Goal: Information Seeking & Learning: Learn about a topic

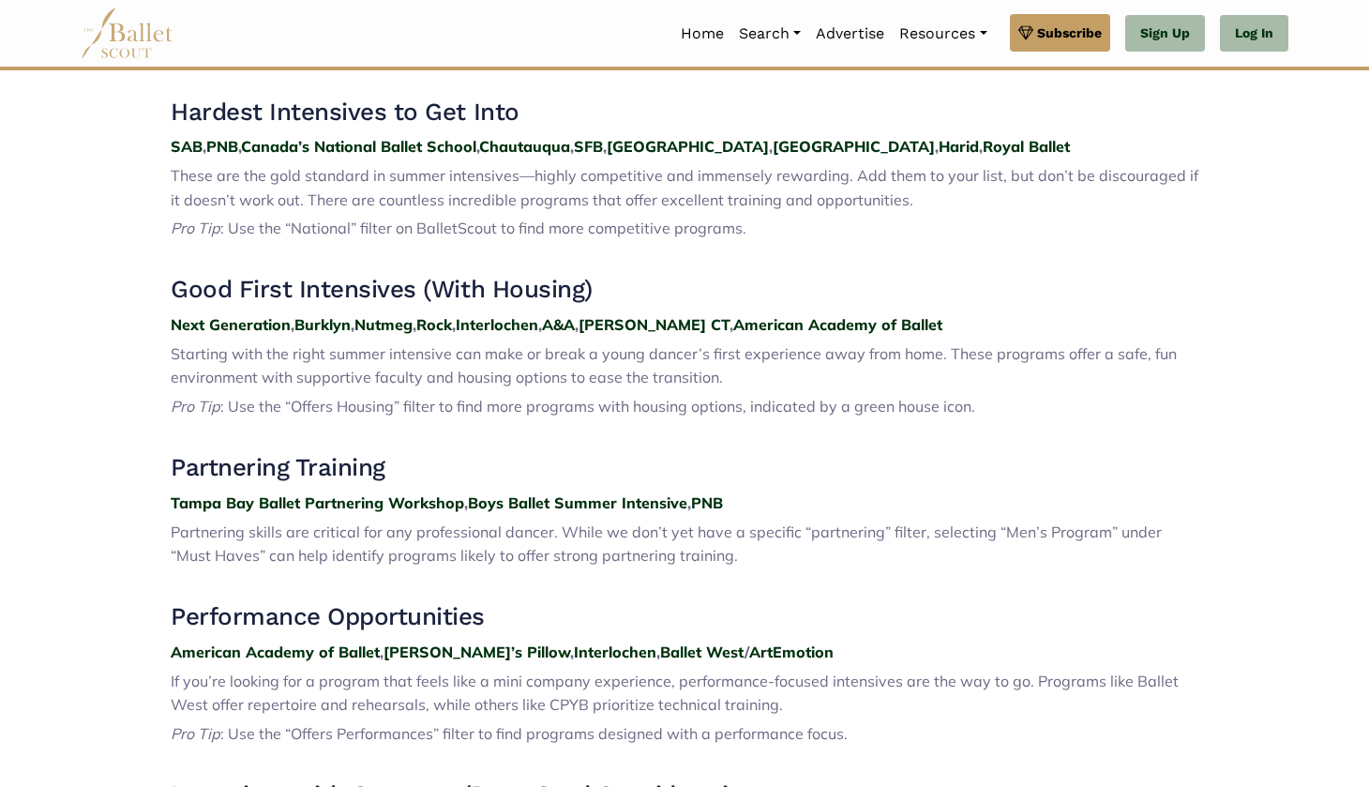
scroll to position [833, 0]
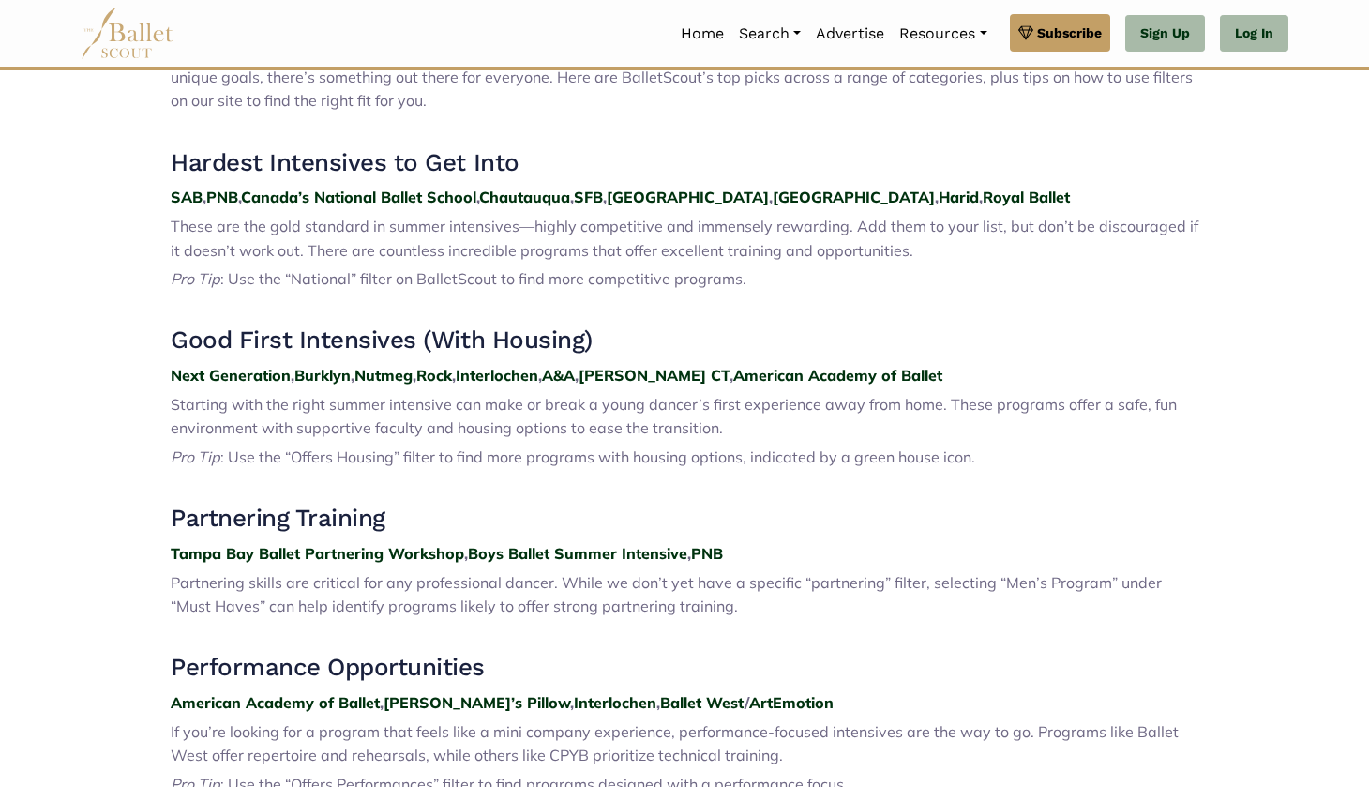
click at [667, 267] on p "Pro Tip : Use the “National” filter on BalletScout to find more competitive pro…" at bounding box center [685, 279] width 1028 height 24
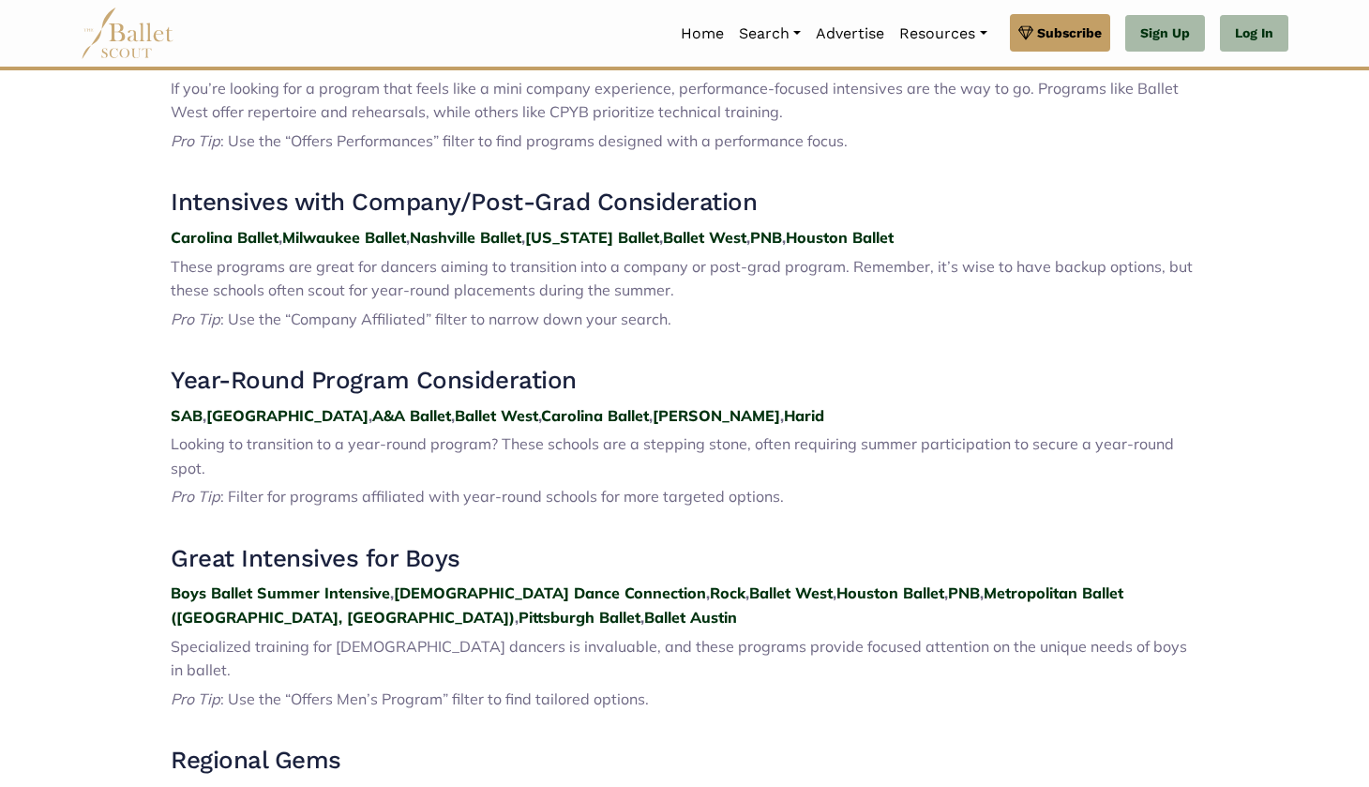
scroll to position [1419, 0]
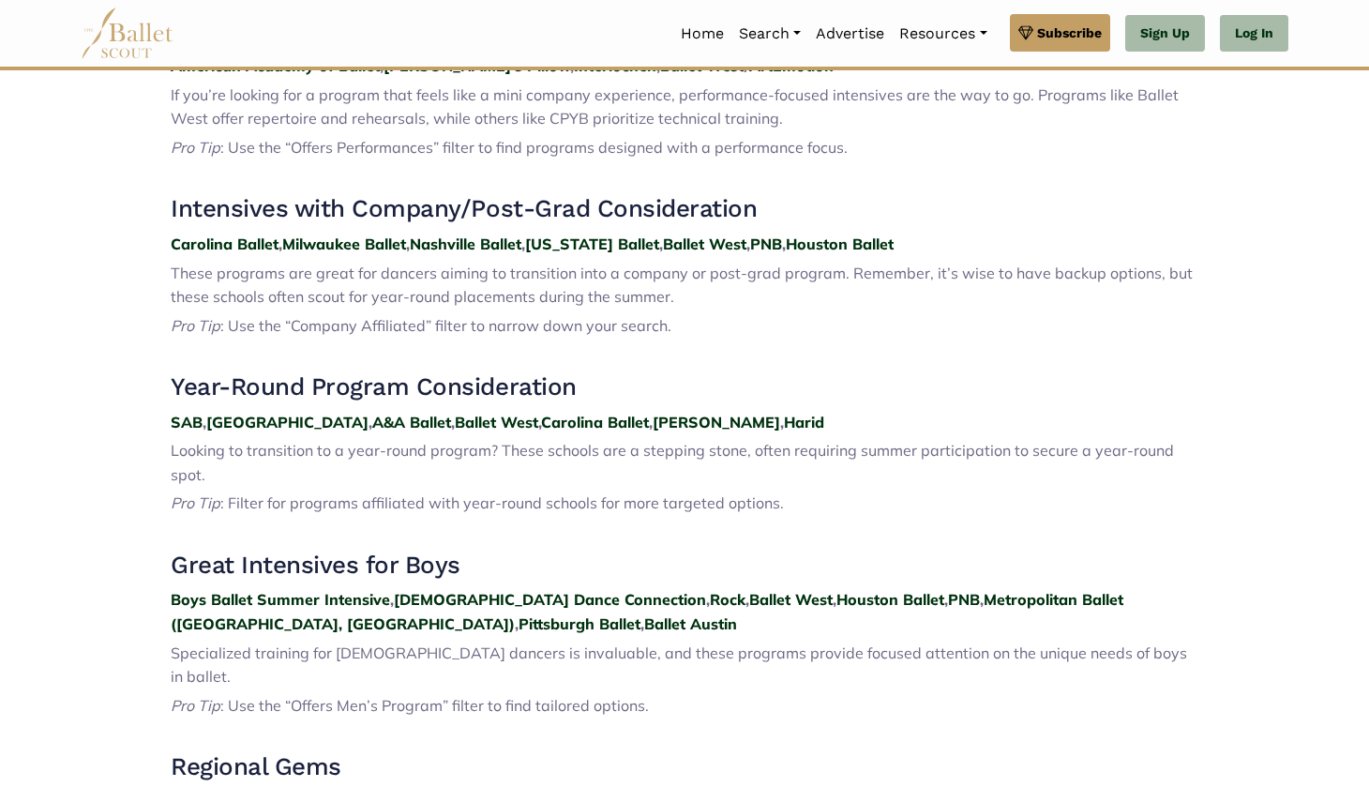
click at [667, 342] on p at bounding box center [685, 354] width 1028 height 24
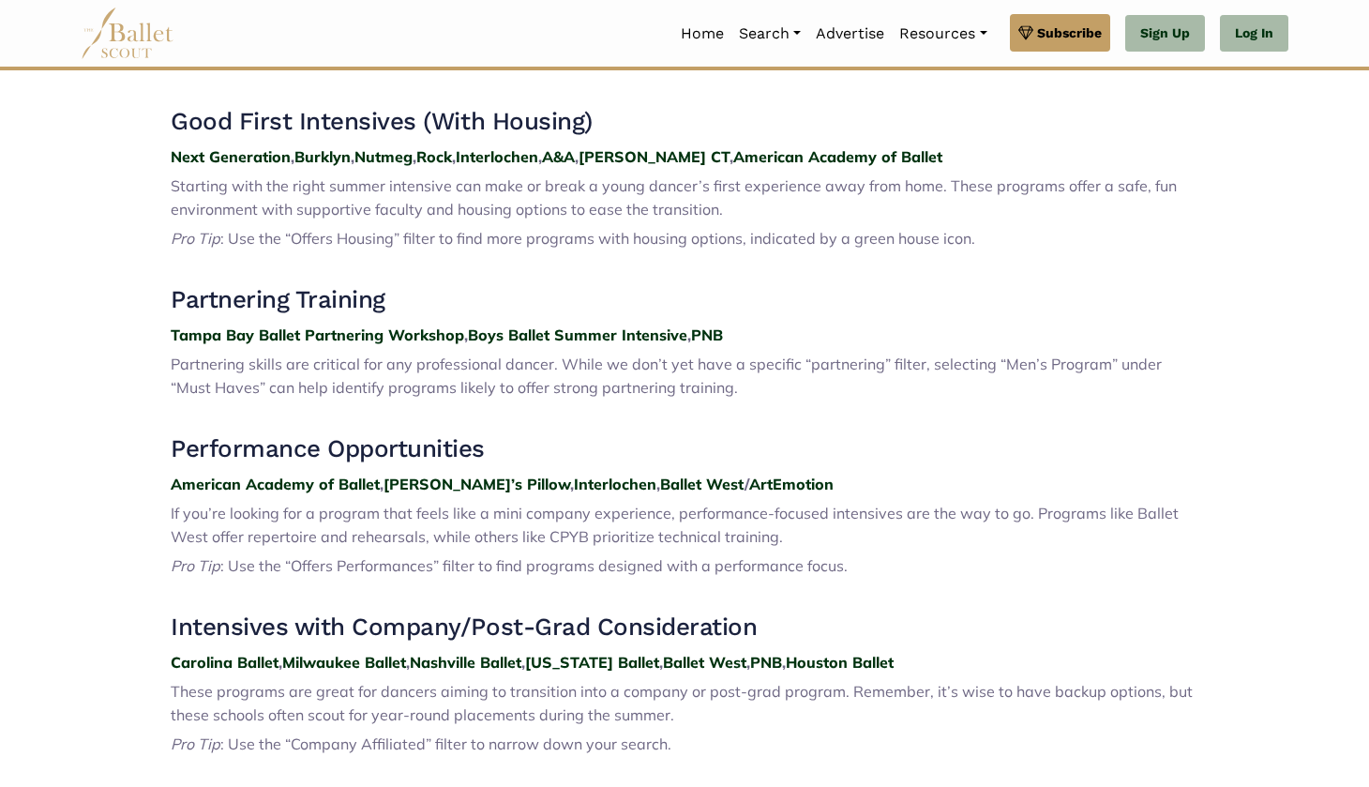
scroll to position [1000, 0]
click at [667, 285] on h3 "Partnering Training" at bounding box center [685, 301] width 1028 height 32
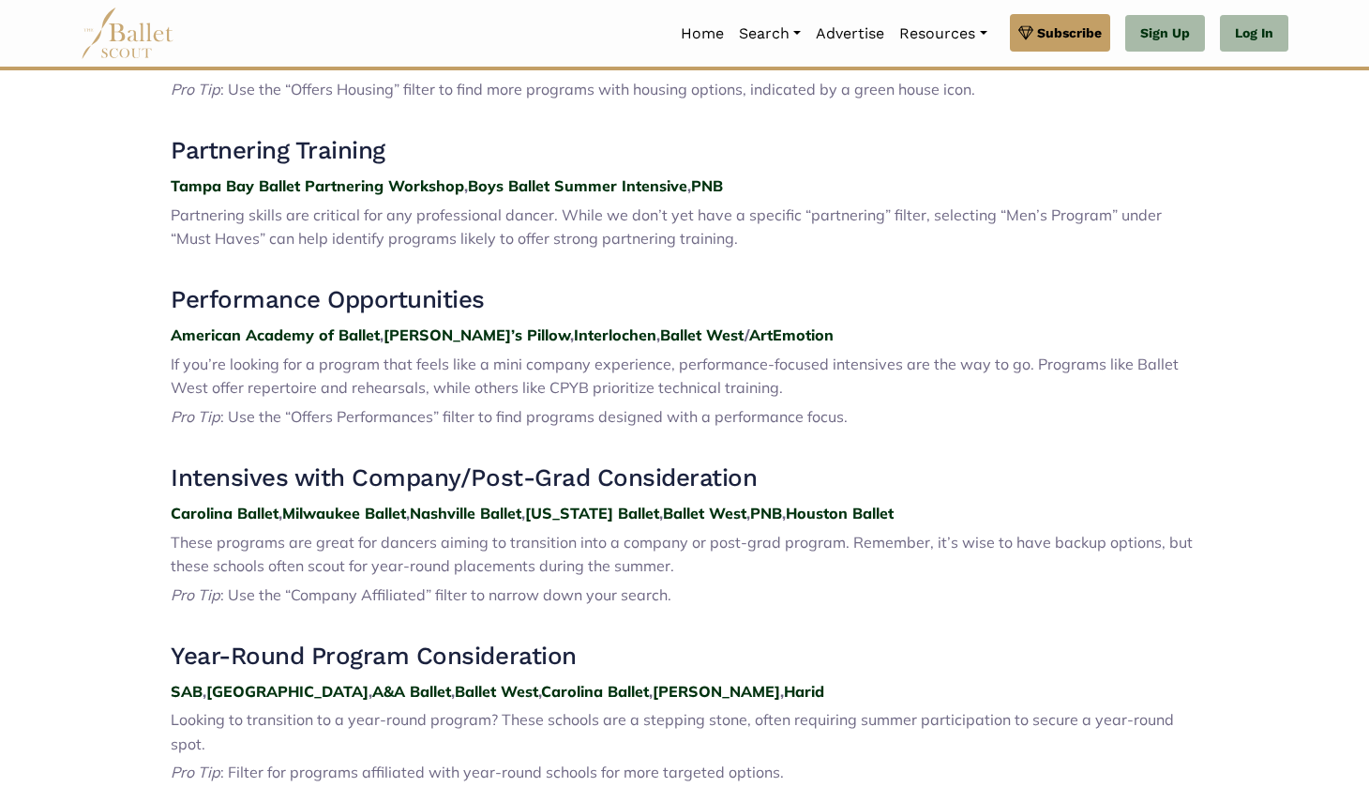
scroll to position [1164, 0]
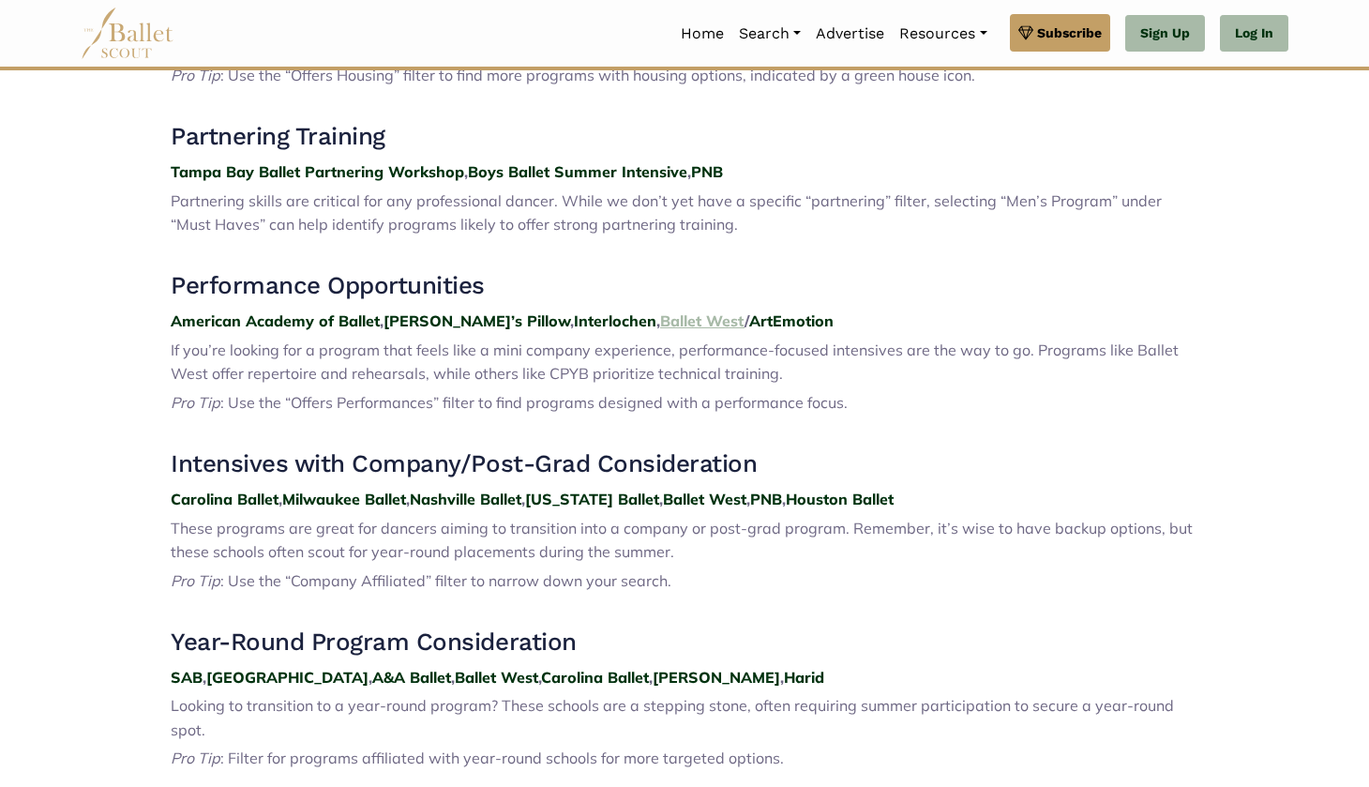
click at [660, 311] on strong "Ballet West" at bounding box center [702, 320] width 84 height 19
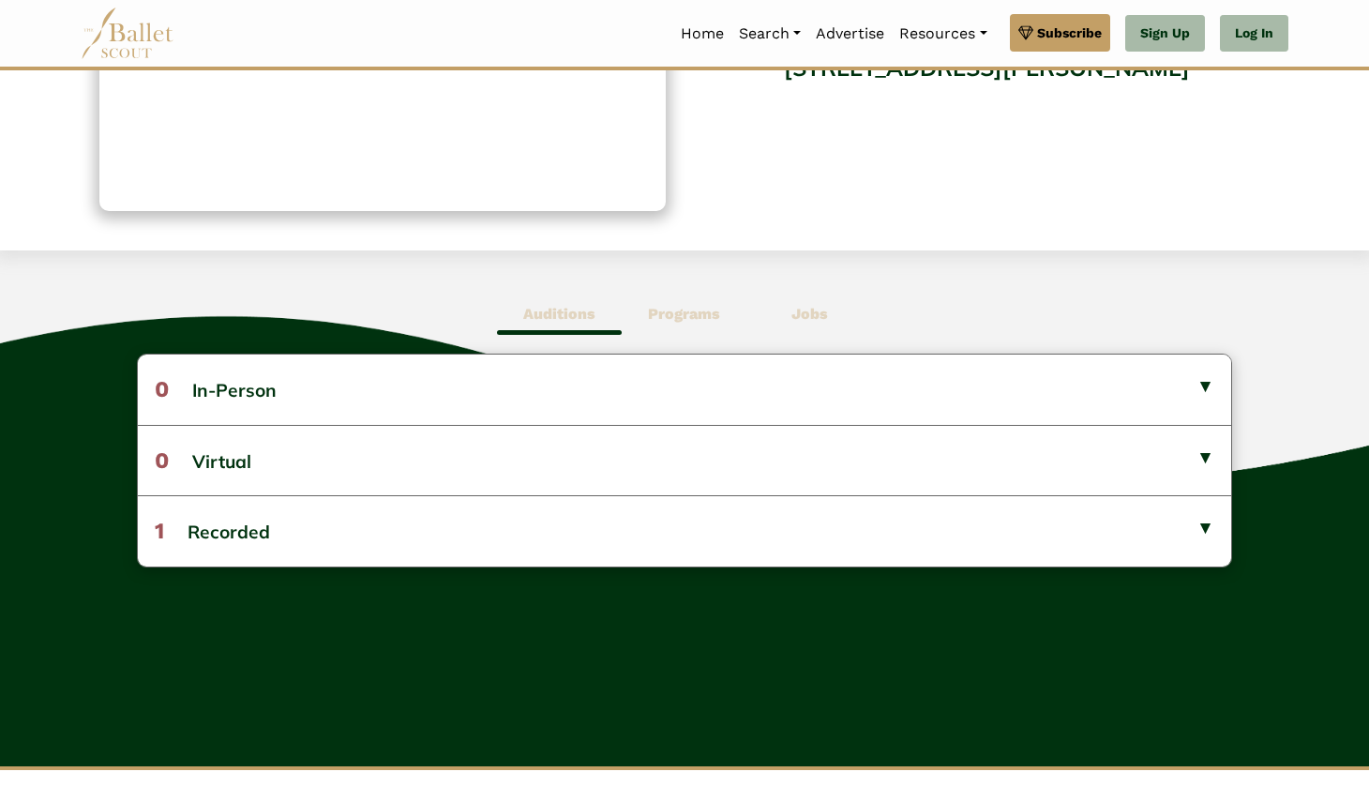
scroll to position [329, 0]
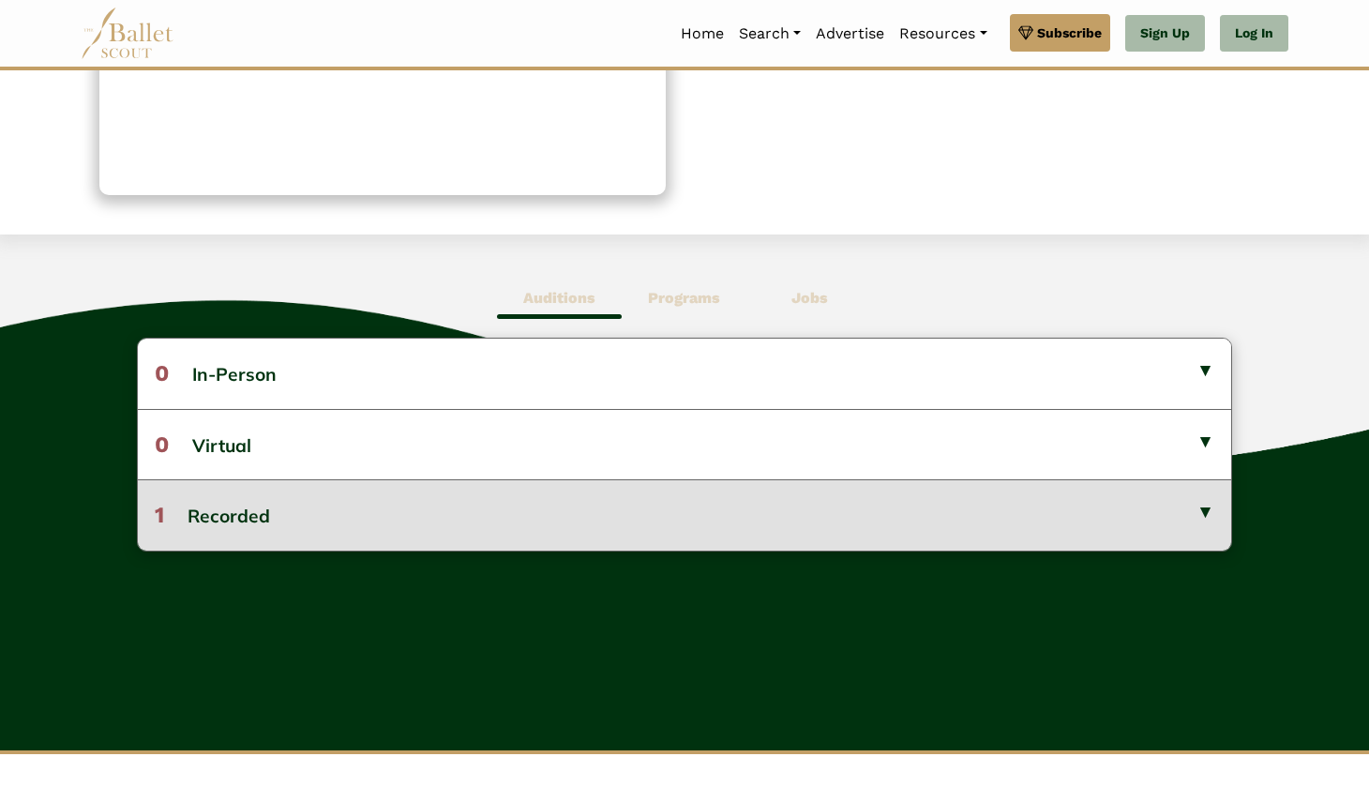
click at [1191, 507] on button "1 Recorded" at bounding box center [684, 514] width 1093 height 70
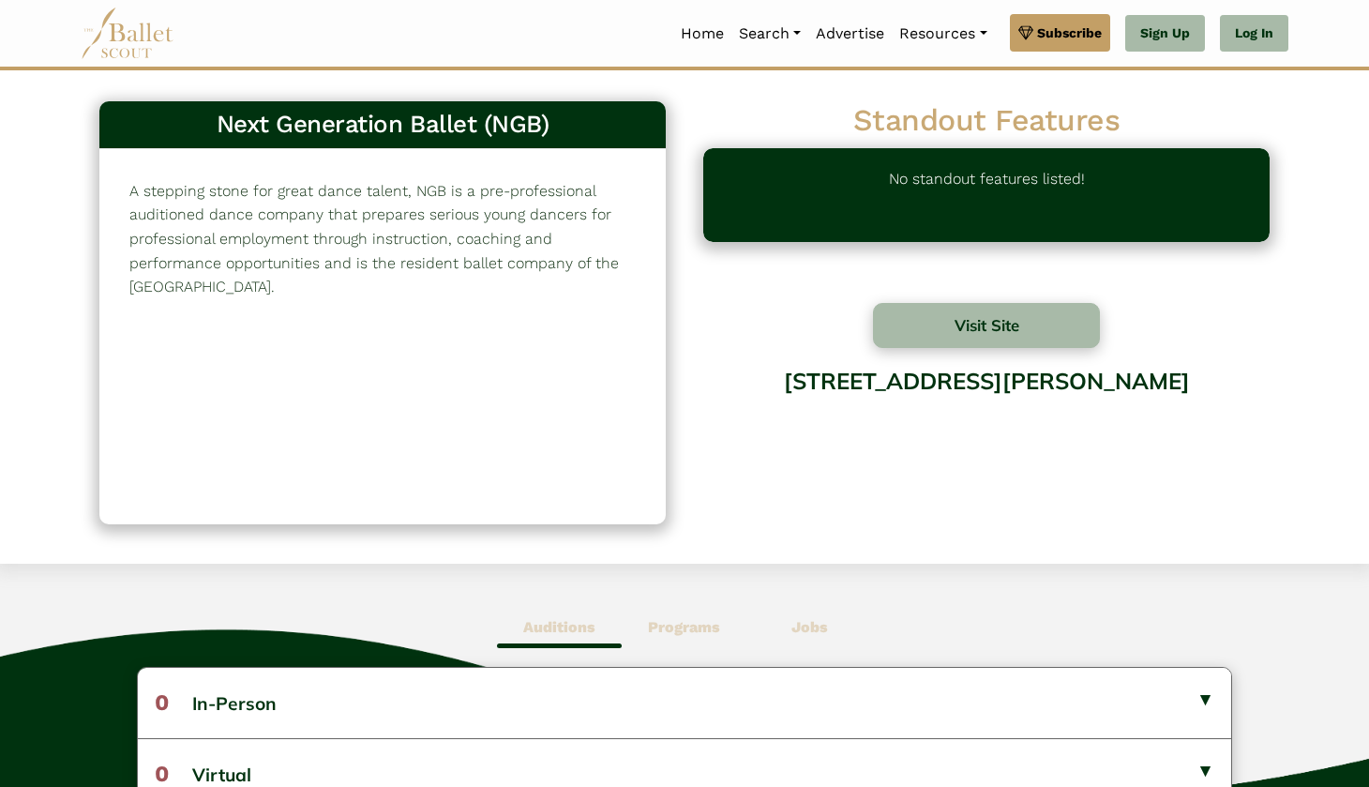
scroll to position [0, 0]
click at [707, 625] on b "Programs" at bounding box center [684, 627] width 72 height 18
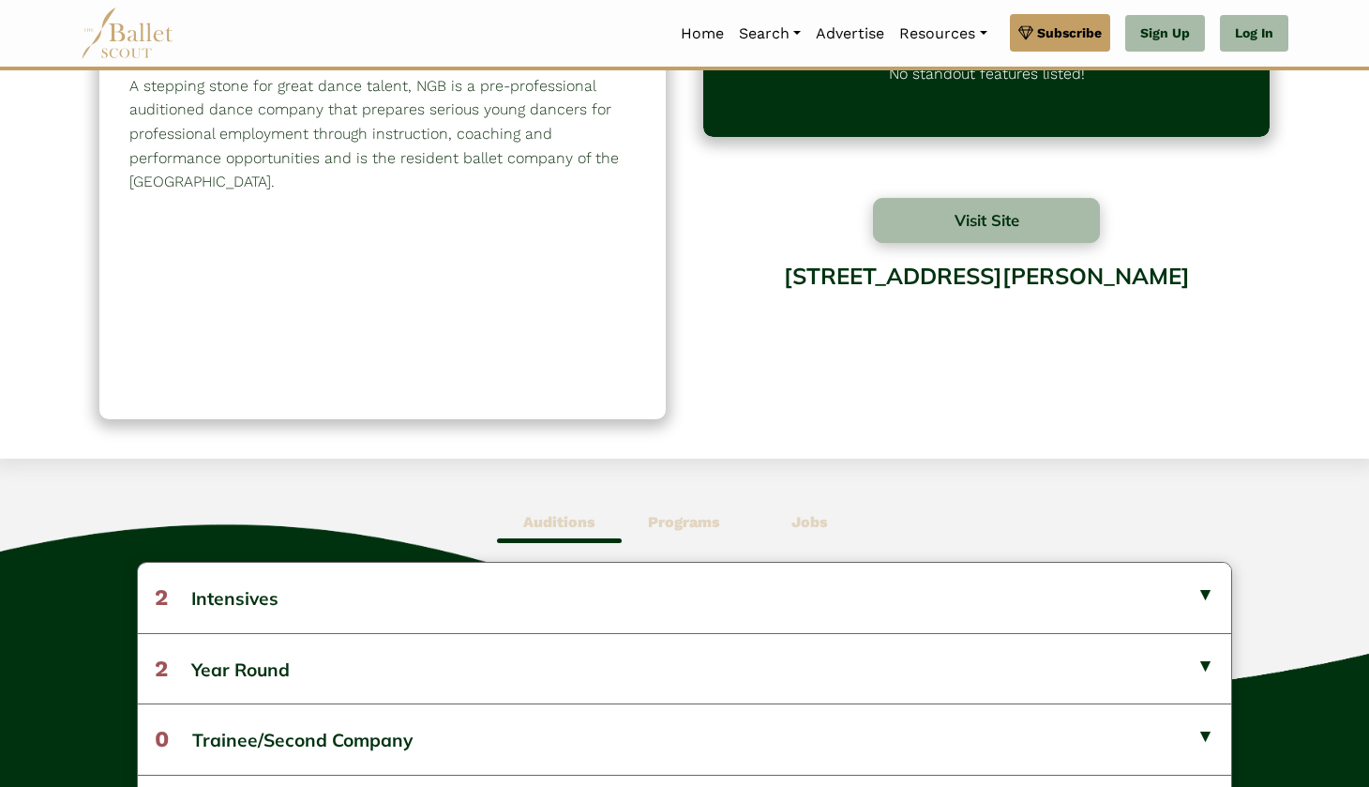
scroll to position [159, 0]
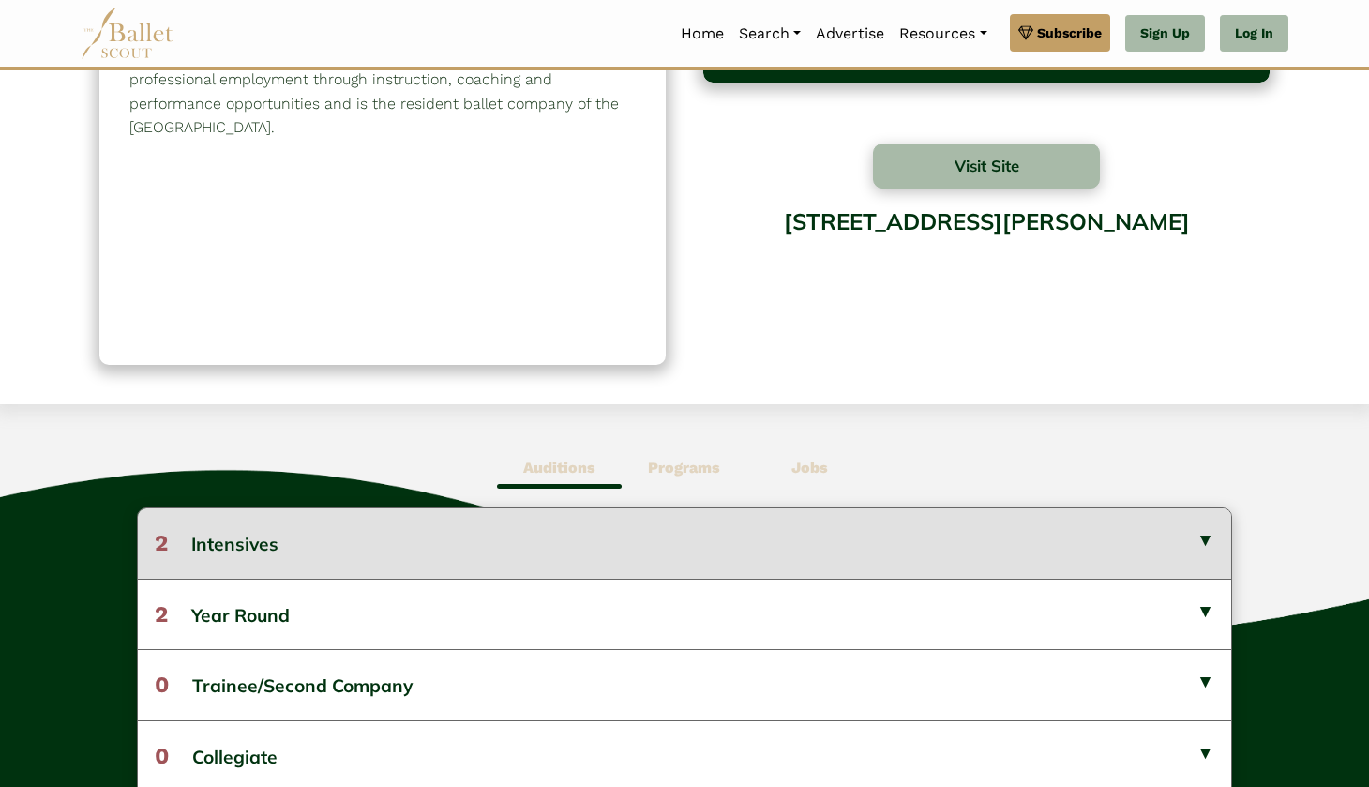
click at [1198, 527] on button "2 Intensives" at bounding box center [684, 542] width 1093 height 69
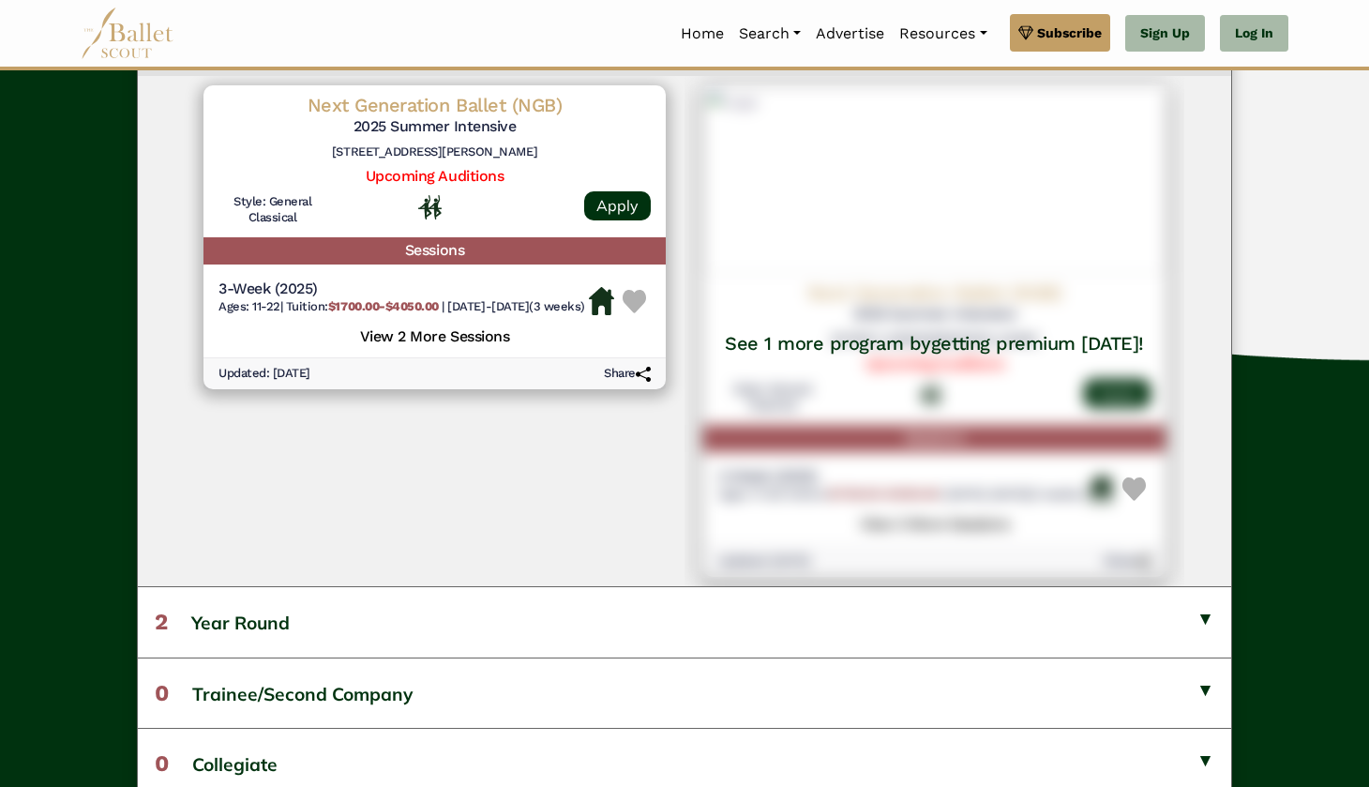
scroll to position [666, 0]
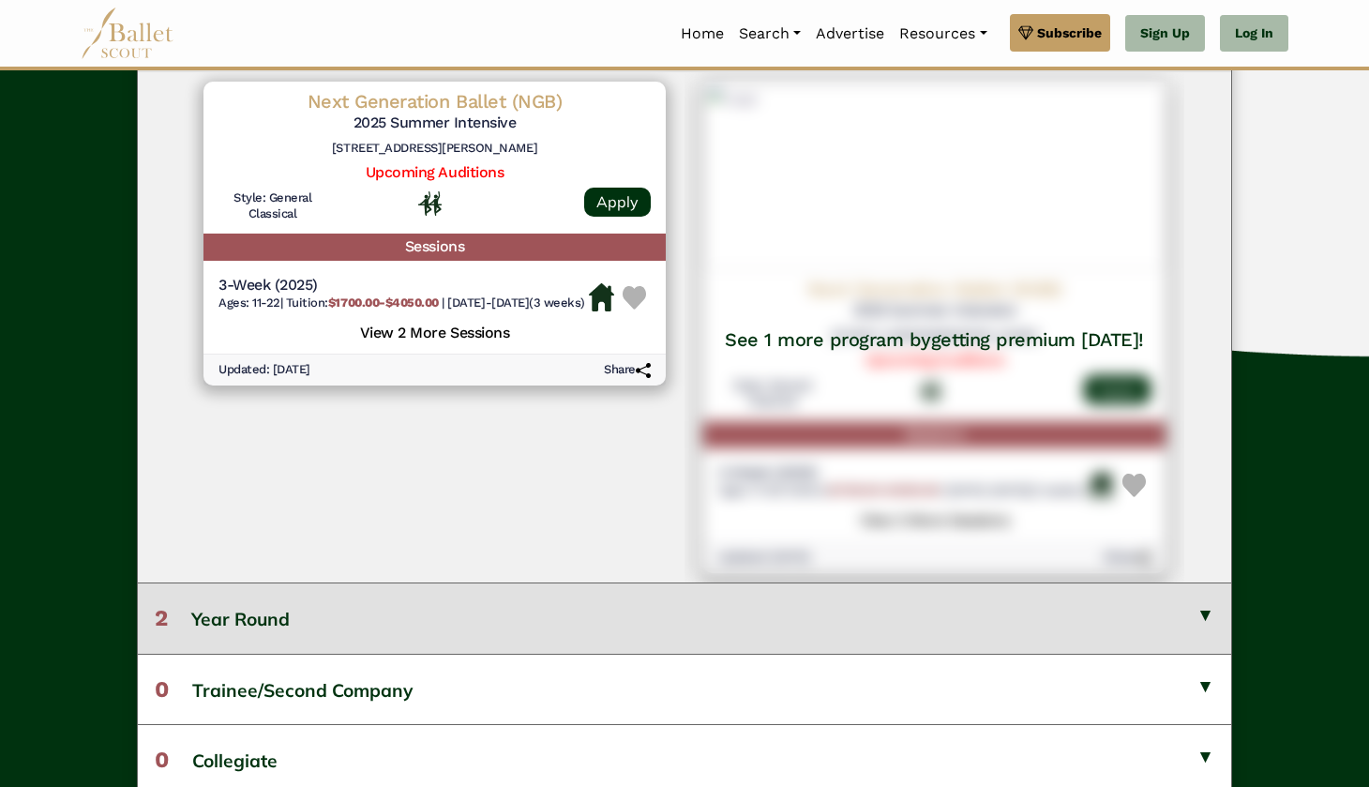
click at [455, 644] on button "2 Year Round" at bounding box center [684, 617] width 1093 height 70
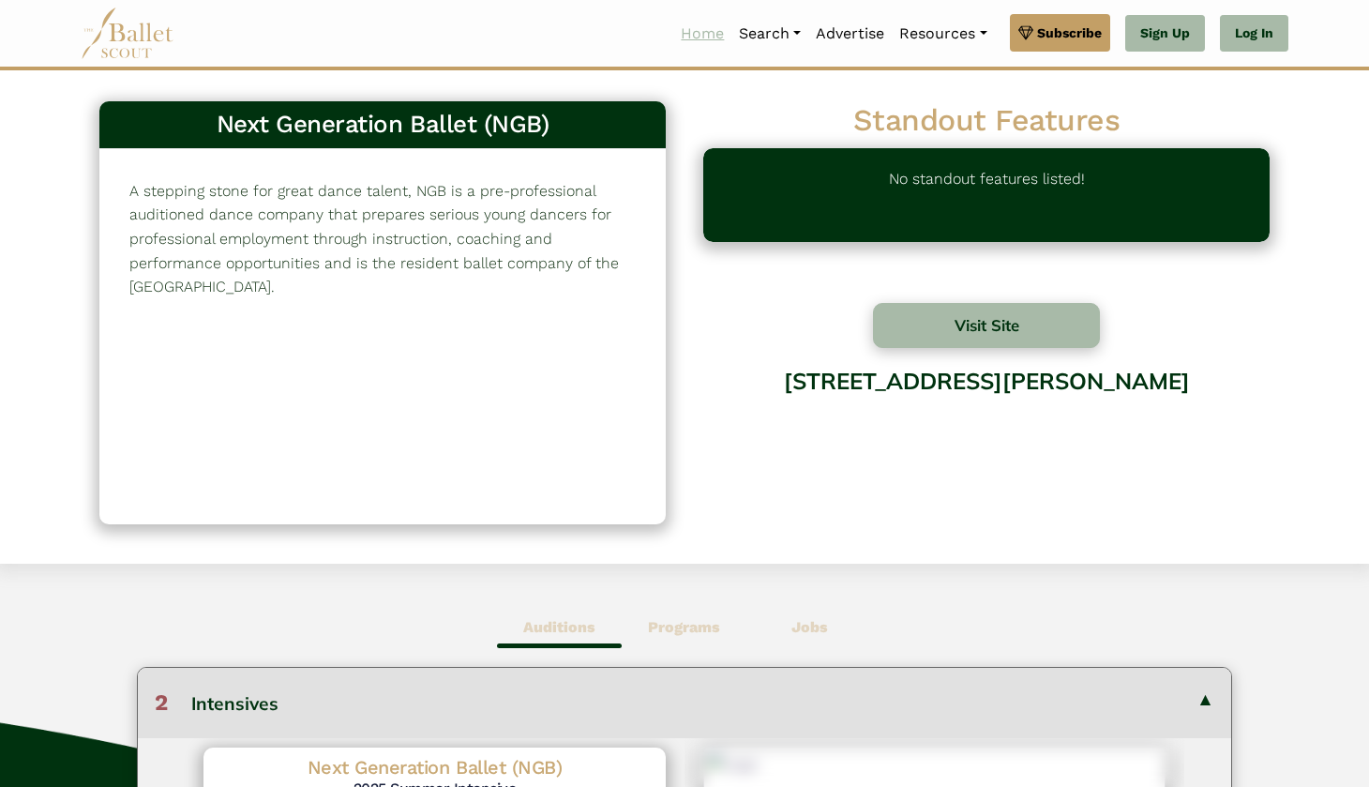
scroll to position [0, 0]
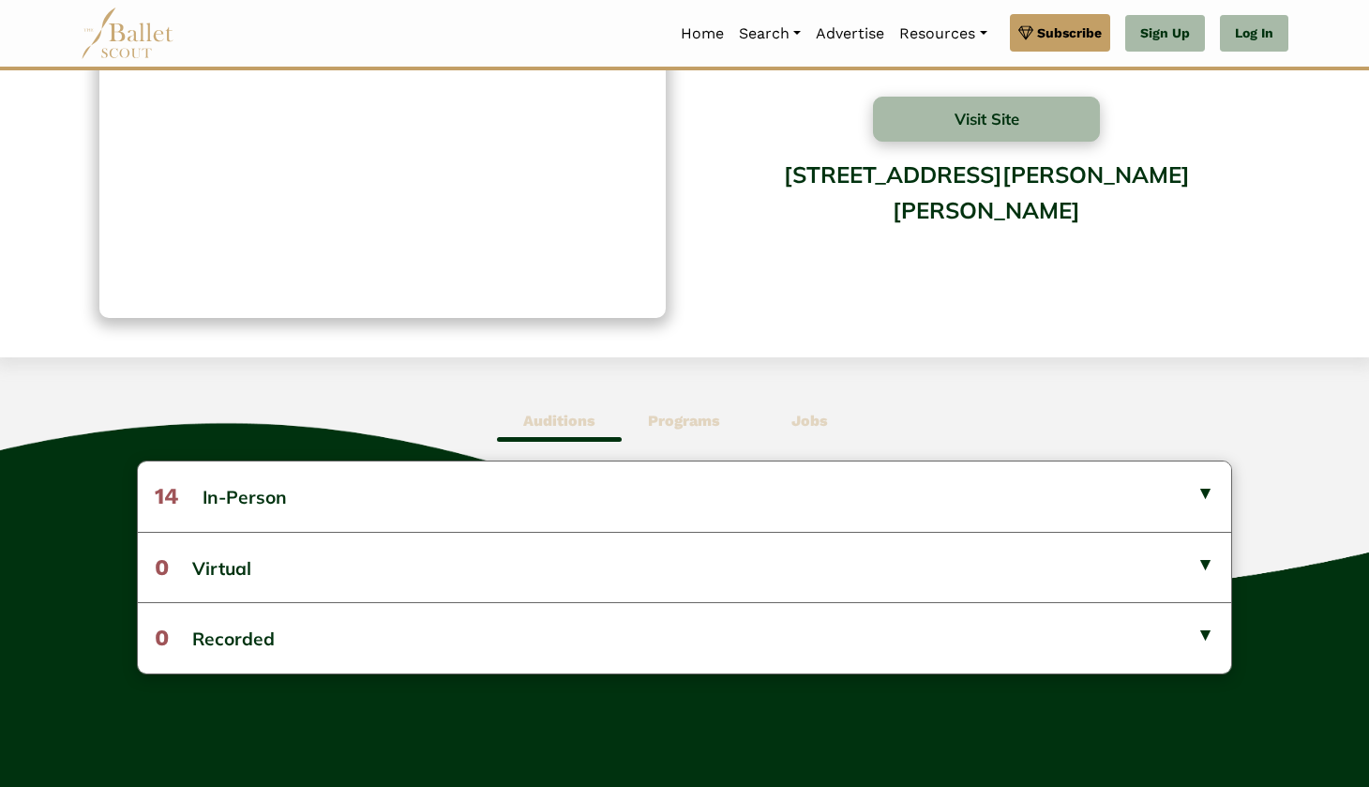
scroll to position [256, 0]
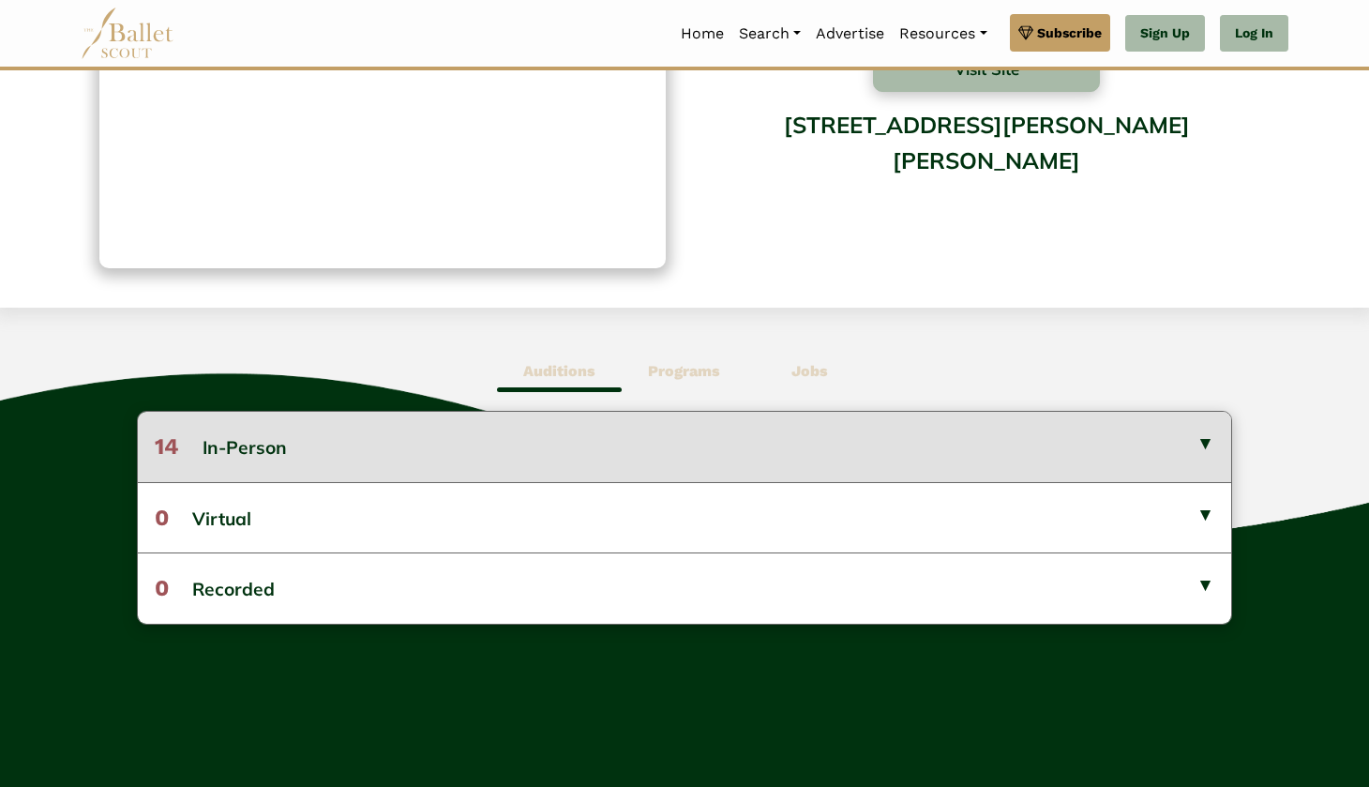
click at [814, 444] on button "14 In-Person" at bounding box center [684, 446] width 1093 height 69
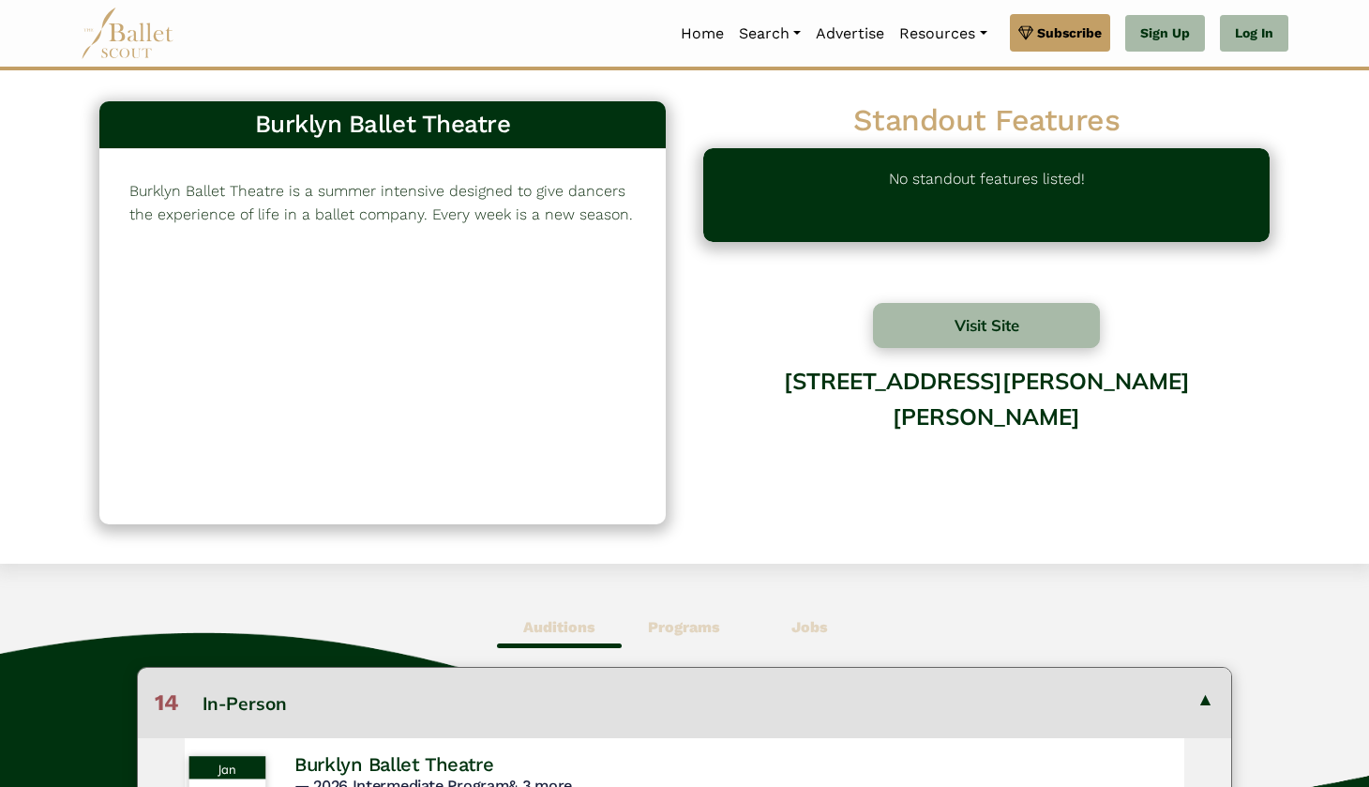
scroll to position [0, 0]
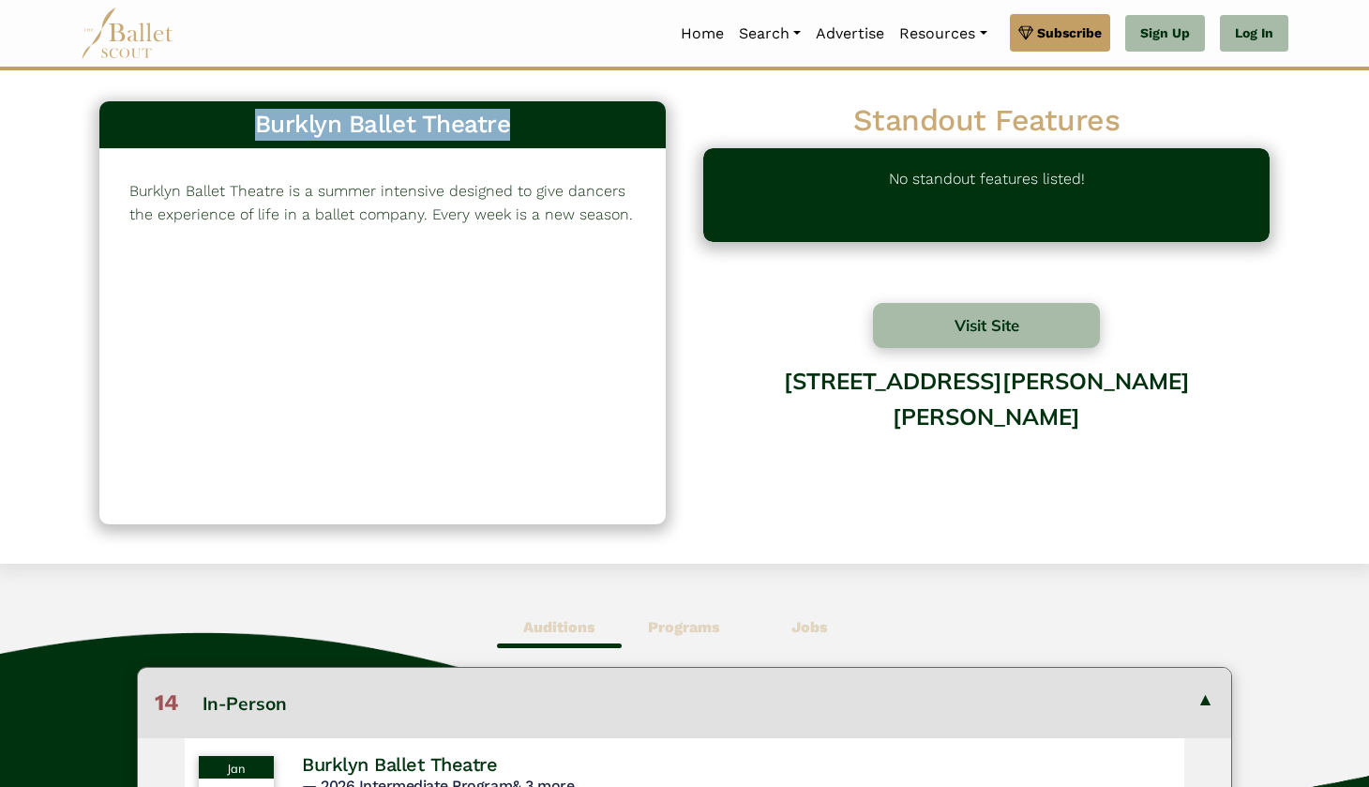
drag, startPoint x: 254, startPoint y: 128, endPoint x: 510, endPoint y: 133, distance: 256.0
click at [510, 133] on h3 "Burklyn Ballet Theatre" at bounding box center [382, 125] width 536 height 32
copy h3 "Burklyn Ballet Theatre"
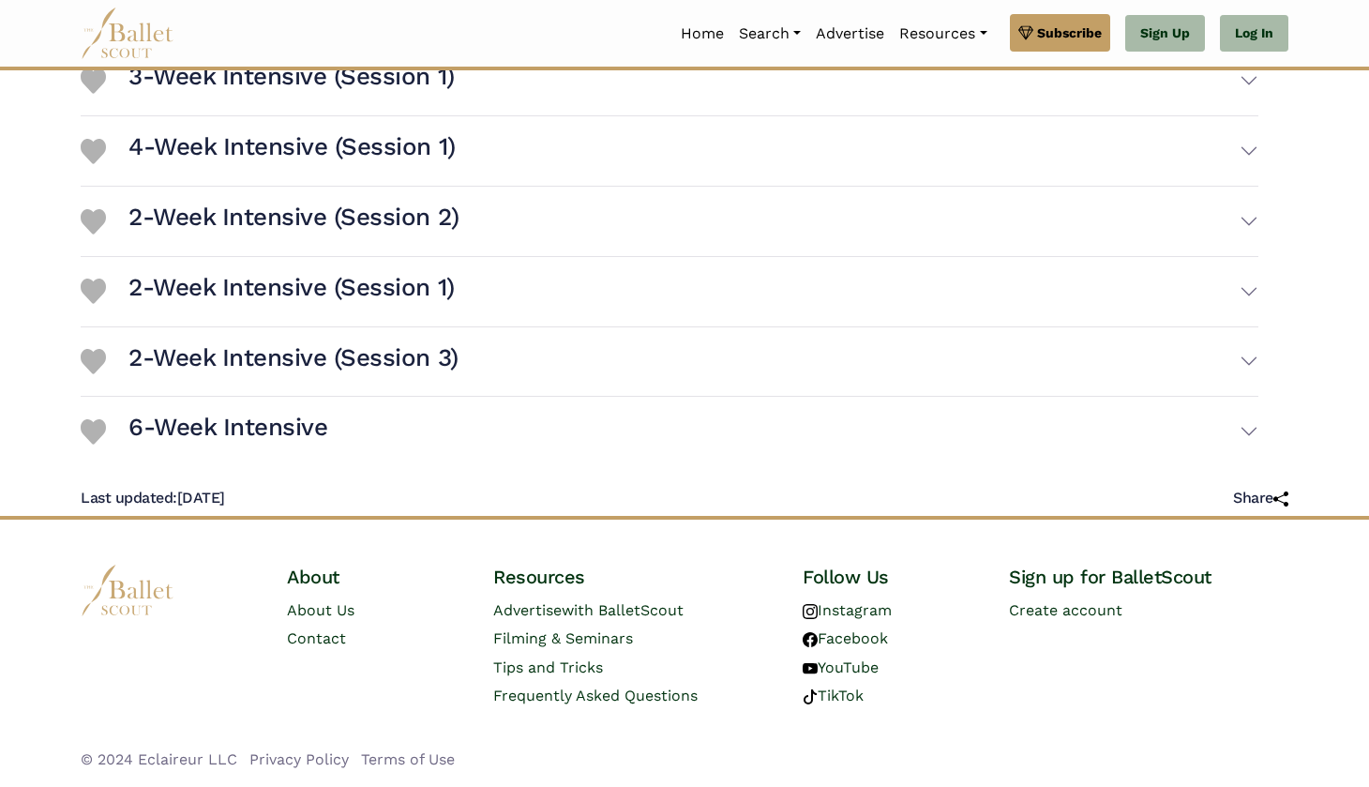
scroll to position [669, 0]
click at [323, 438] on h3 "6-Week Intensive" at bounding box center [227, 428] width 199 height 32
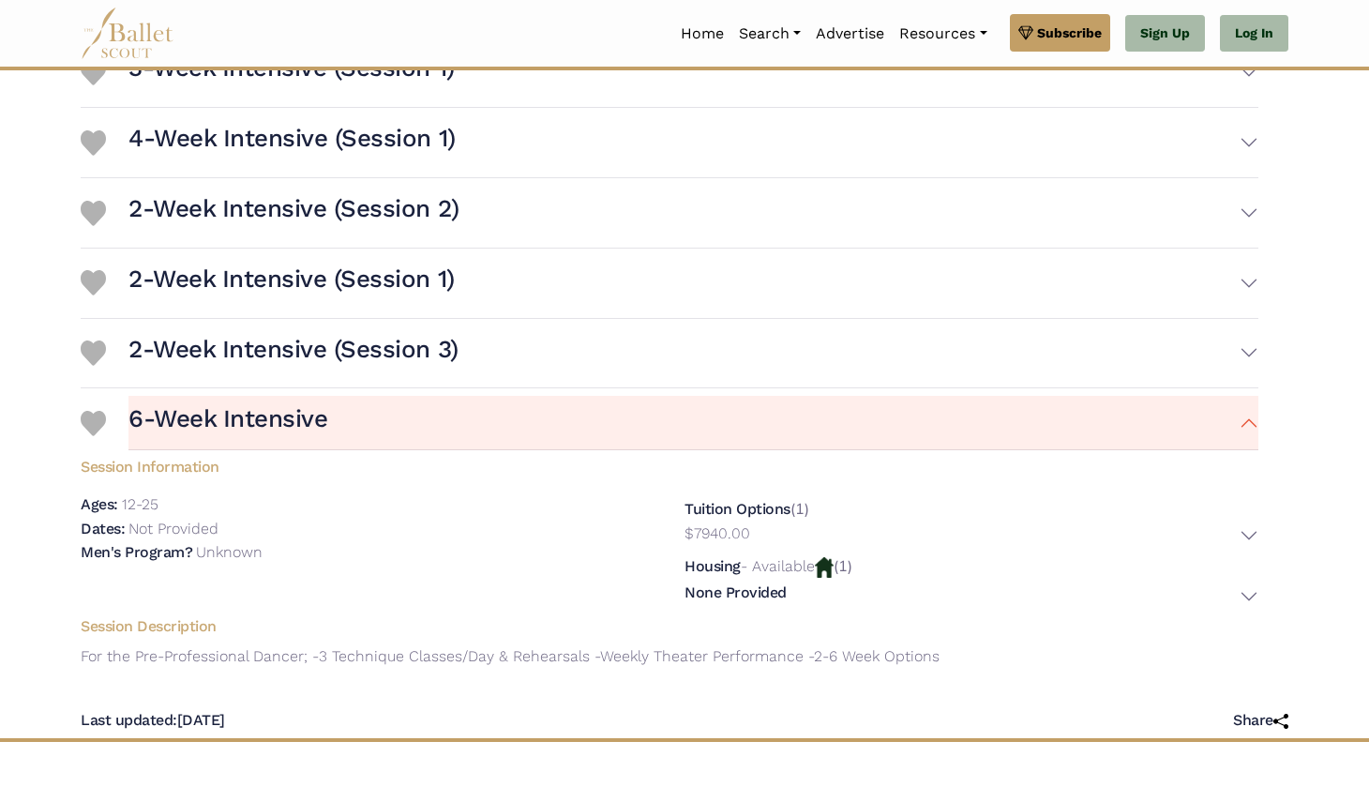
click at [335, 366] on h3 "2-Week Intensive (Session 3)" at bounding box center [293, 350] width 330 height 32
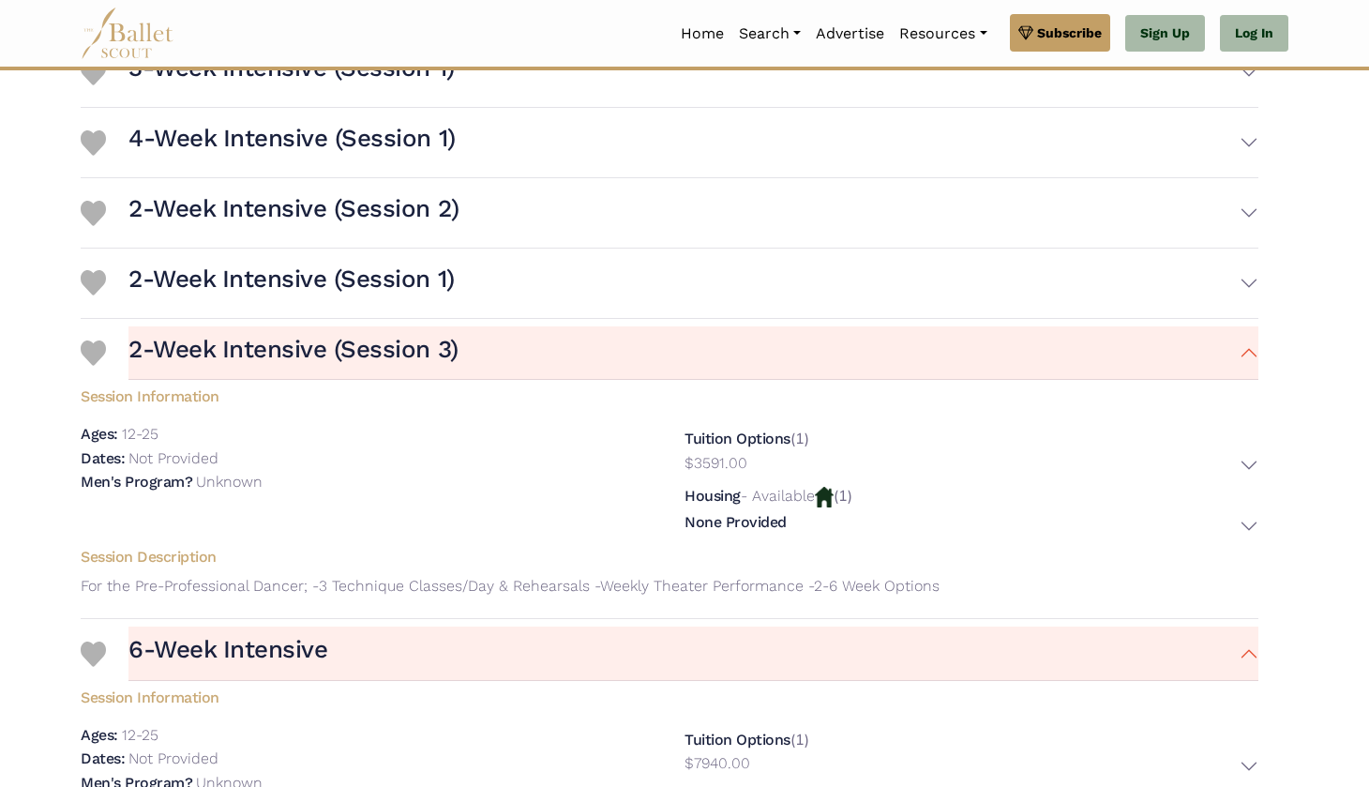
click at [881, 282] on button "2-Week Intensive (Session 1)" at bounding box center [693, 283] width 1130 height 54
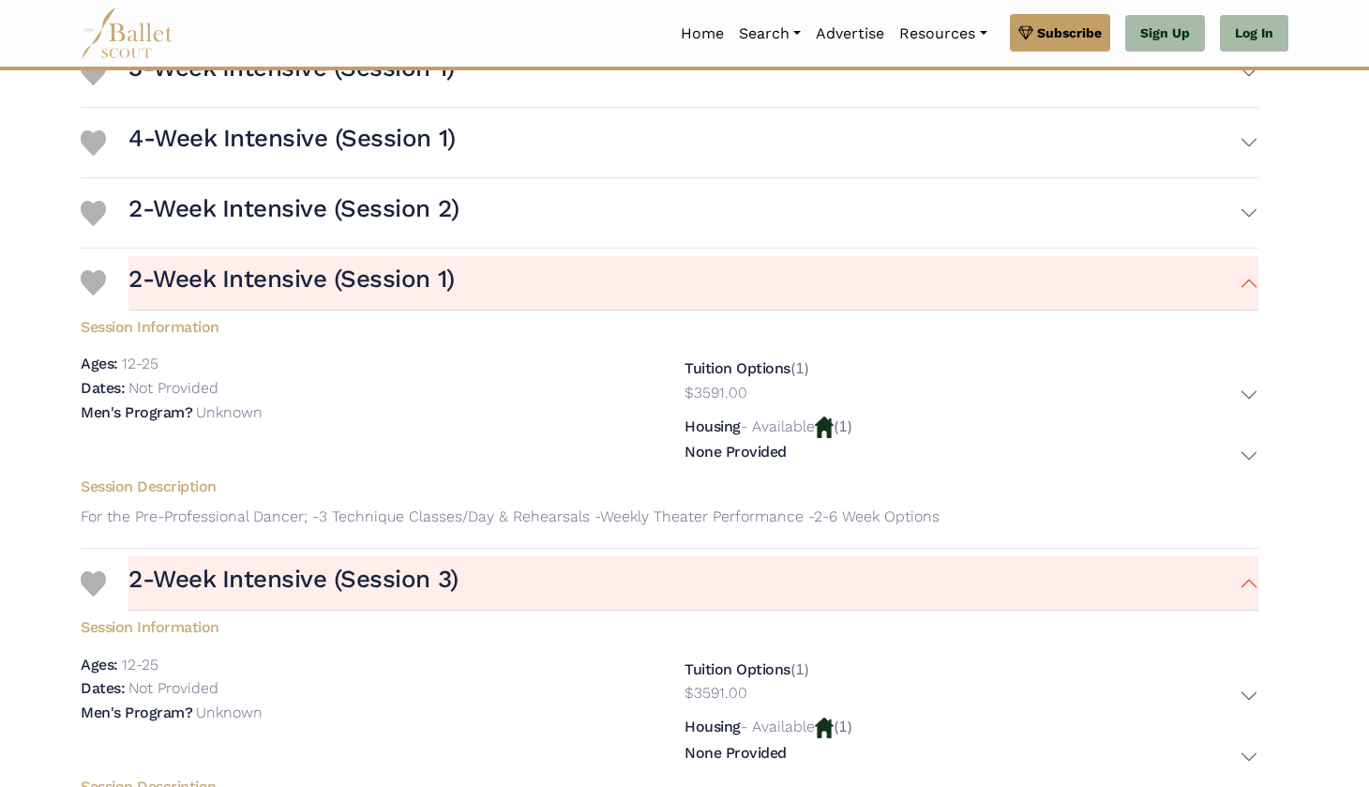
scroll to position [654, 0]
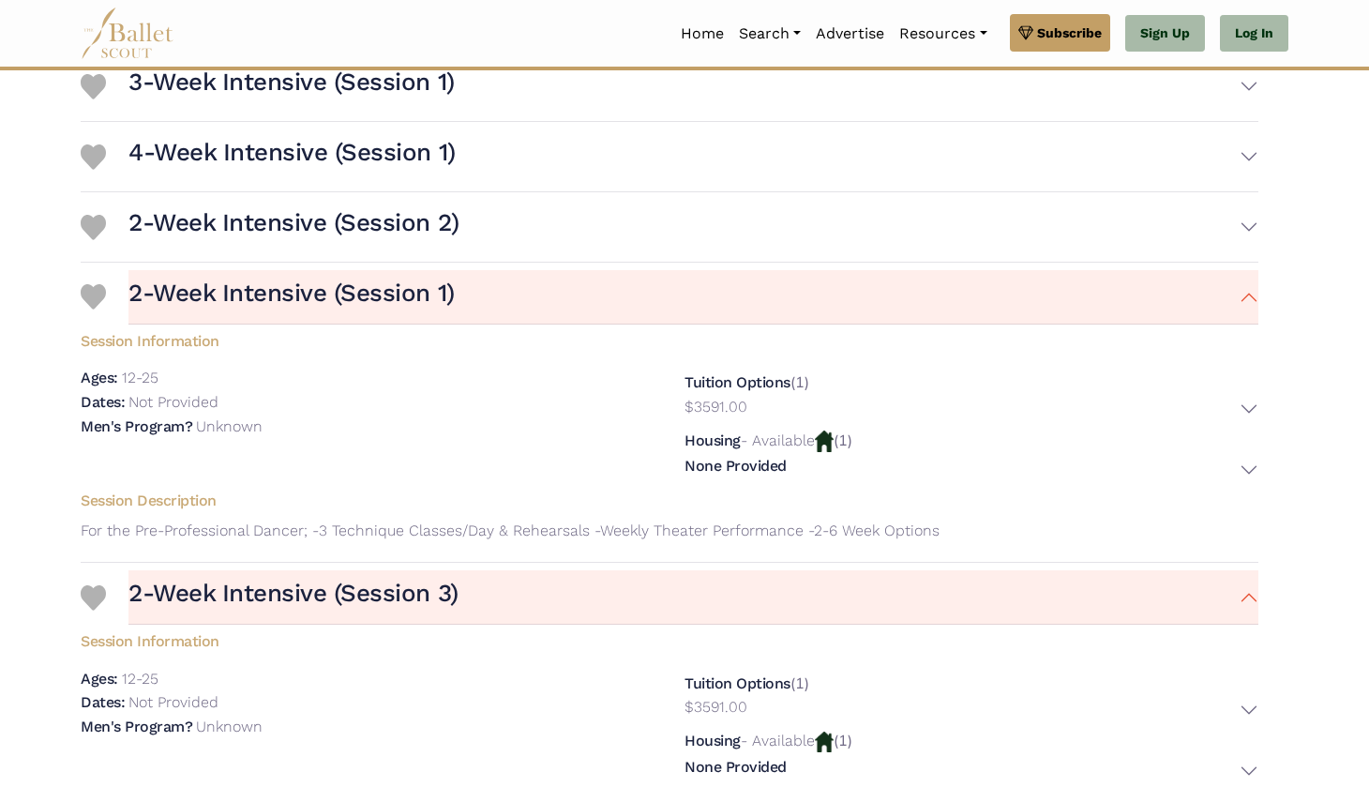
click at [868, 233] on button "2-Week Intensive (Session 2)" at bounding box center [693, 227] width 1130 height 54
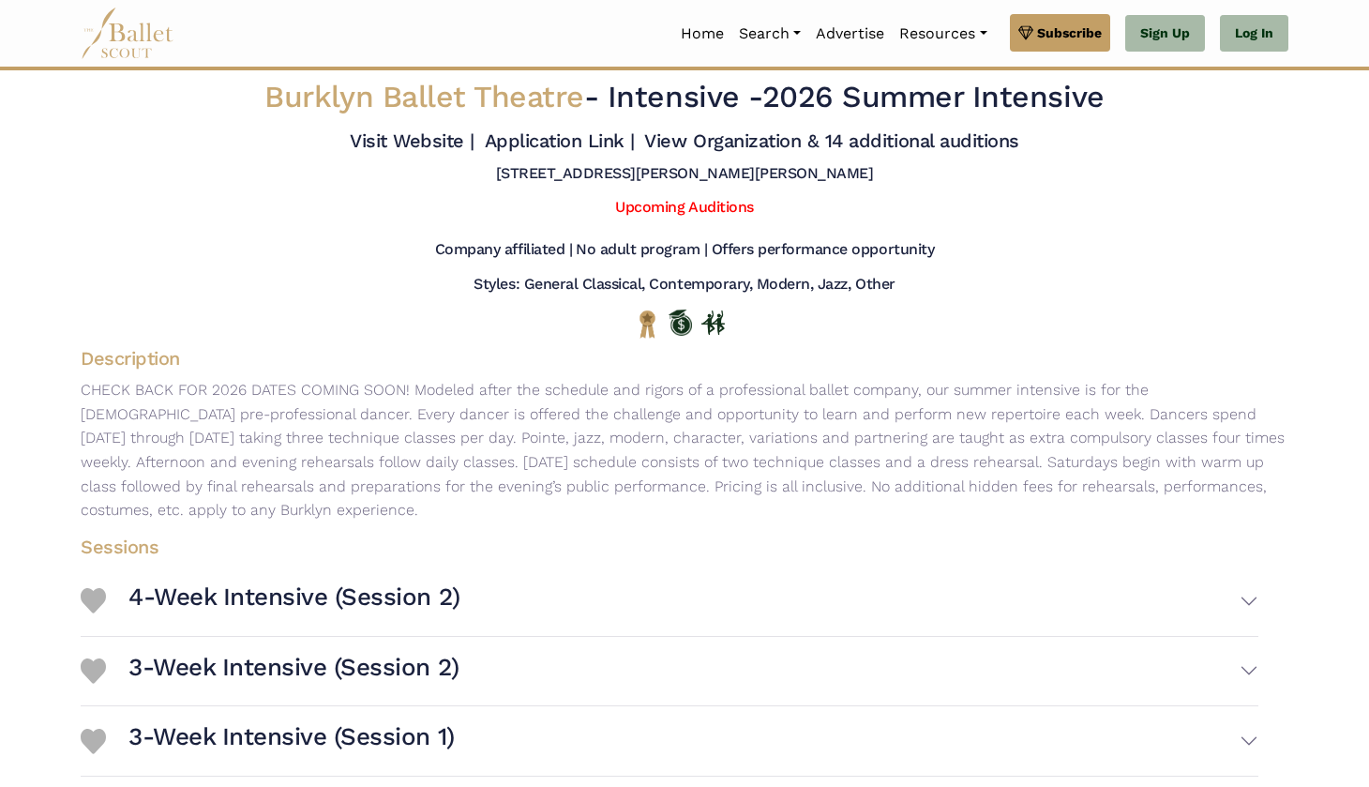
scroll to position [0, 0]
drag, startPoint x: 812, startPoint y: 293, endPoint x: 777, endPoint y: 356, distance: 72.6
click at [711, 555] on h4 "Sessions" at bounding box center [670, 546] width 1208 height 24
click at [696, 605] on button "4-Week Intensive (Session 2)" at bounding box center [693, 601] width 1130 height 54
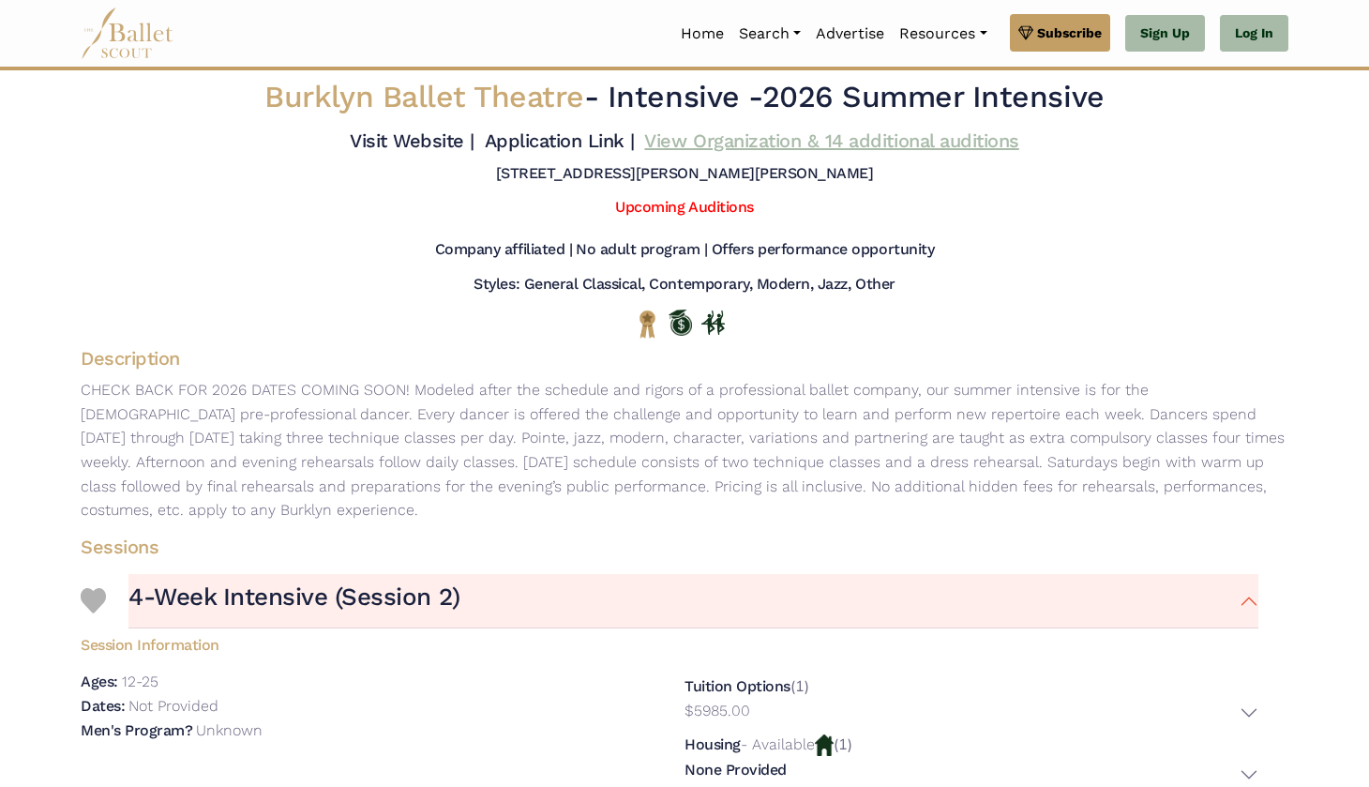
click at [744, 152] on link "View Organization & 14 additional auditions" at bounding box center [831, 140] width 374 height 23
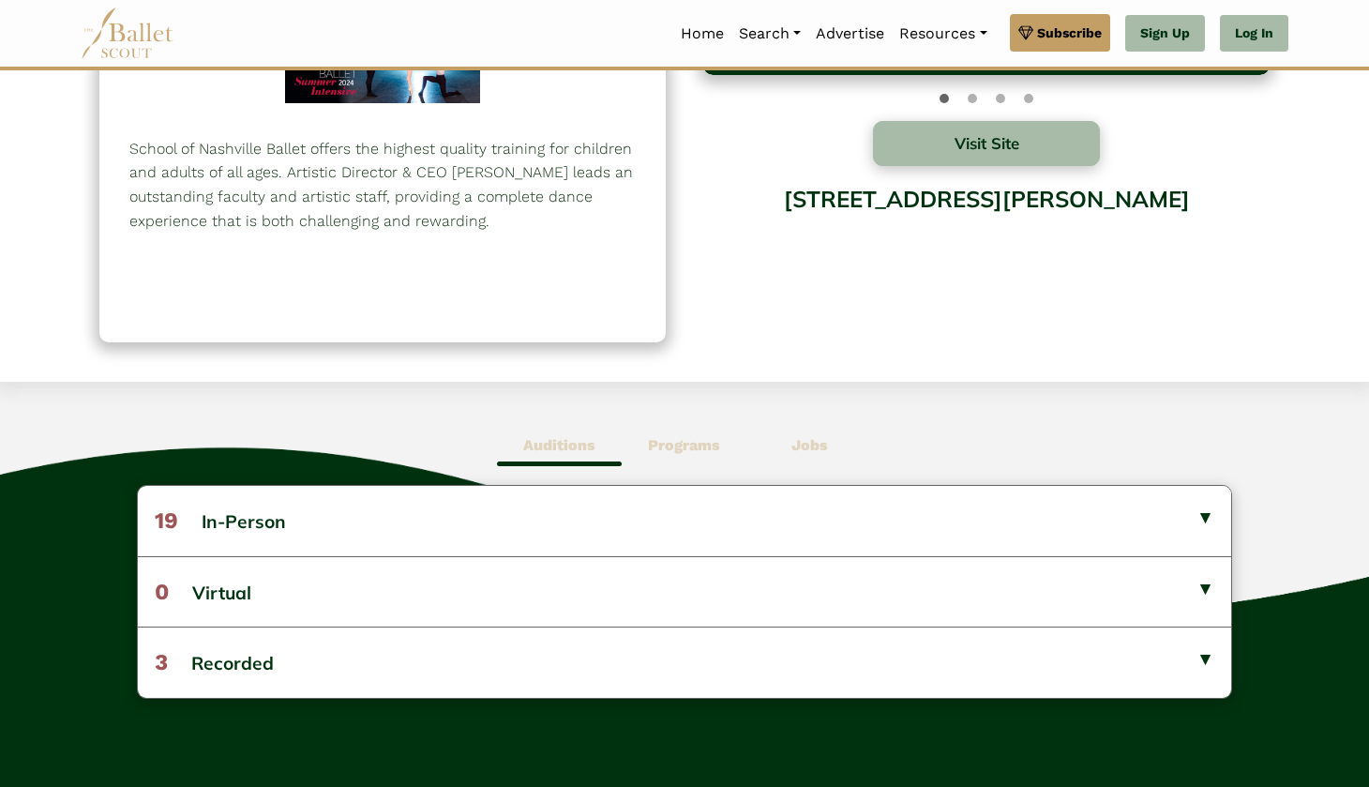
scroll to position [211, 0]
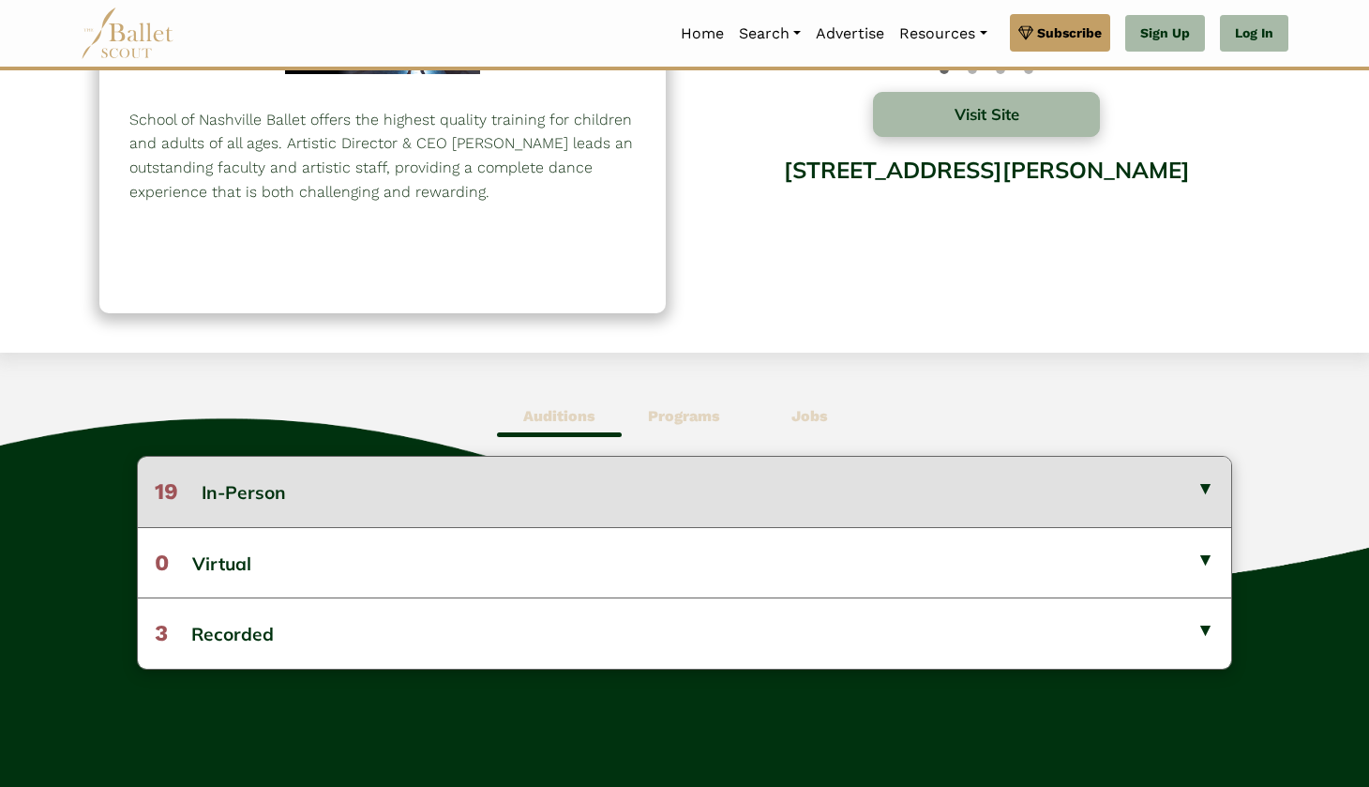
click at [832, 469] on button "19 In-Person" at bounding box center [684, 491] width 1093 height 69
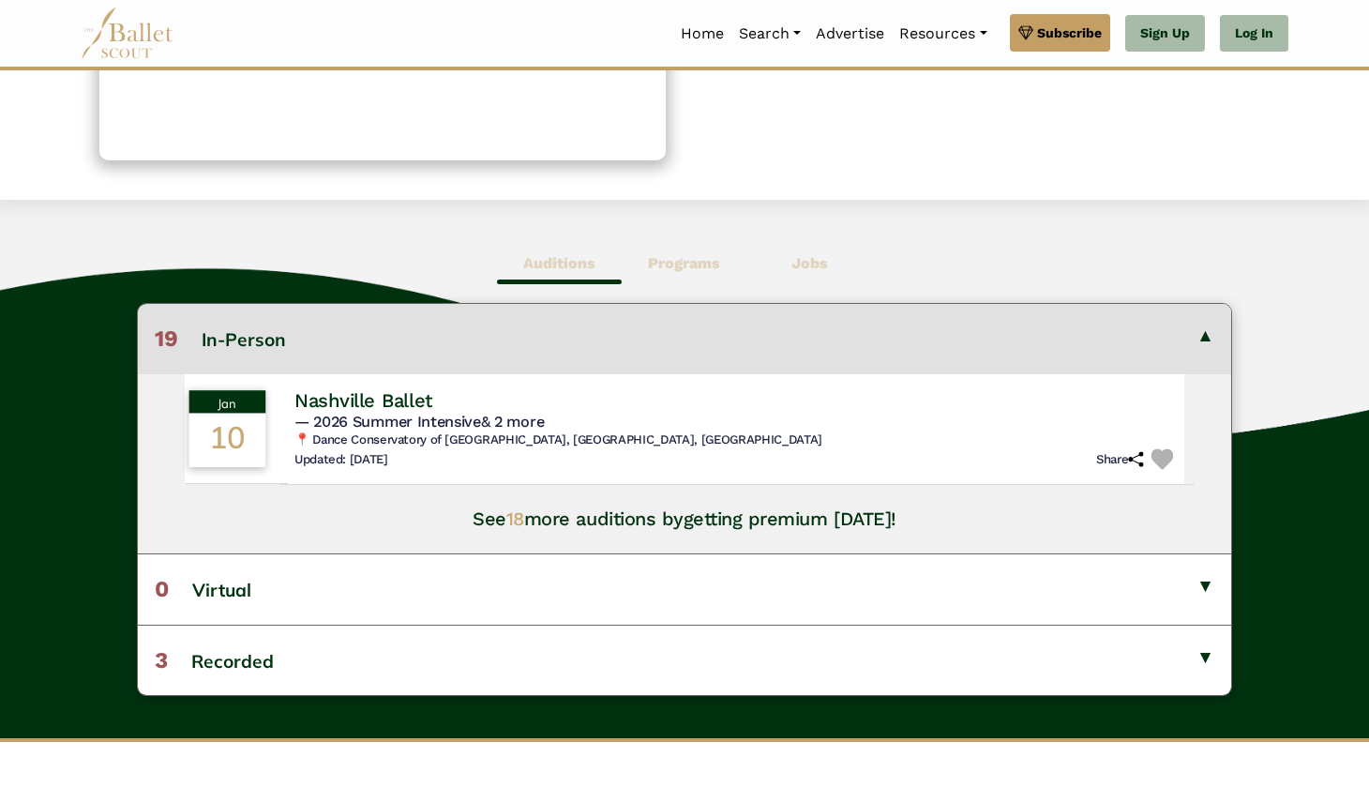
scroll to position [384, 0]
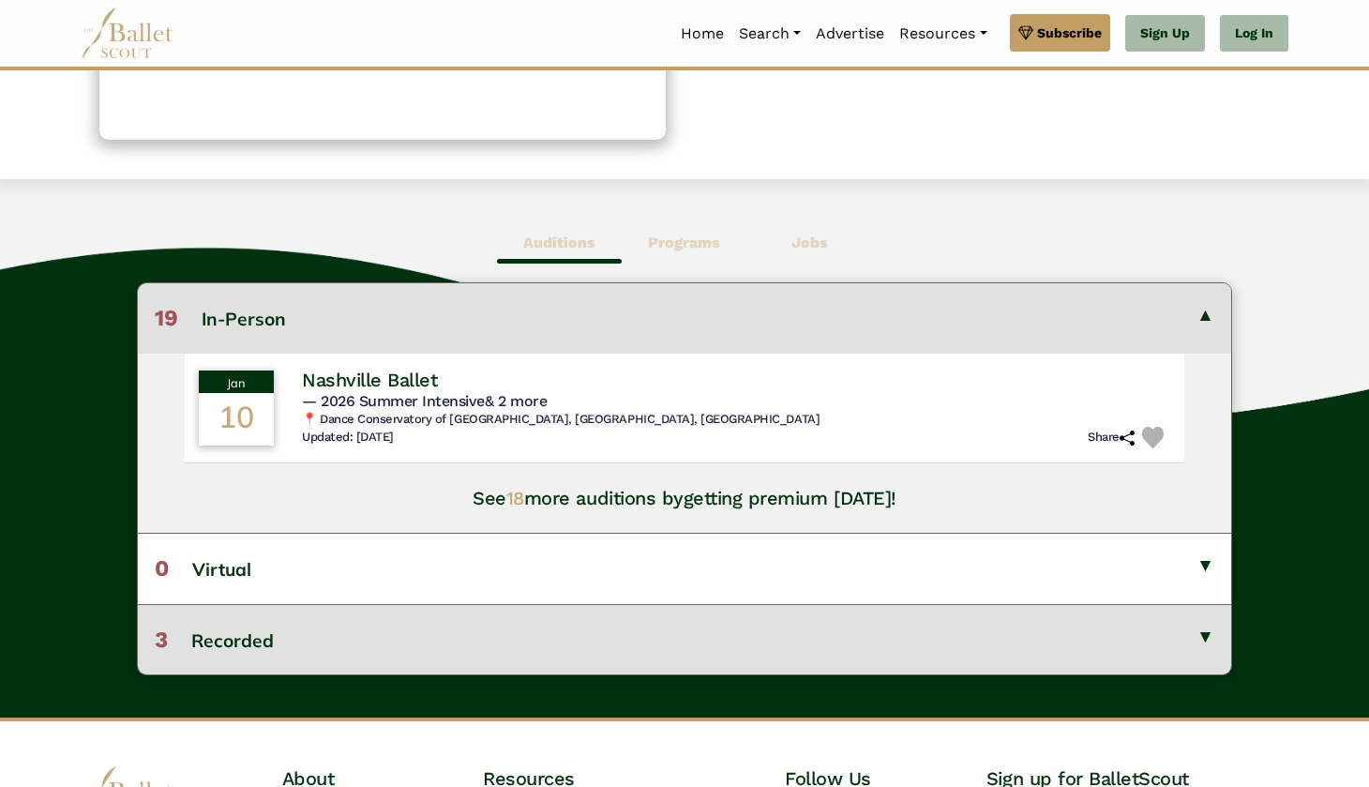
click at [816, 604] on button "3 Recorded" at bounding box center [684, 639] width 1093 height 70
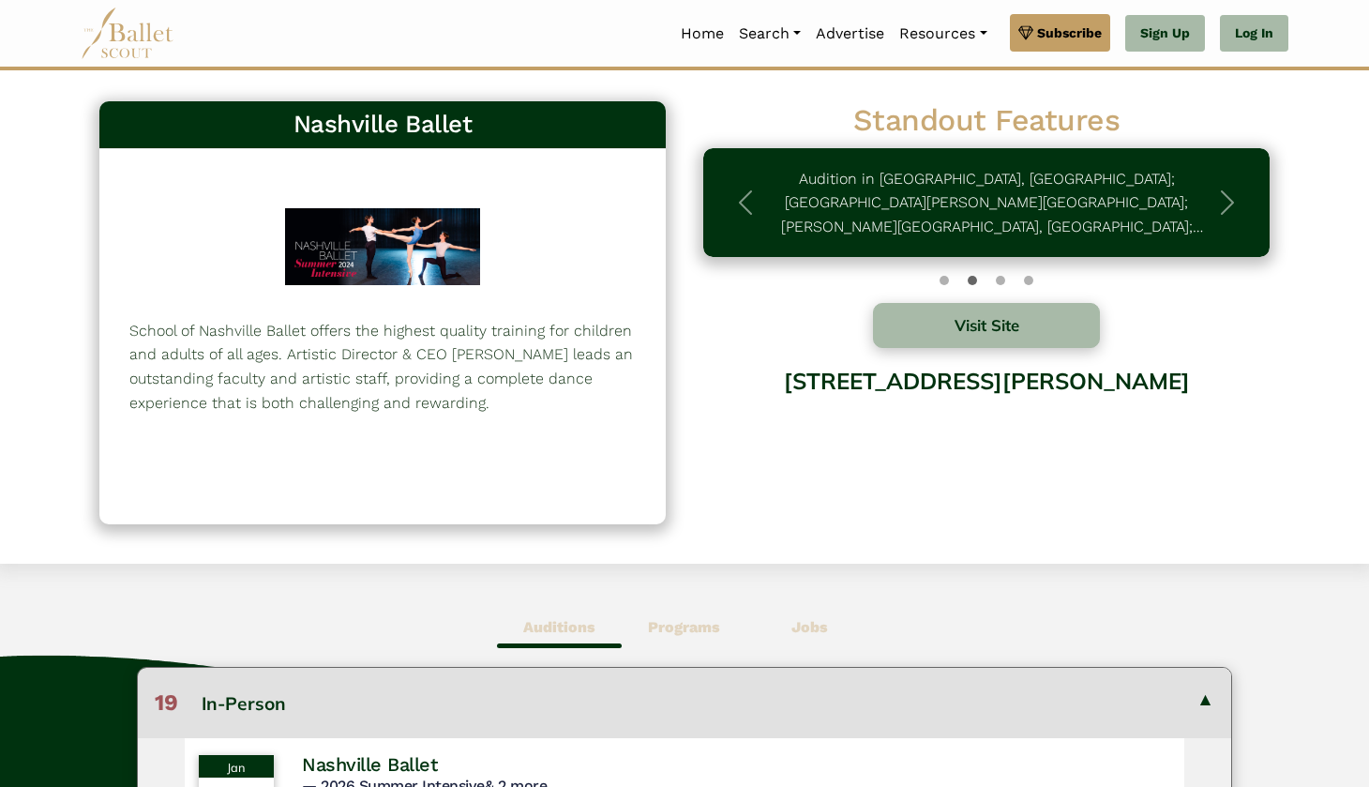
scroll to position [0, 0]
click at [1221, 195] on span "button" at bounding box center [1227, 203] width 30 height 30
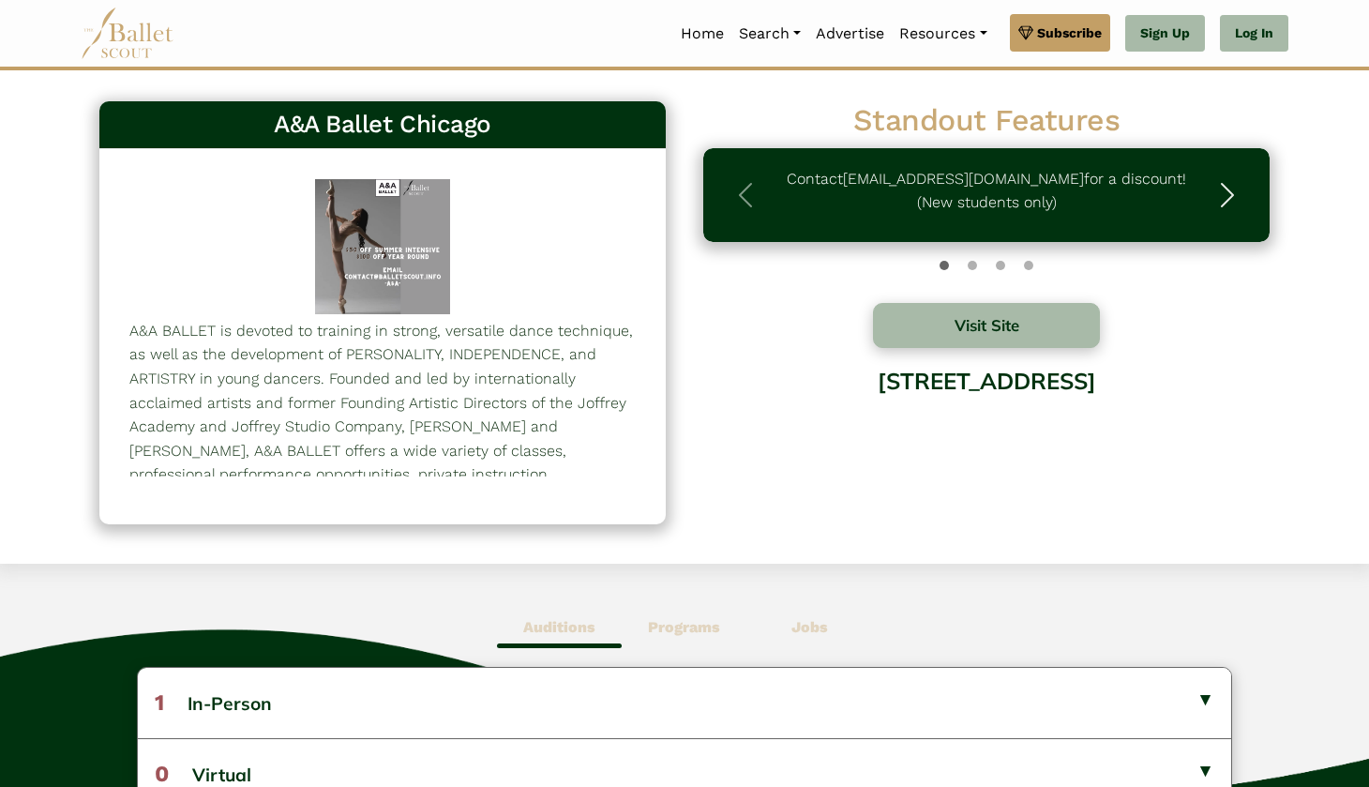
click at [1226, 176] on button "Next" at bounding box center [1226, 195] width 85 height 94
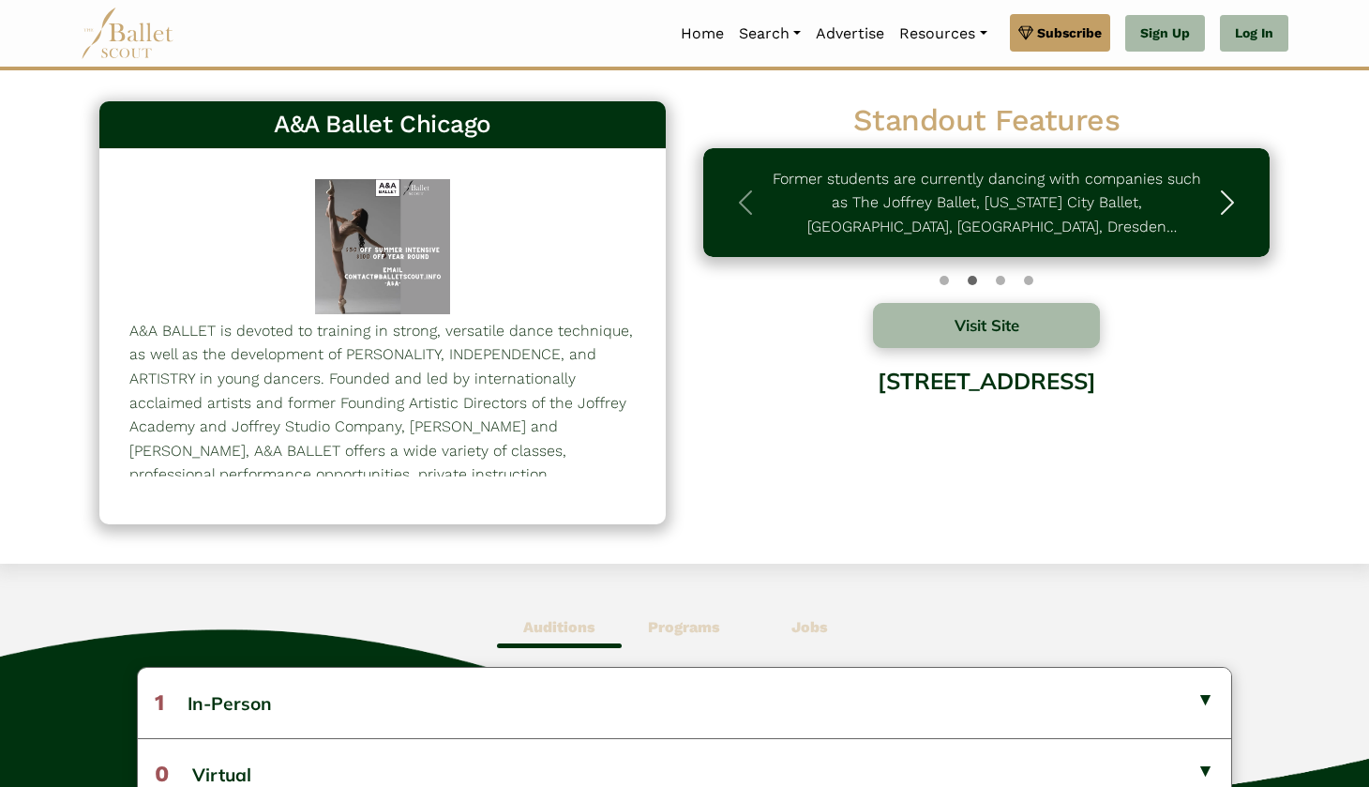
click at [1230, 155] on button "Next" at bounding box center [1226, 203] width 85 height 110
click at [1230, 203] on span "button" at bounding box center [1227, 203] width 30 height 30
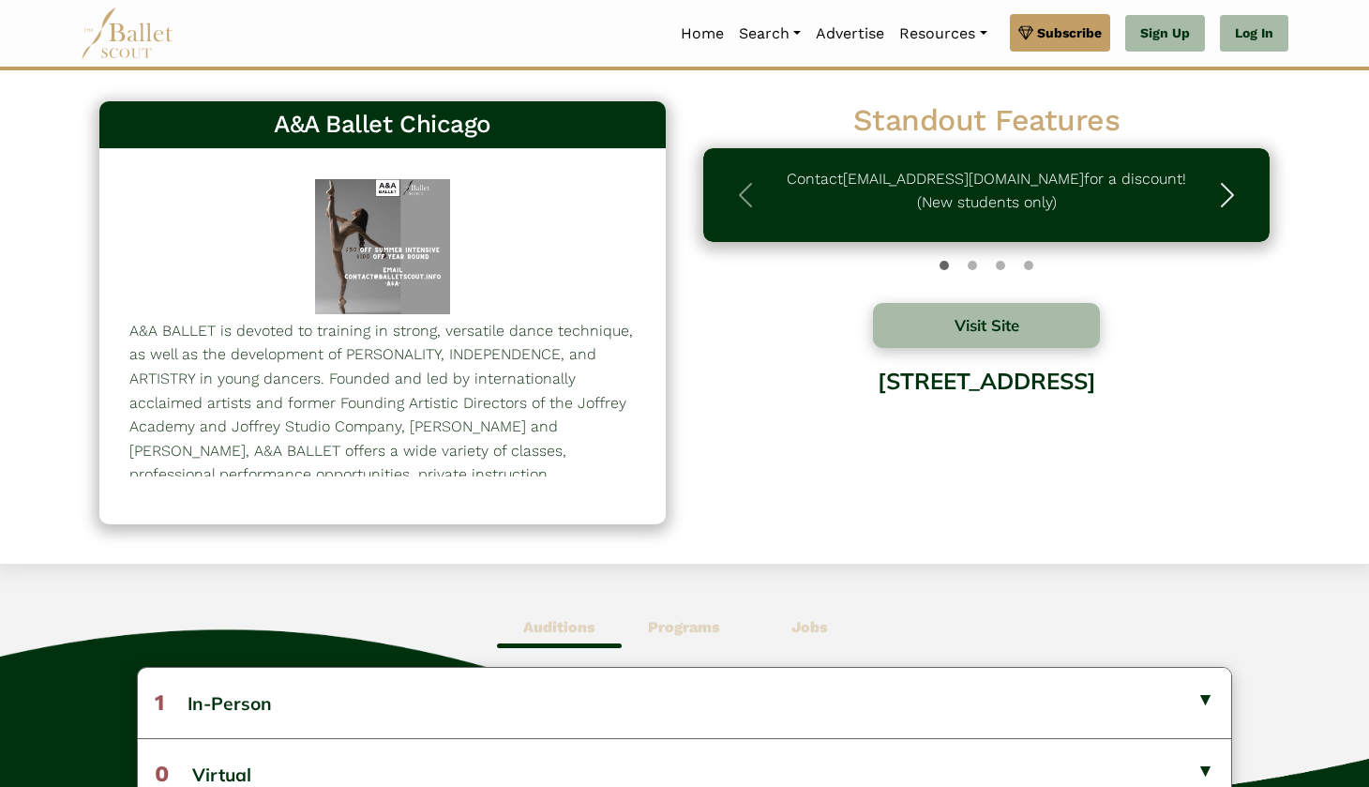
click at [1230, 203] on span "button" at bounding box center [1227, 195] width 30 height 30
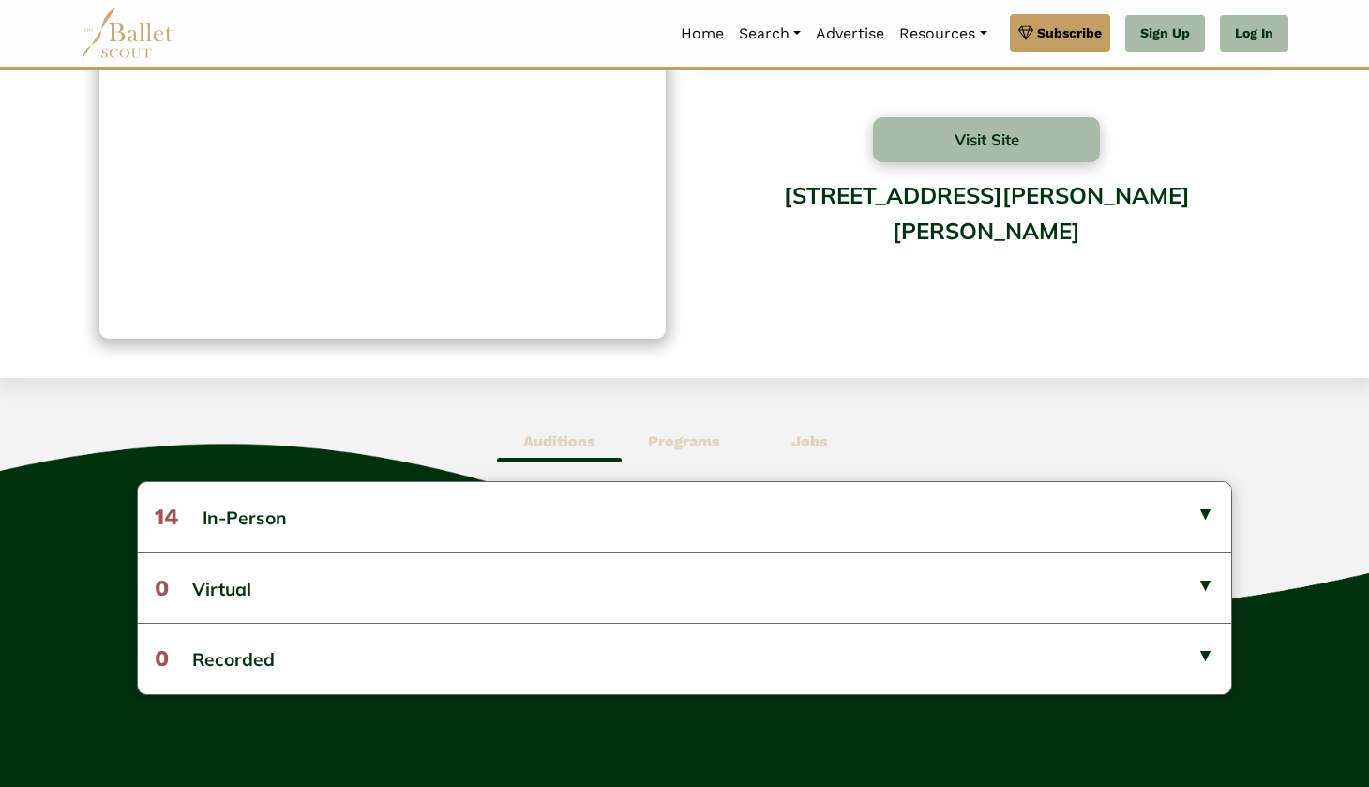
scroll to position [237, 0]
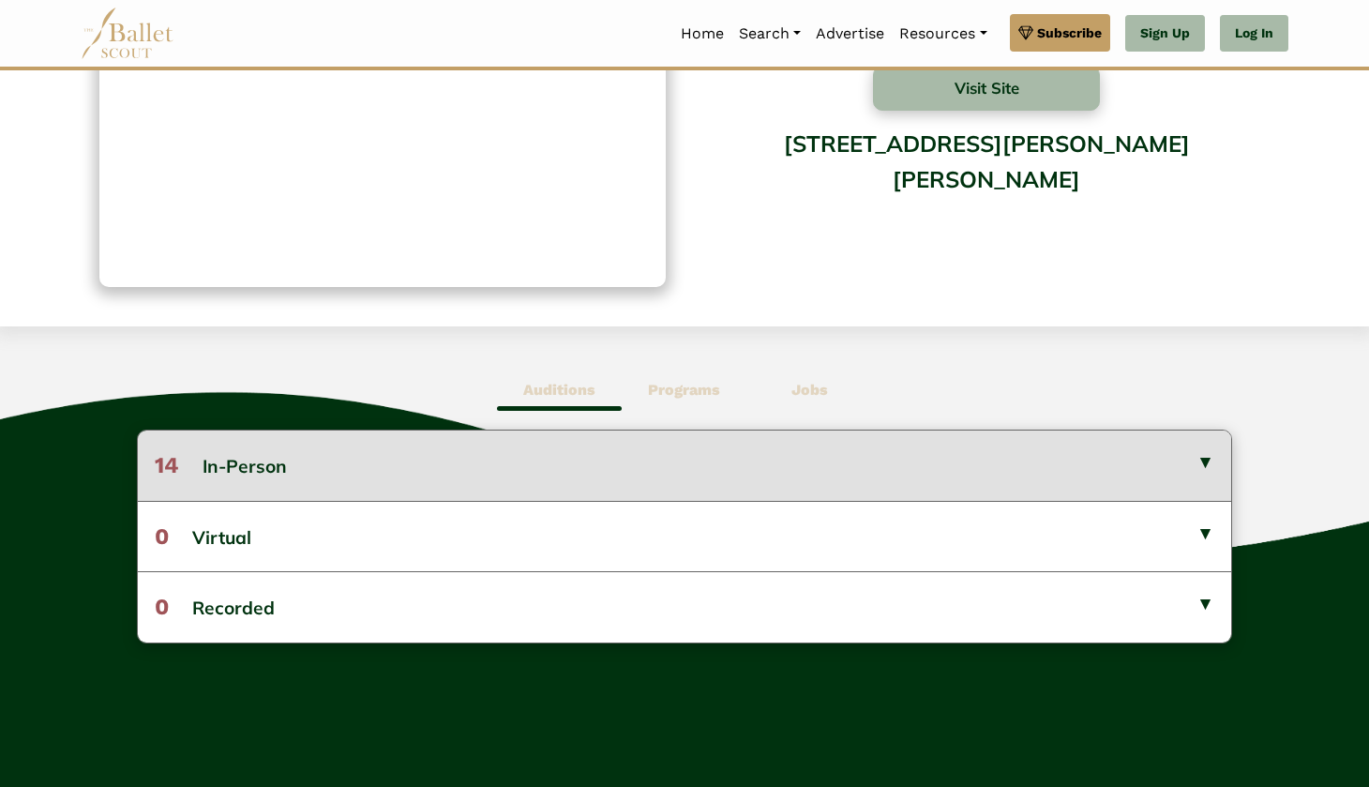
click at [762, 456] on button "14 In-Person" at bounding box center [684, 464] width 1093 height 69
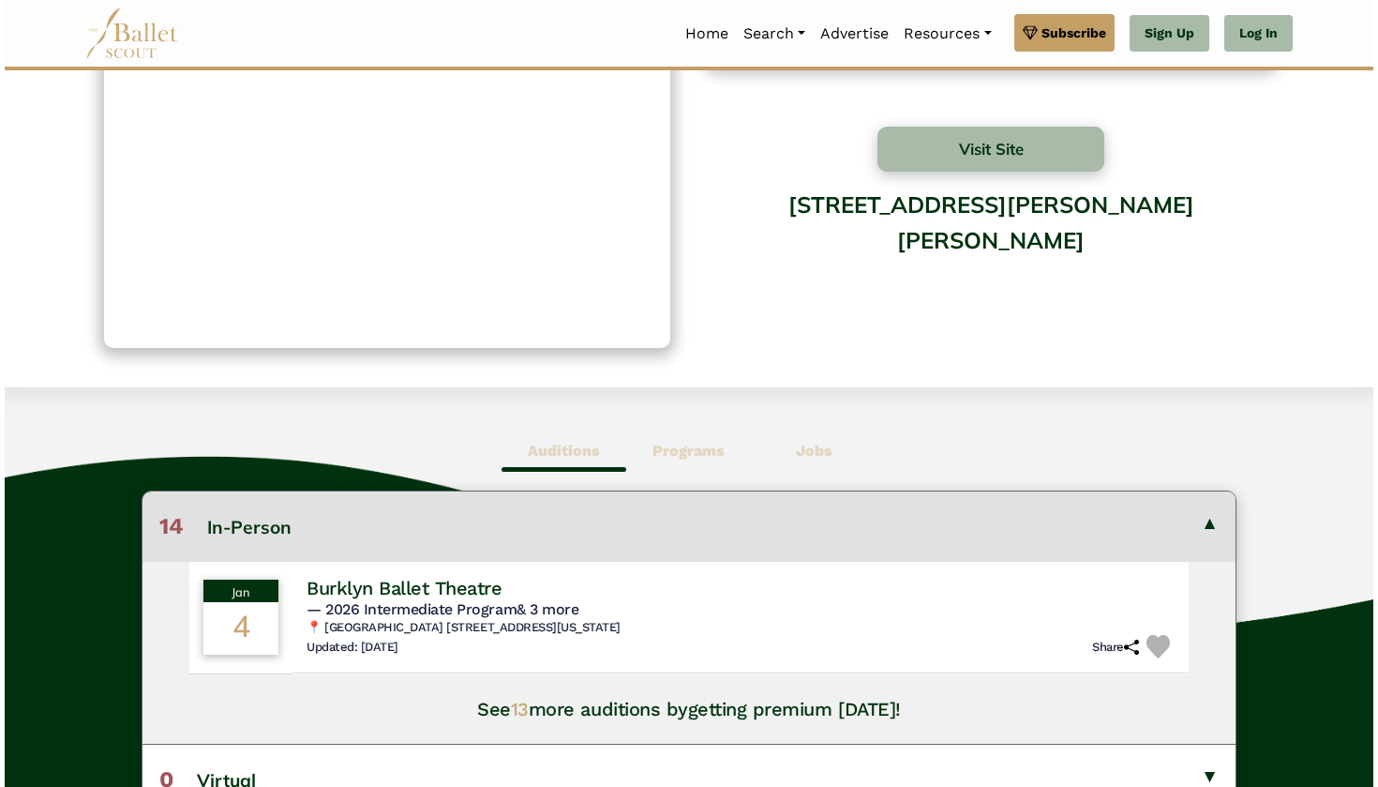
scroll to position [270, 0]
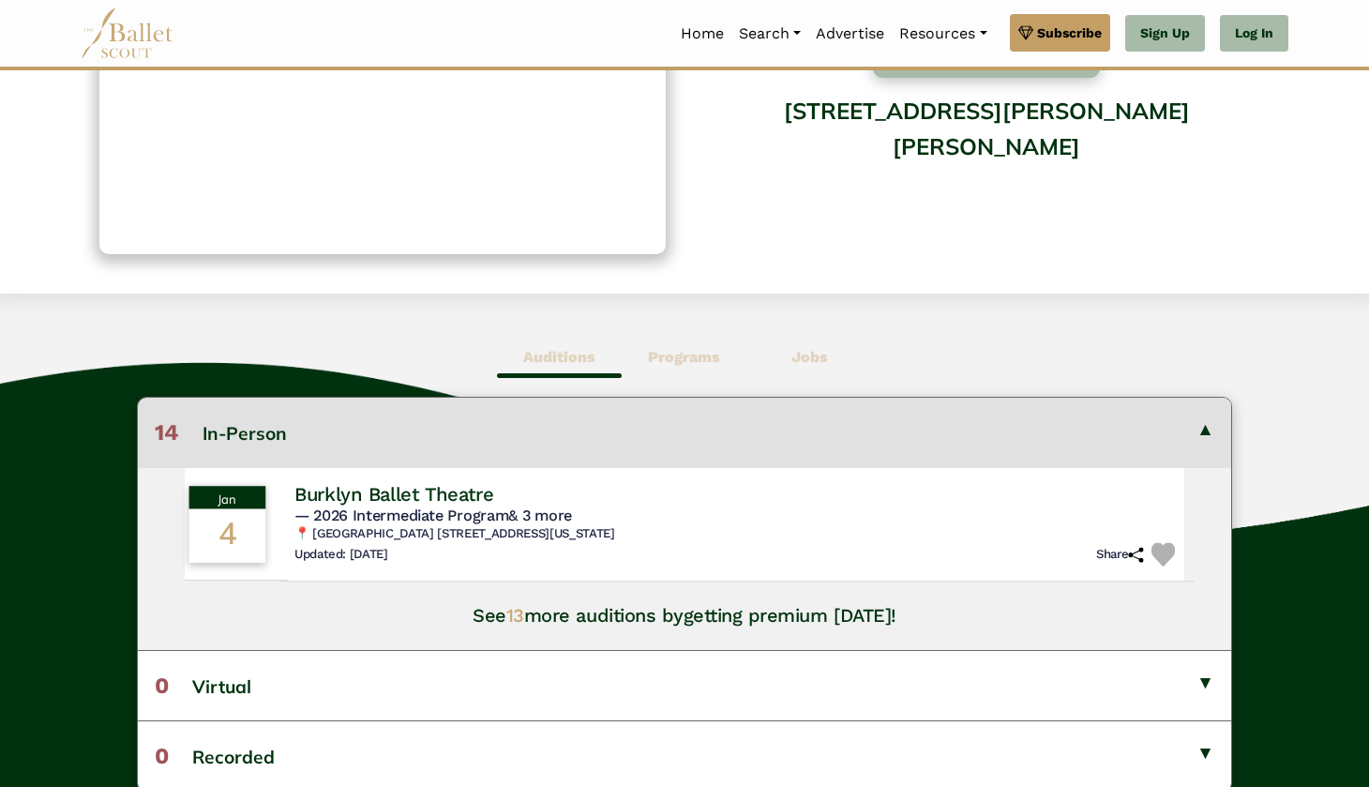
click at [494, 489] on h4 "Burklyn Ballet Theatre" at bounding box center [394, 493] width 200 height 25
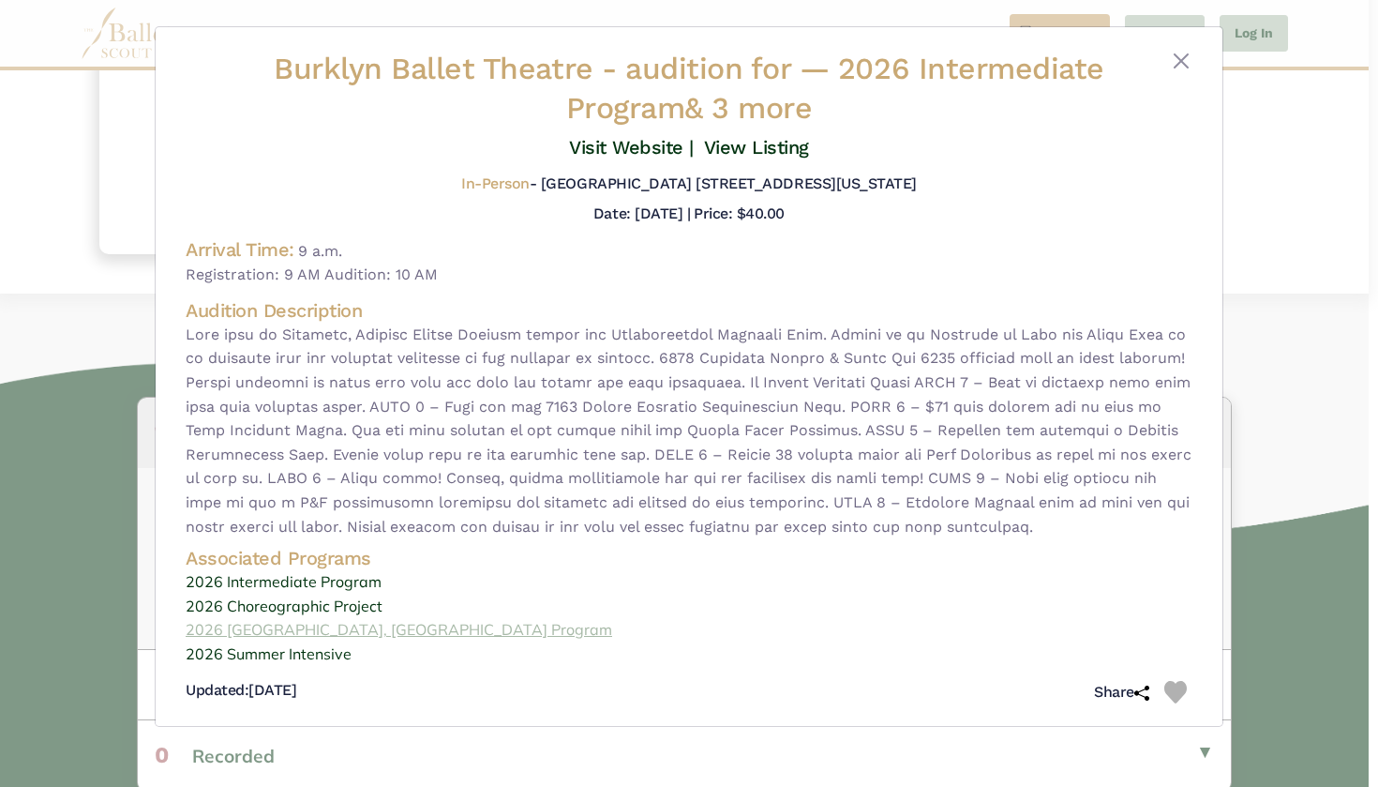
click at [303, 624] on link "2026 Edinburgh, Scotland Program" at bounding box center [689, 630] width 1007 height 24
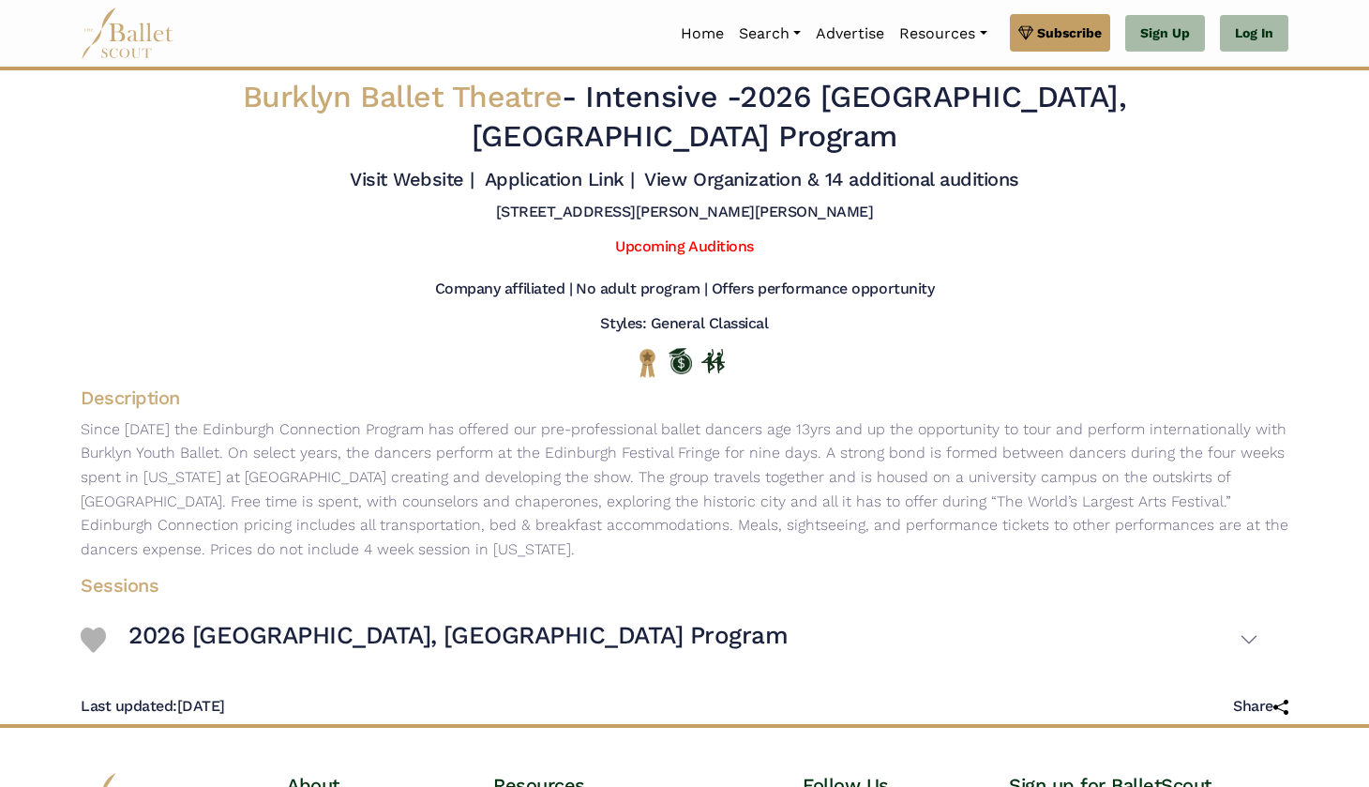
click at [379, 667] on button "2026 [GEOGRAPHIC_DATA], [GEOGRAPHIC_DATA] Program" at bounding box center [693, 639] width 1130 height 54
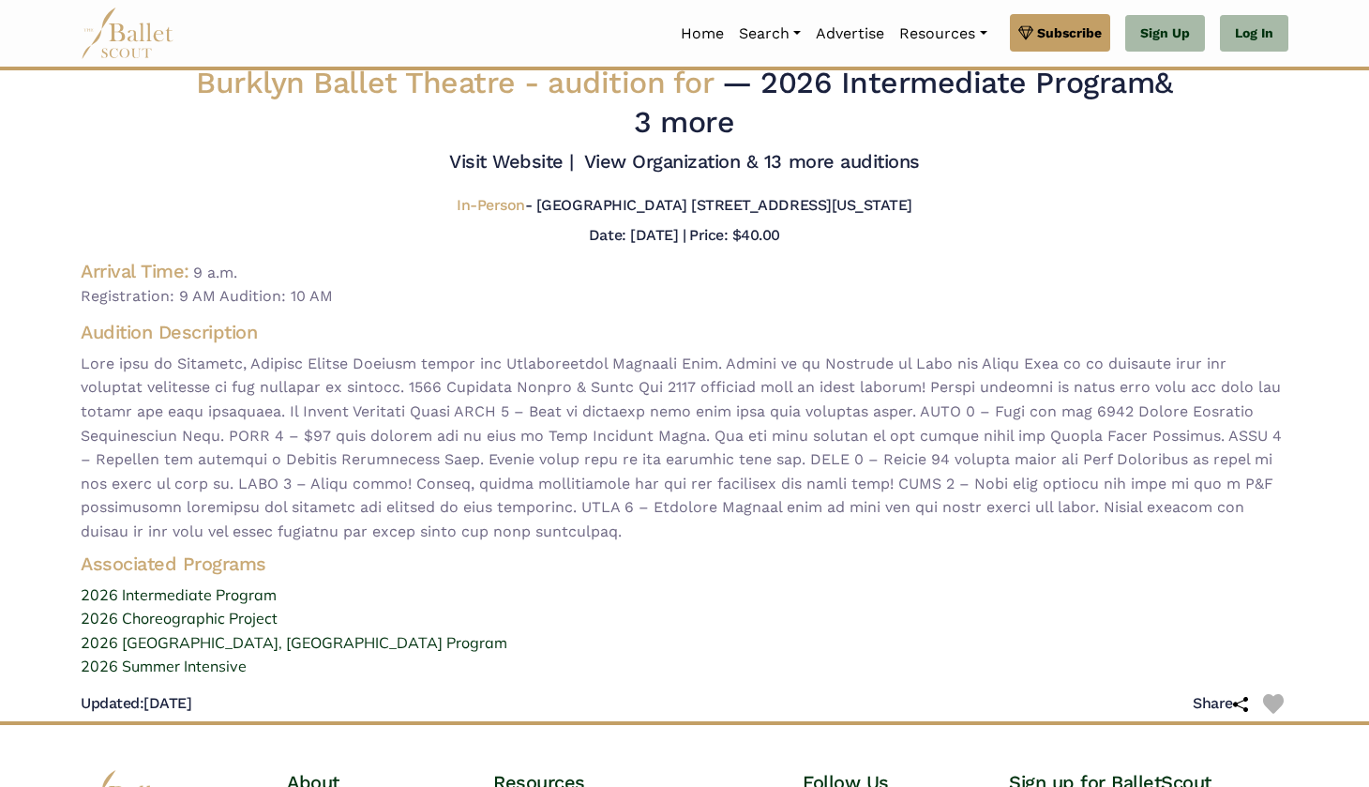
scroll to position [12, 0]
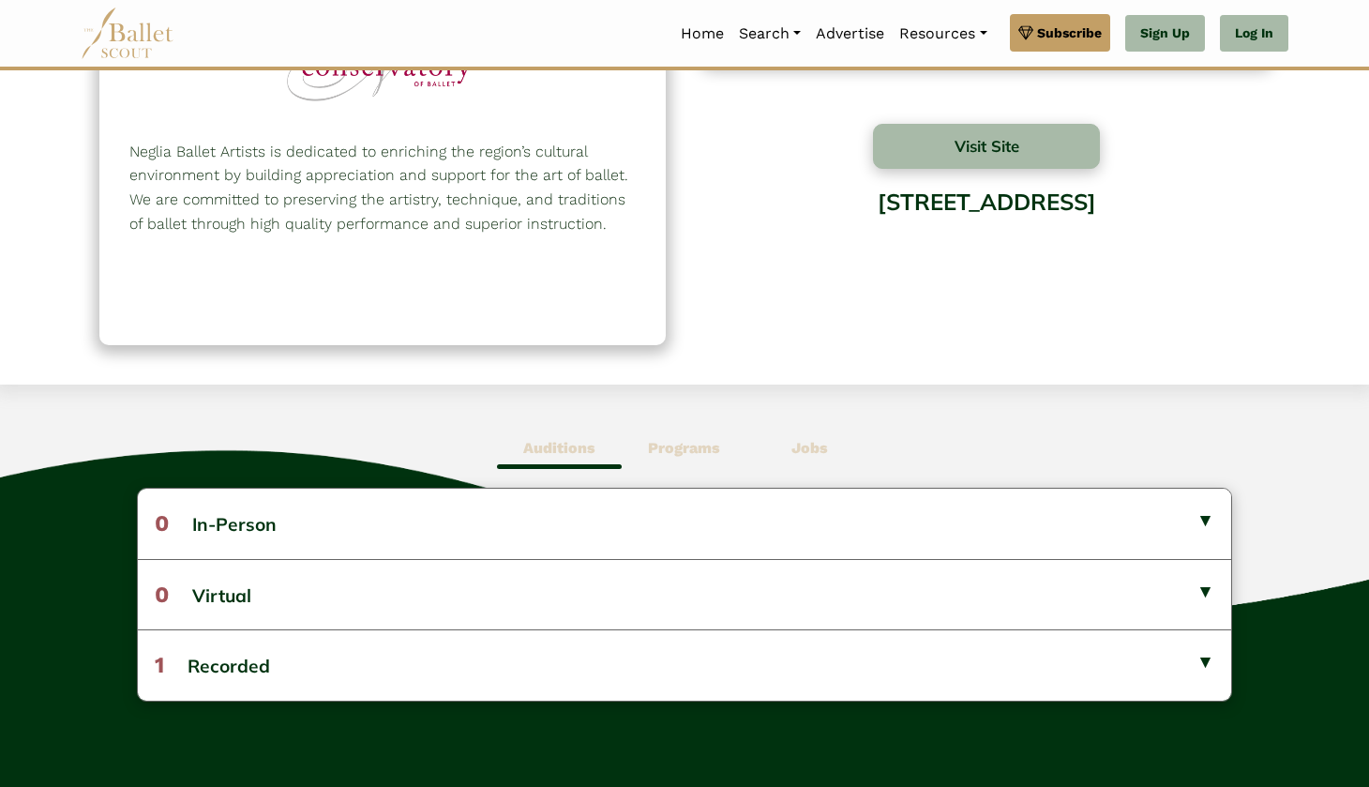
scroll to position [221, 0]
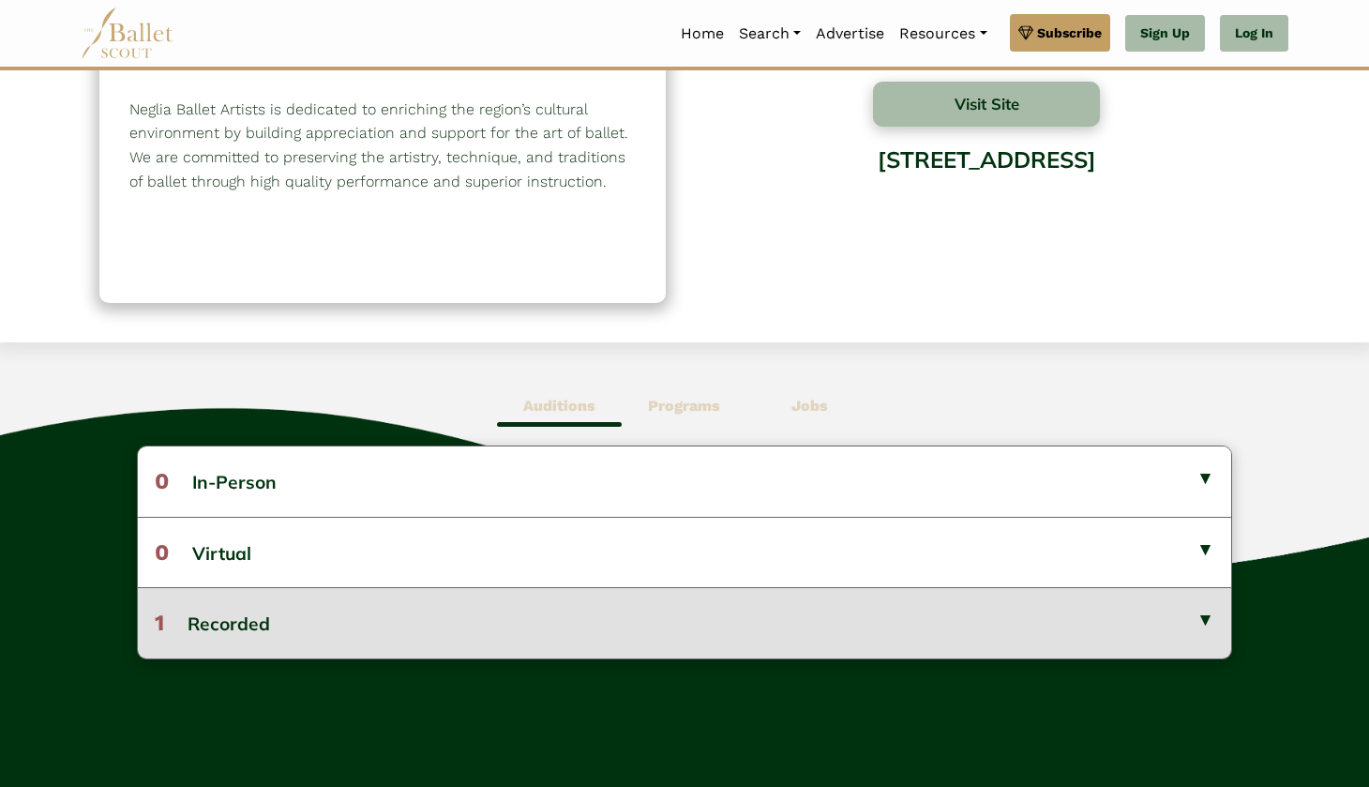
click at [744, 607] on button "1 Recorded" at bounding box center [684, 622] width 1093 height 70
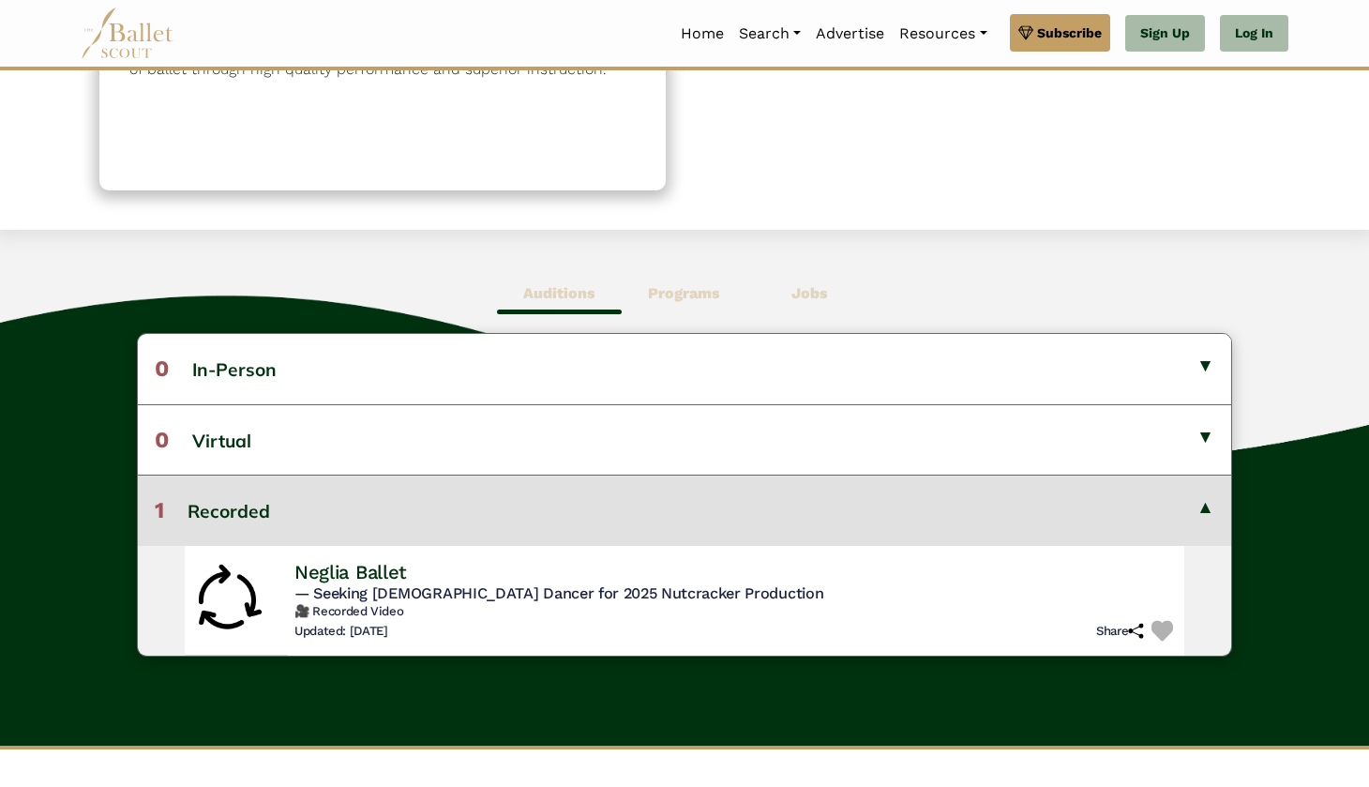
scroll to position [334, 0]
click at [719, 313] on div "Auditions Programs Jobs 0 In-Person No listings found! No listings found! 0 1" at bounding box center [684, 488] width 1369 height 516
click at [690, 294] on b "Programs" at bounding box center [684, 293] width 72 height 18
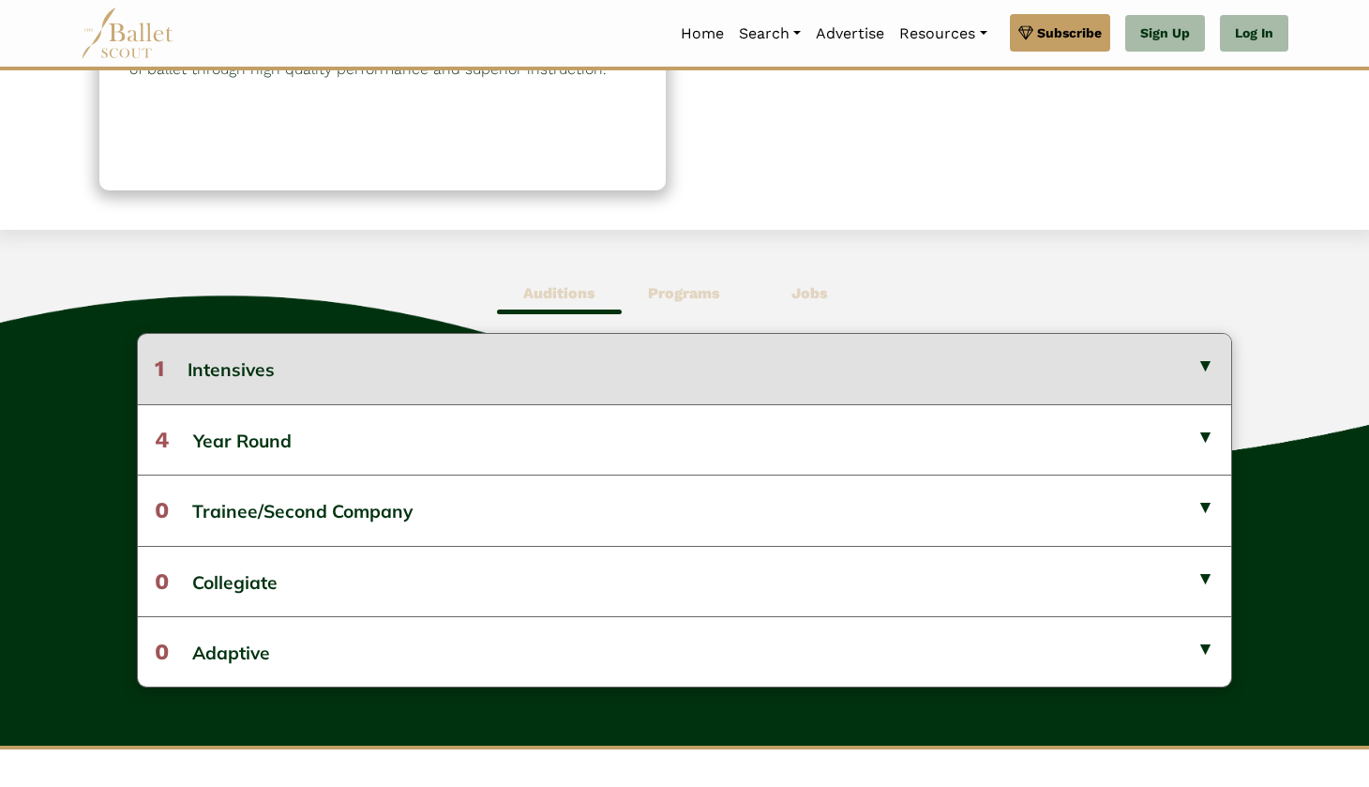
click at [626, 364] on button "1 Intensives" at bounding box center [684, 368] width 1093 height 69
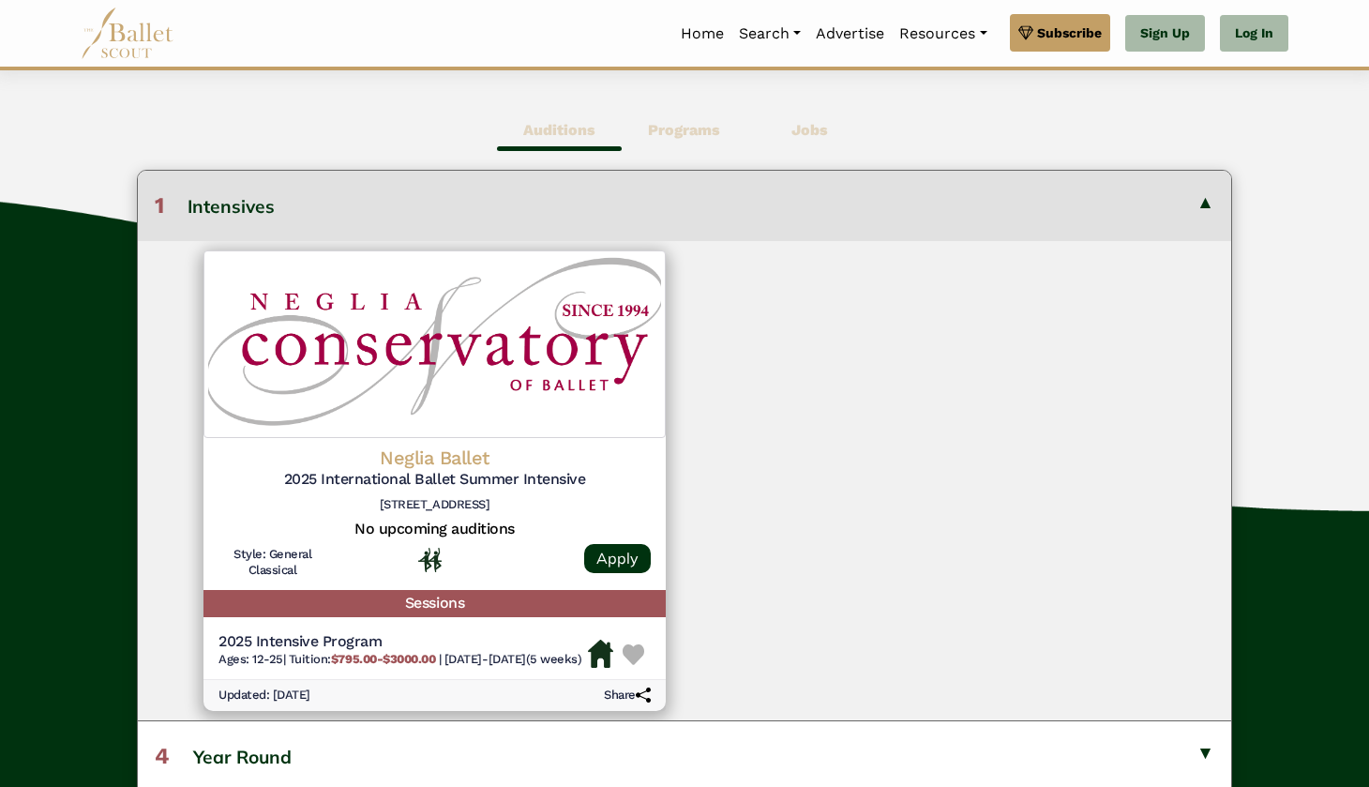
scroll to position [498, 0]
click at [596, 196] on button "1 Intensives" at bounding box center [684, 204] width 1093 height 69
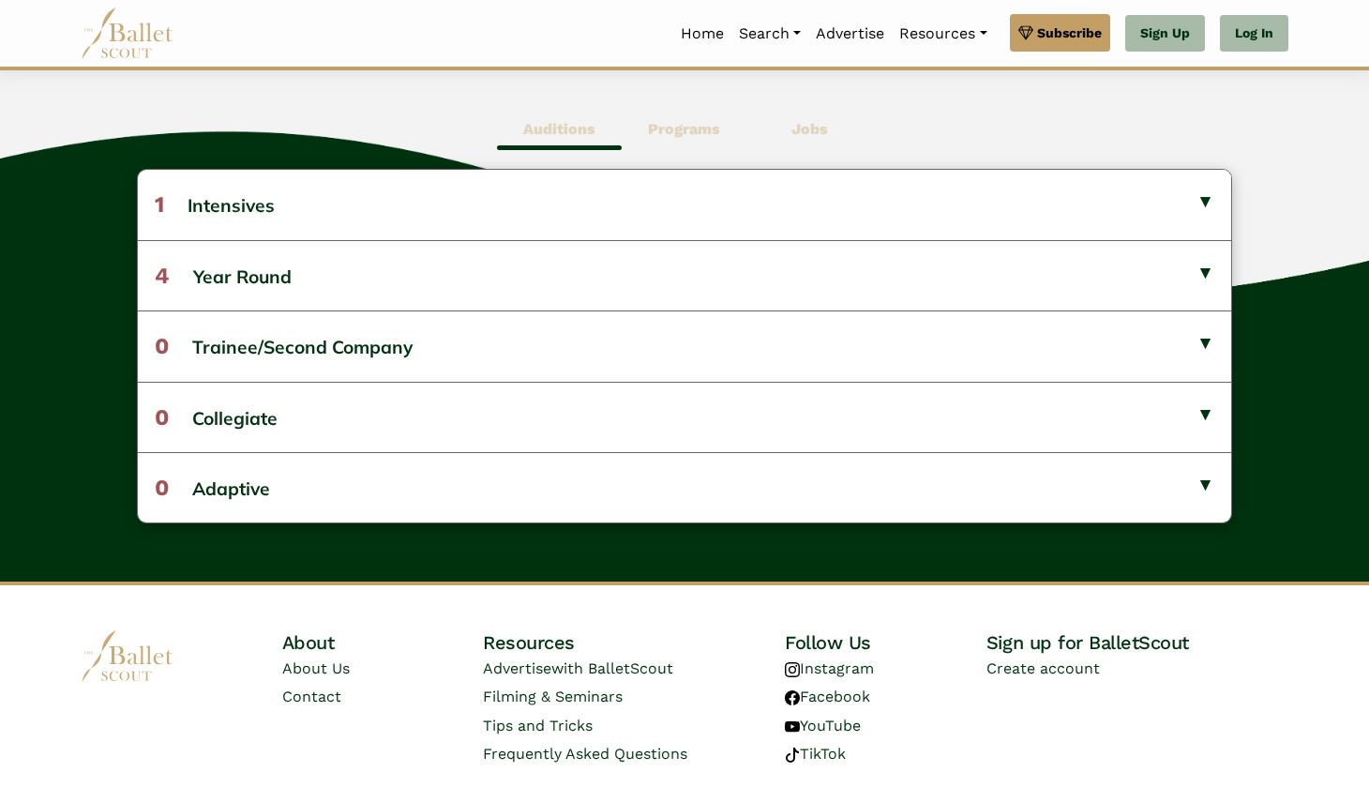
click at [804, 122] on b "Jobs" at bounding box center [809, 129] width 37 height 18
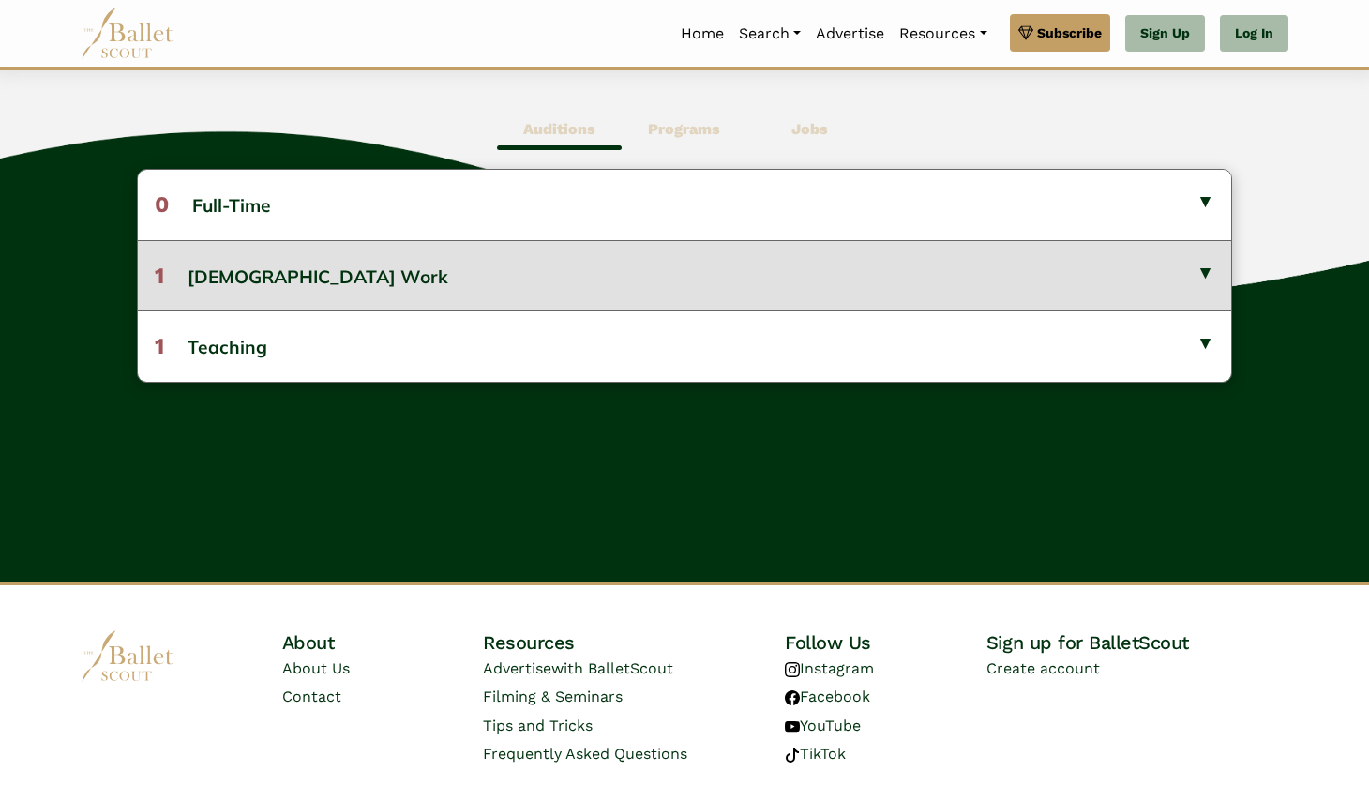
click at [539, 272] on button "1 Gig Work" at bounding box center [684, 275] width 1093 height 70
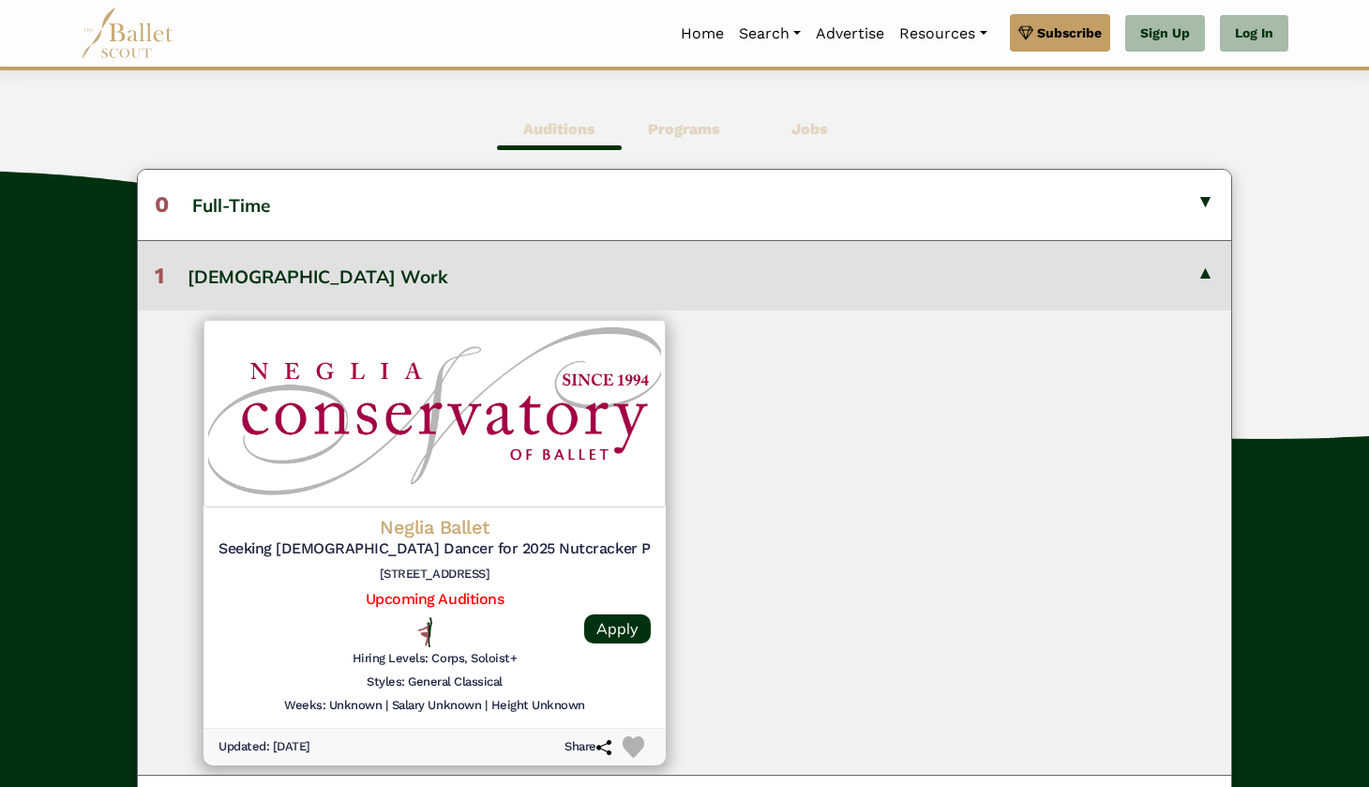
click at [539, 272] on button "1 Gig Work" at bounding box center [684, 275] width 1093 height 70
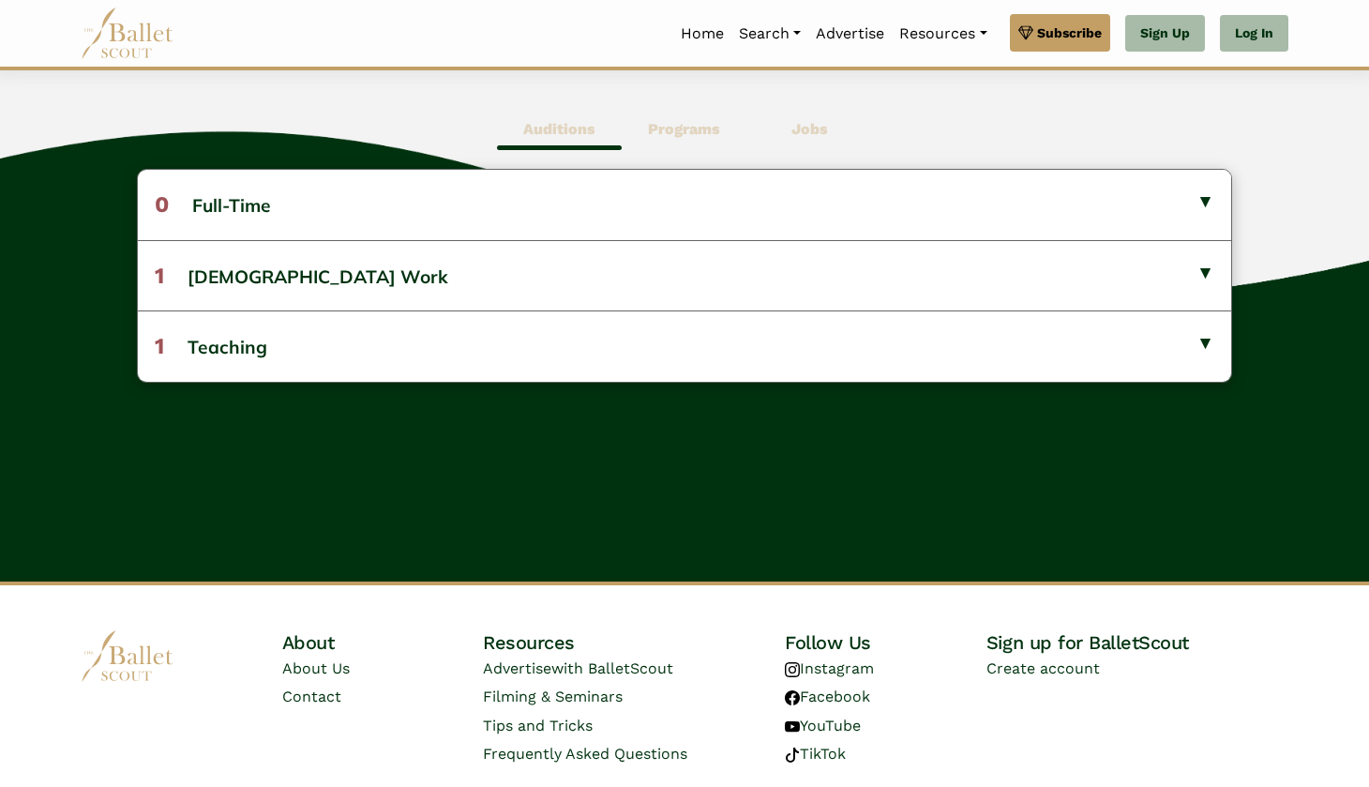
click at [699, 137] on span "Programs" at bounding box center [684, 129] width 125 height 43
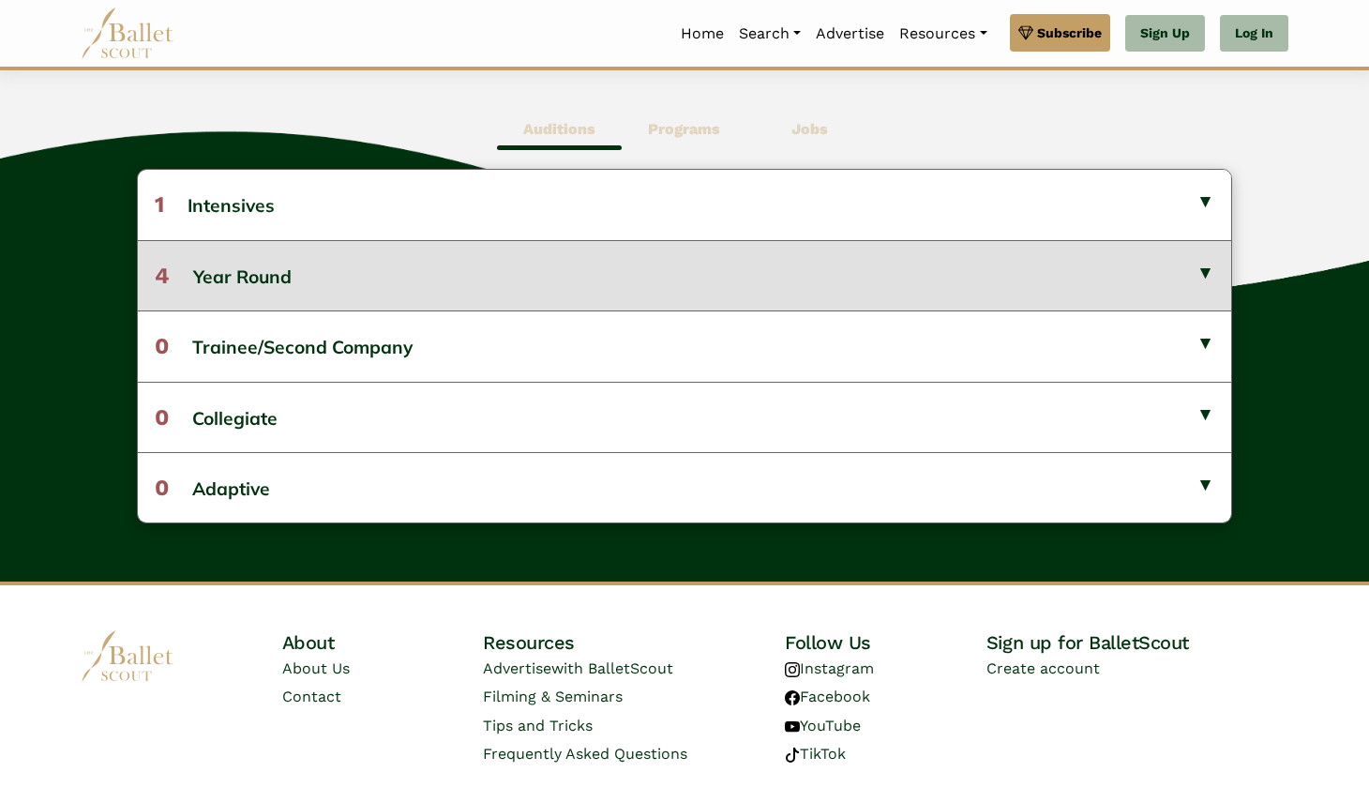
click at [542, 299] on button "4 Year Round" at bounding box center [684, 275] width 1093 height 70
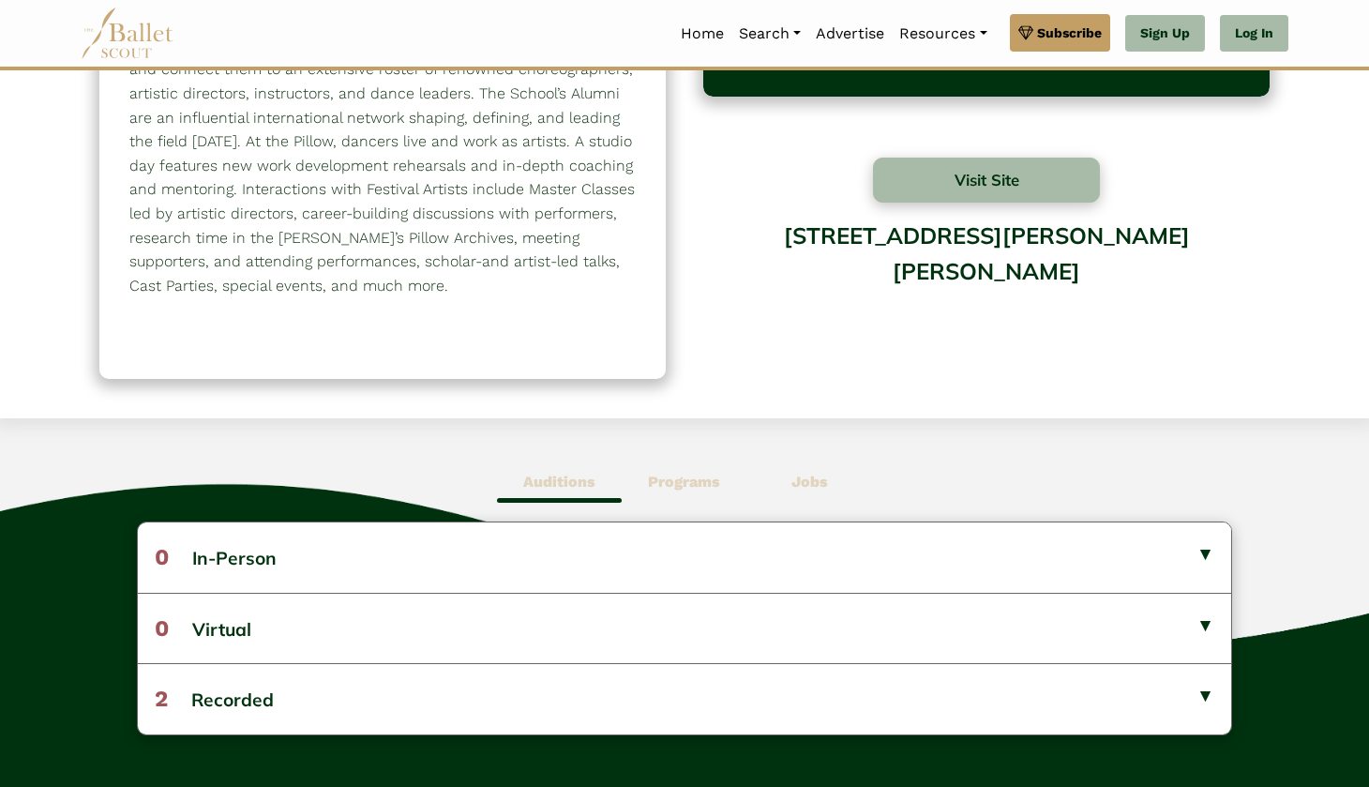
scroll to position [148, 0]
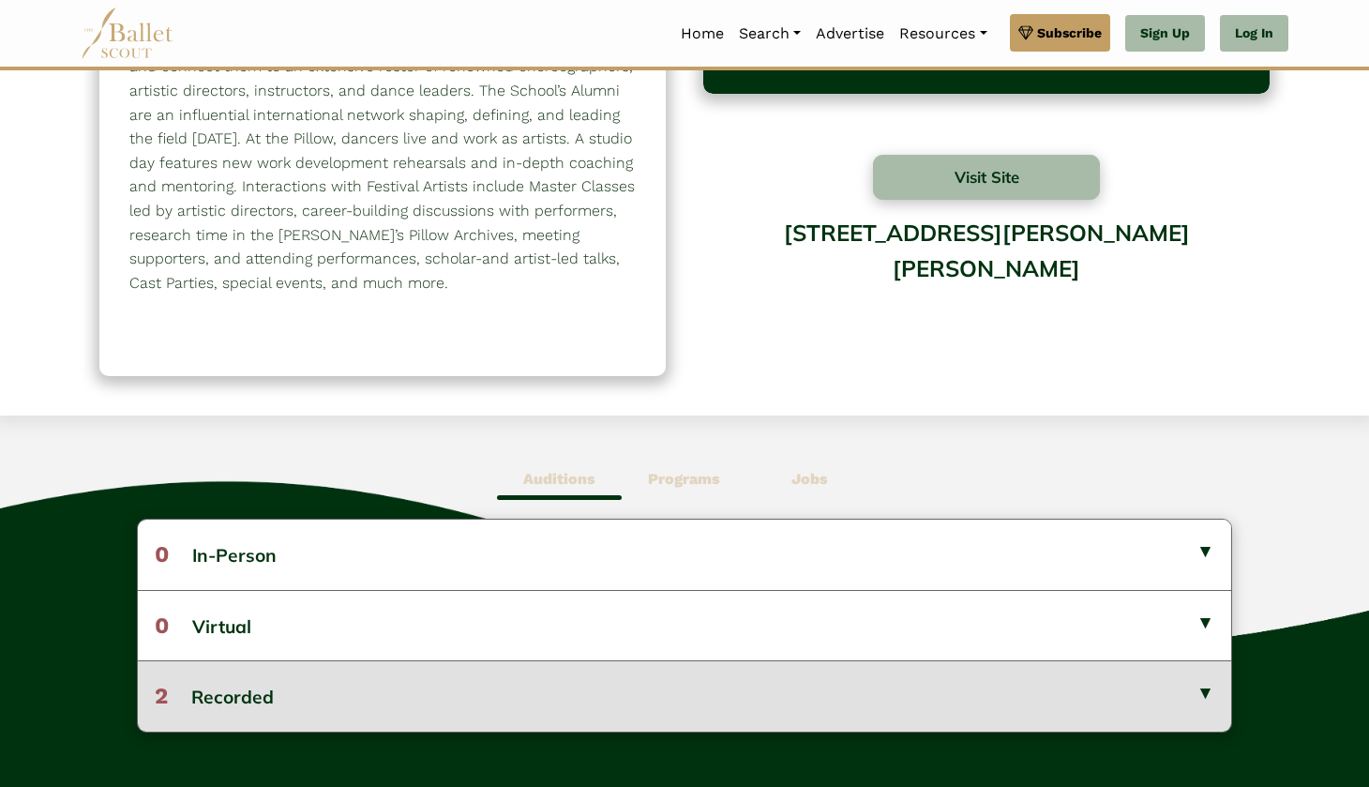
click at [439, 676] on button "2 Recorded" at bounding box center [684, 695] width 1093 height 70
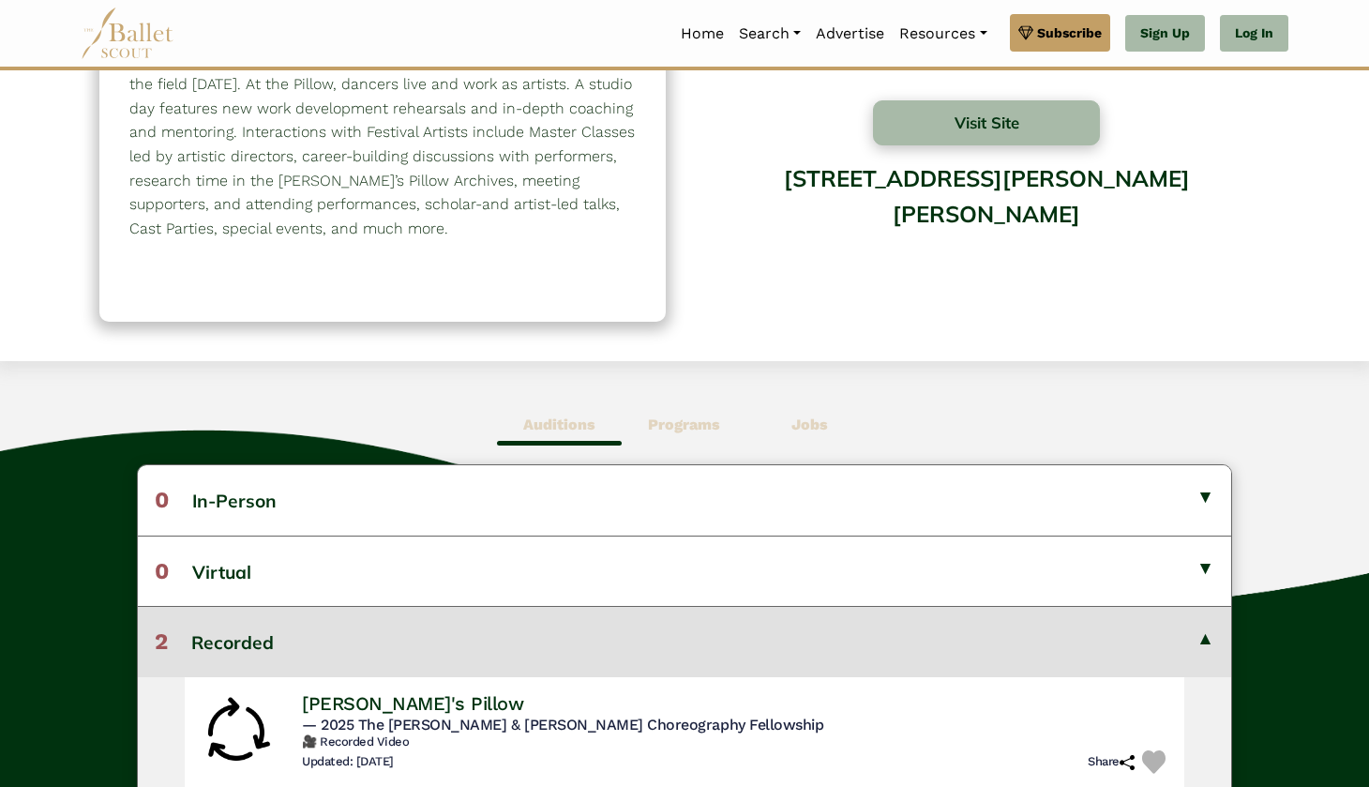
scroll to position [206, 0]
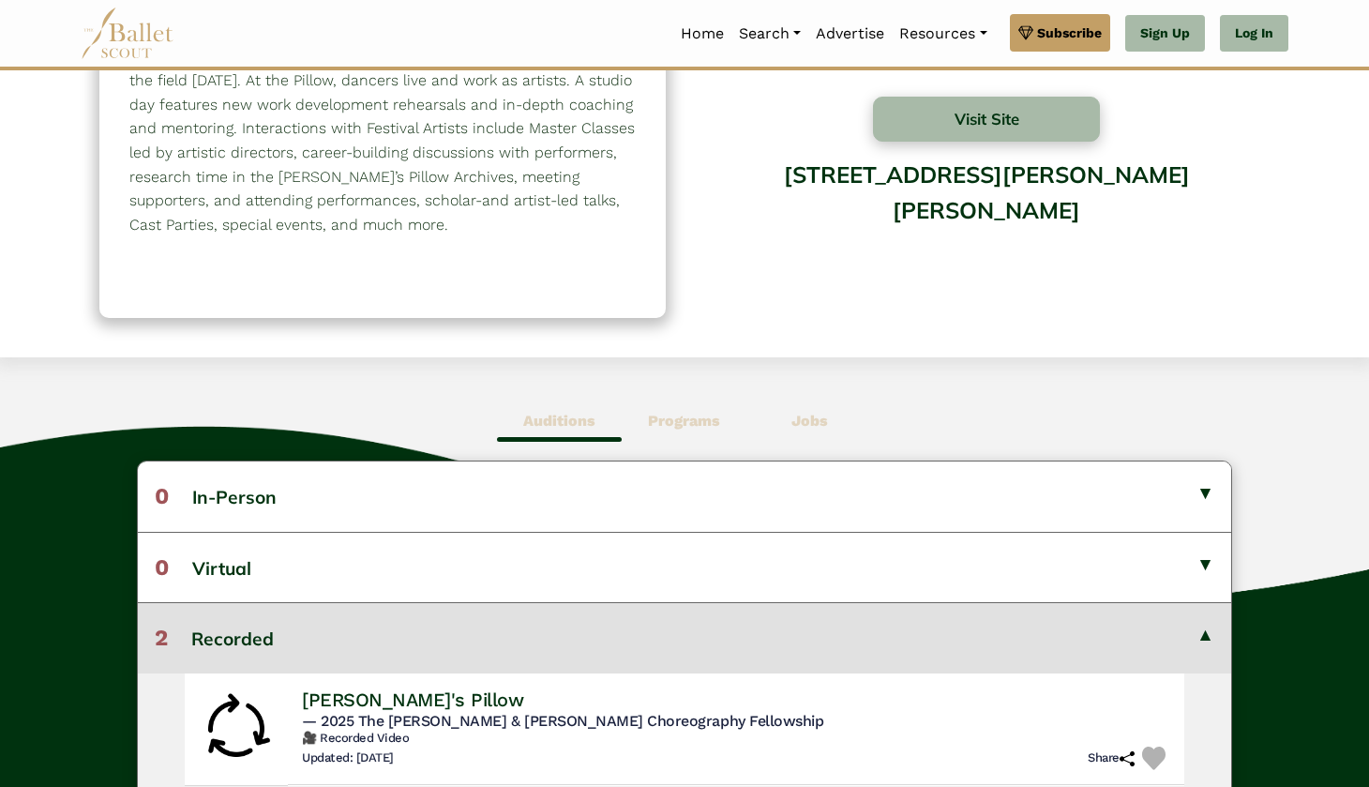
click at [675, 417] on b "Programs" at bounding box center [684, 421] width 72 height 18
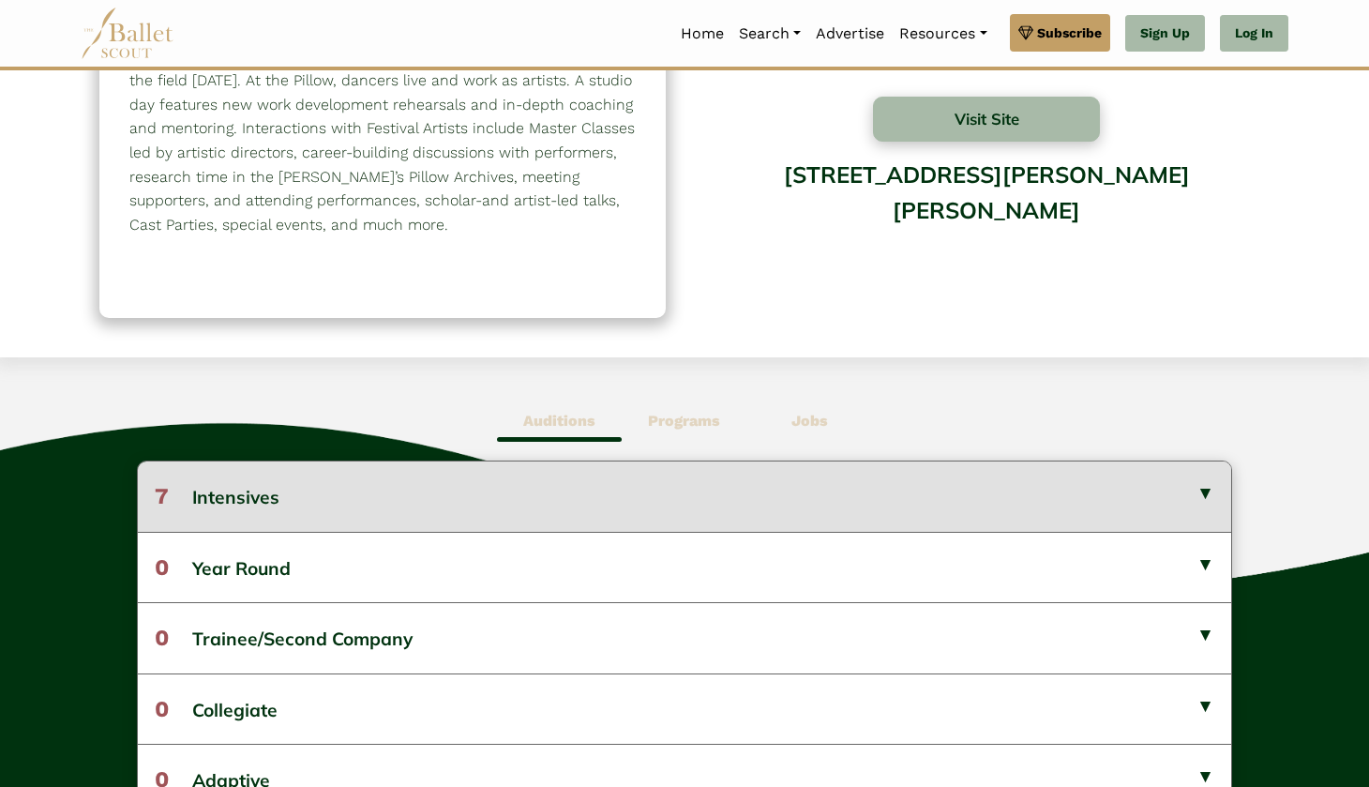
click at [483, 486] on button "7 Intensives" at bounding box center [684, 495] width 1093 height 69
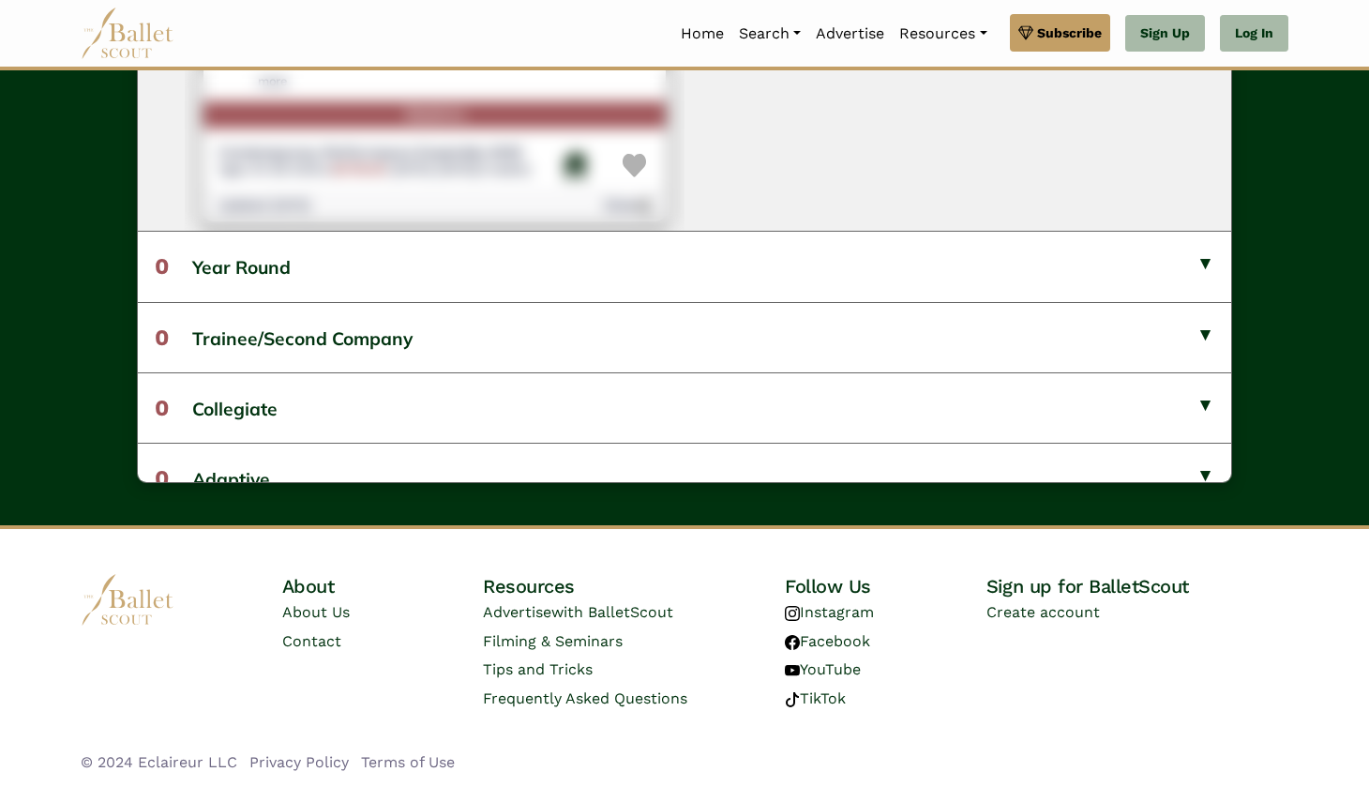
scroll to position [1120, 0]
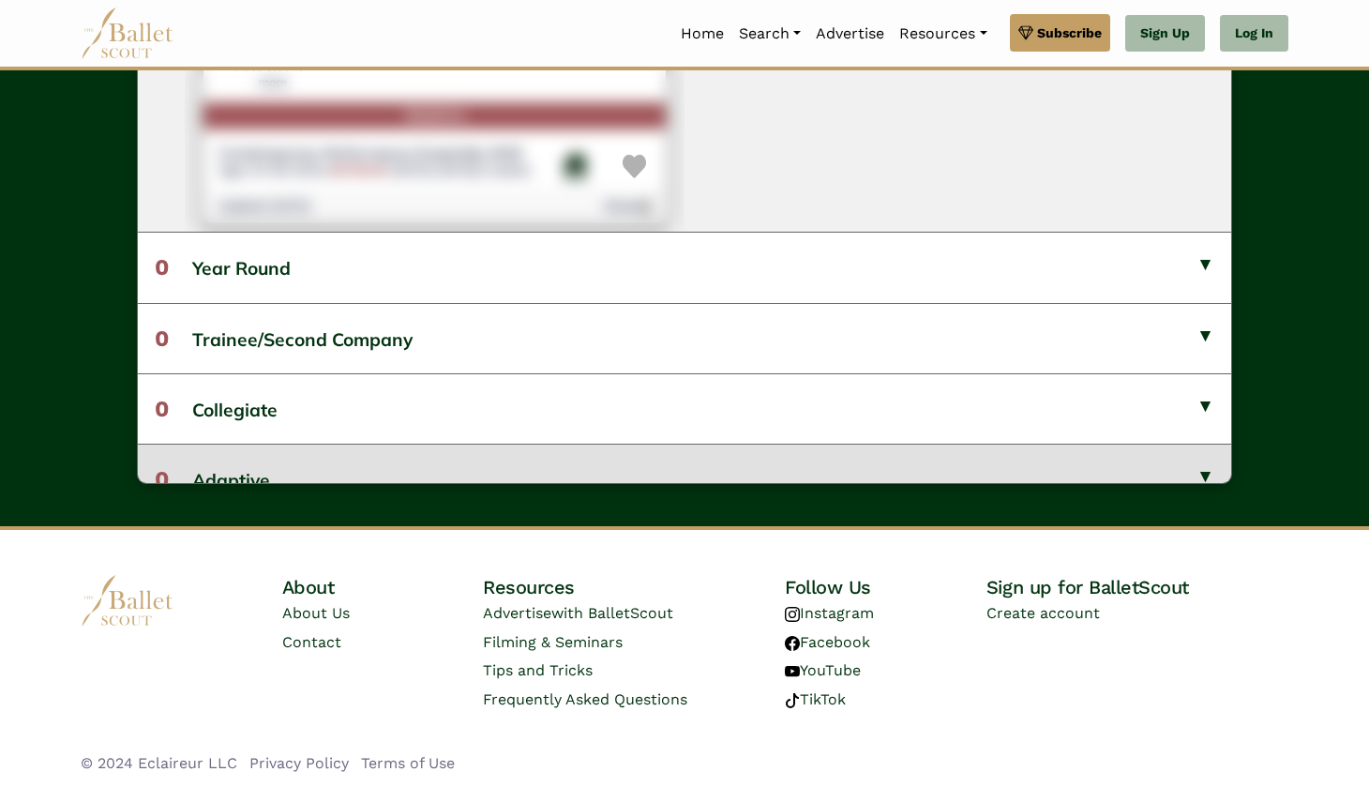
click at [429, 456] on button "0 Adaptive" at bounding box center [684, 479] width 1093 height 70
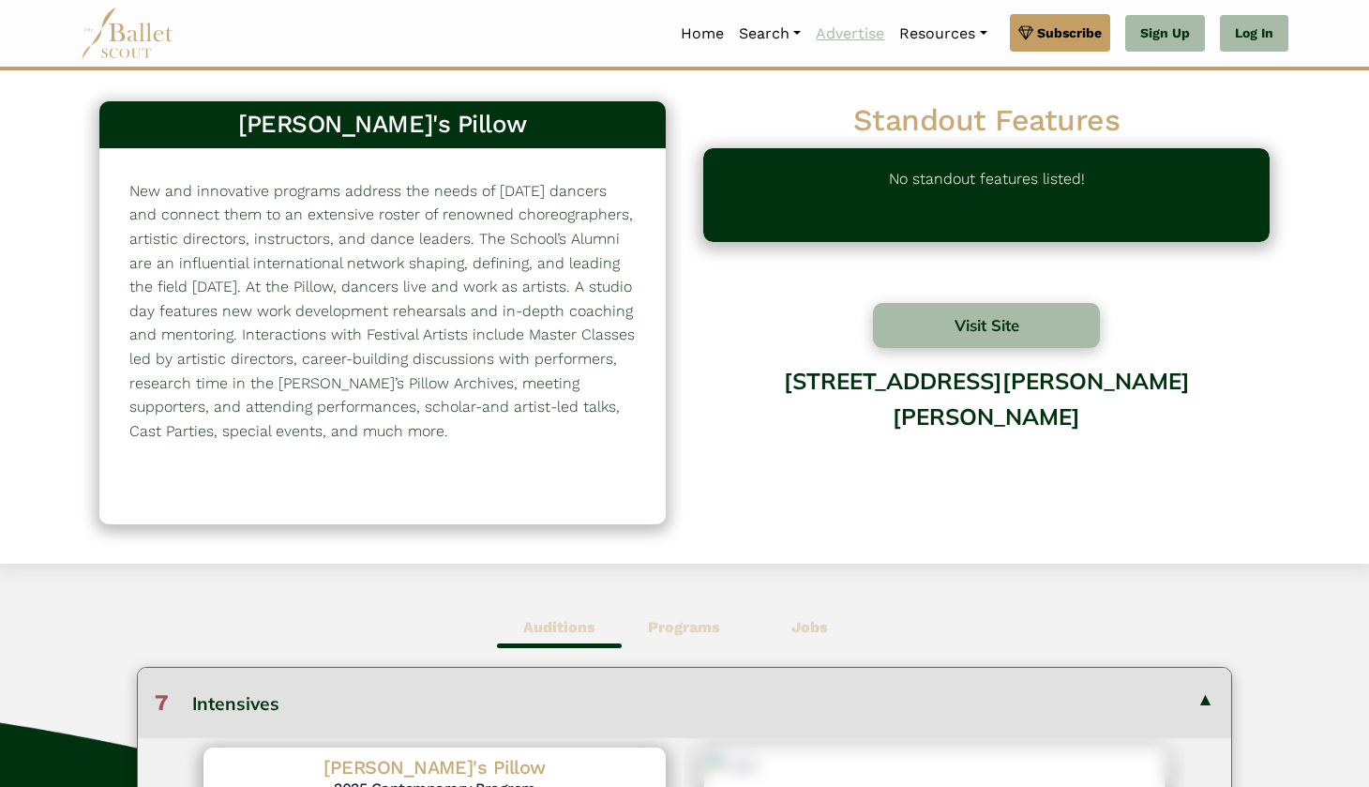
scroll to position [0, 0]
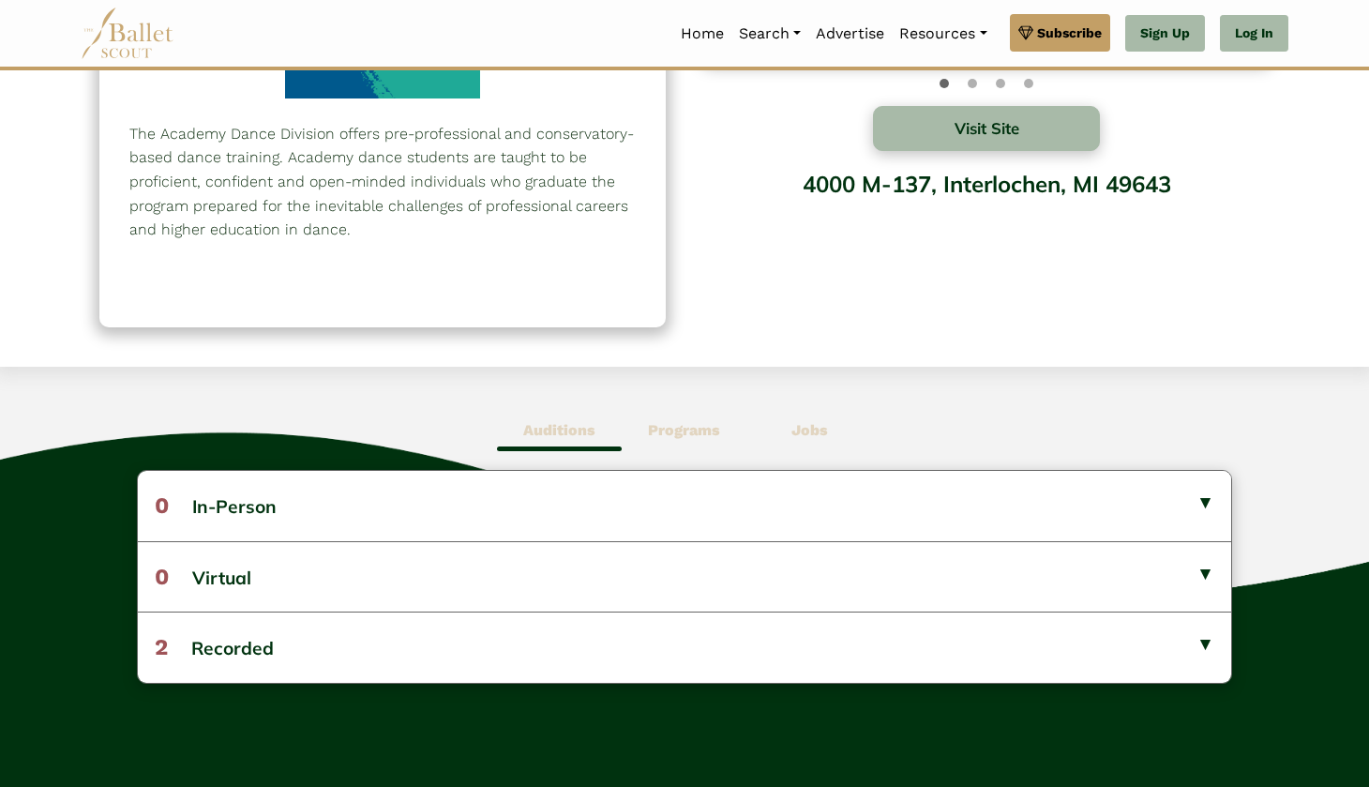
scroll to position [198, 0]
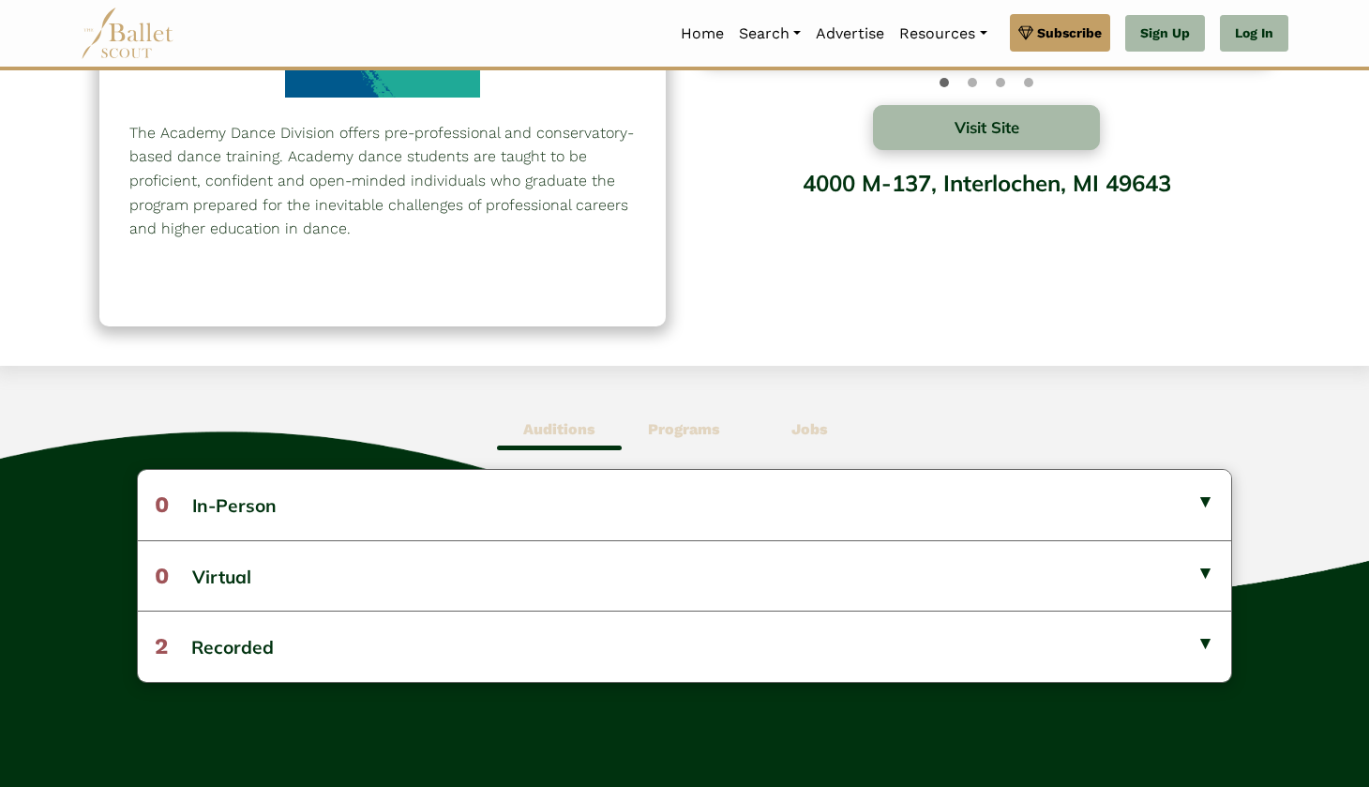
click at [648, 420] on span "Programs" at bounding box center [684, 429] width 125 height 43
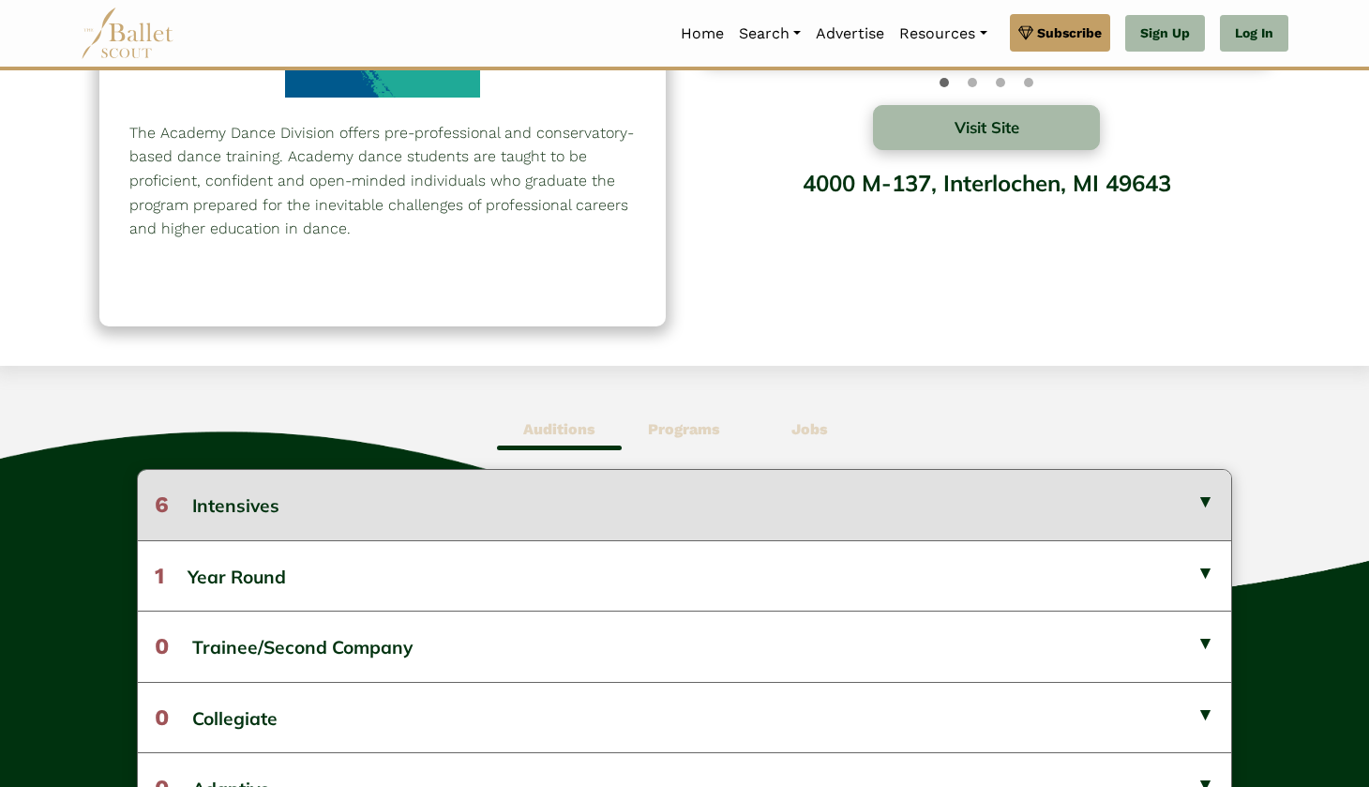
click at [570, 491] on button "6 Intensives" at bounding box center [684, 504] width 1093 height 69
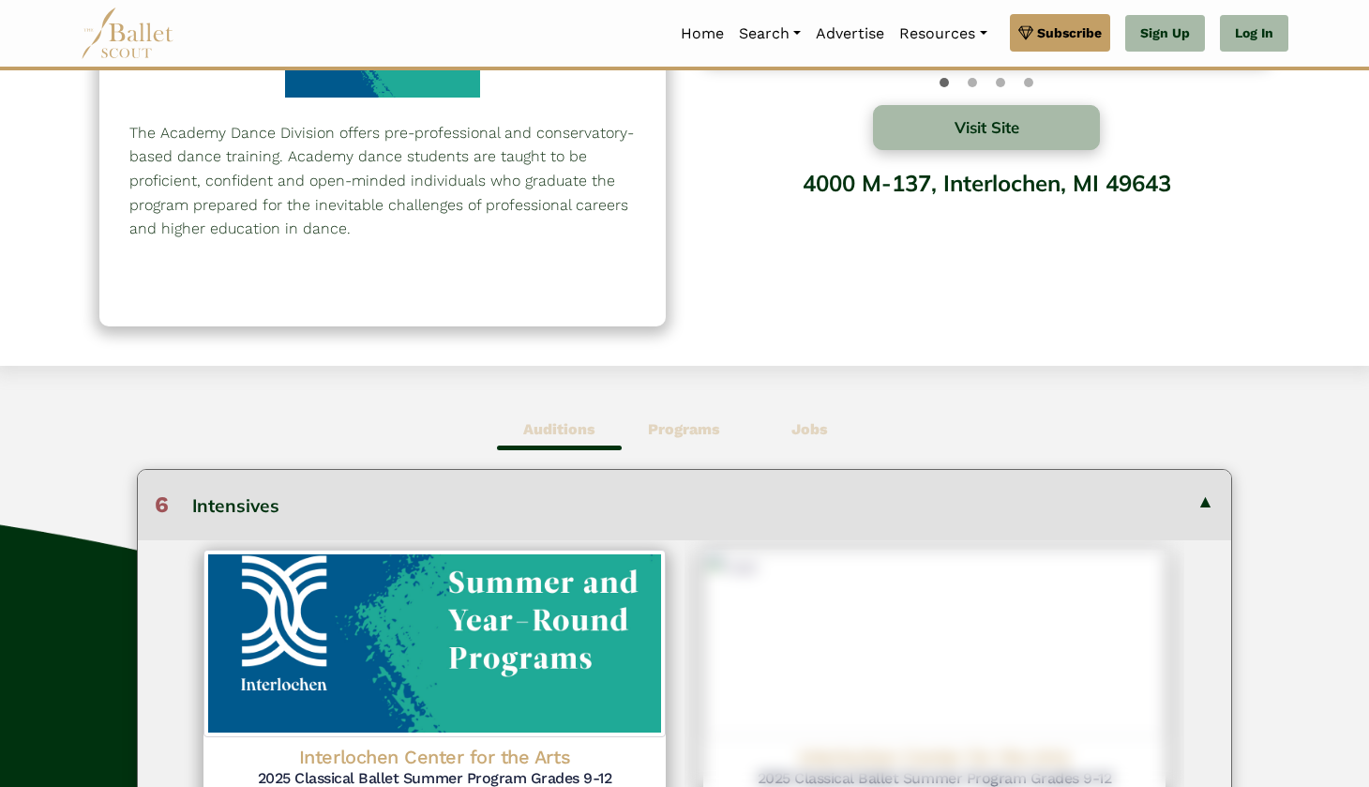
scroll to position [0, 0]
click at [565, 496] on button "6 Intensives" at bounding box center [684, 504] width 1093 height 69
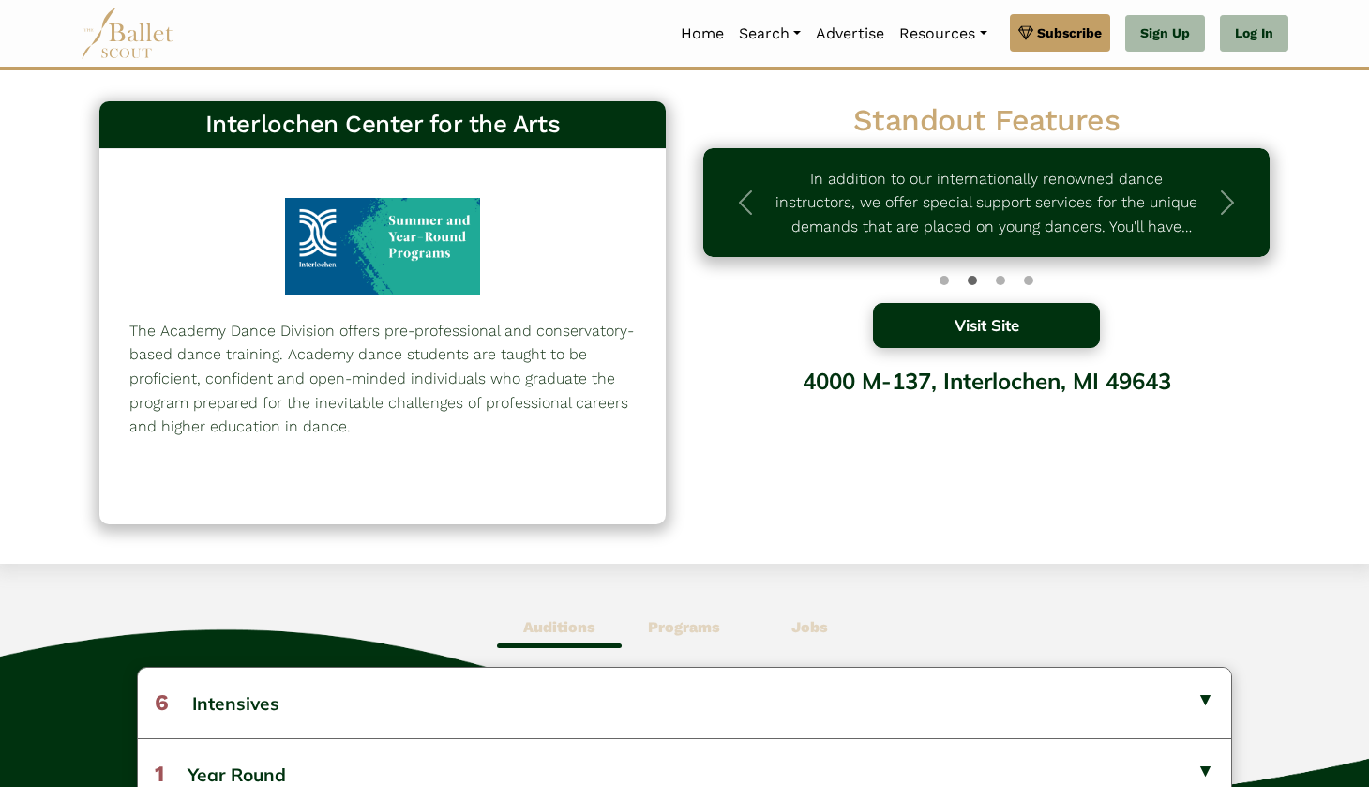
click at [886, 331] on button "Visit Site" at bounding box center [986, 325] width 227 height 45
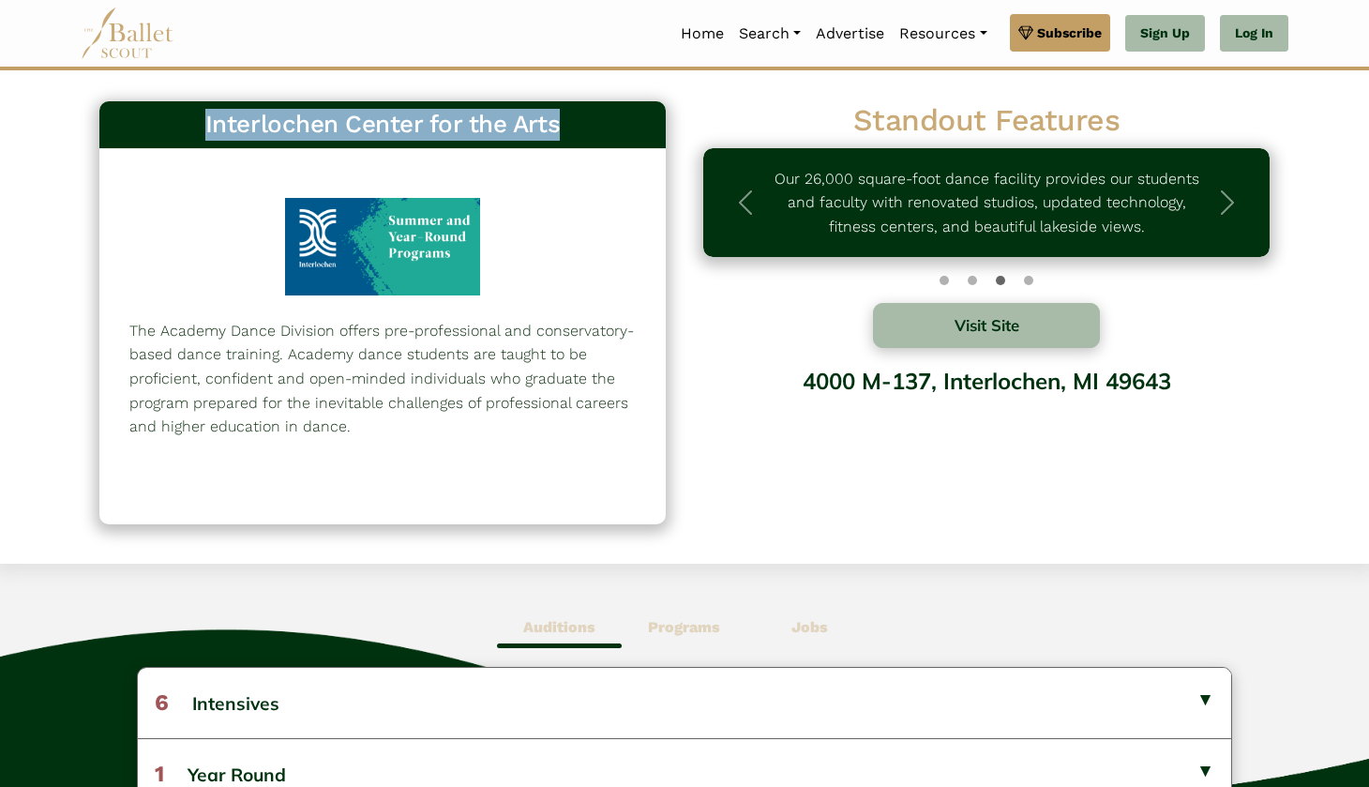
drag, startPoint x: 204, startPoint y: 123, endPoint x: 600, endPoint y: 115, distance: 395.8
click at [600, 115] on h3 "Interlochen Center for the Arts" at bounding box center [382, 125] width 536 height 32
copy h3 "Interlochen Center for the Arts"
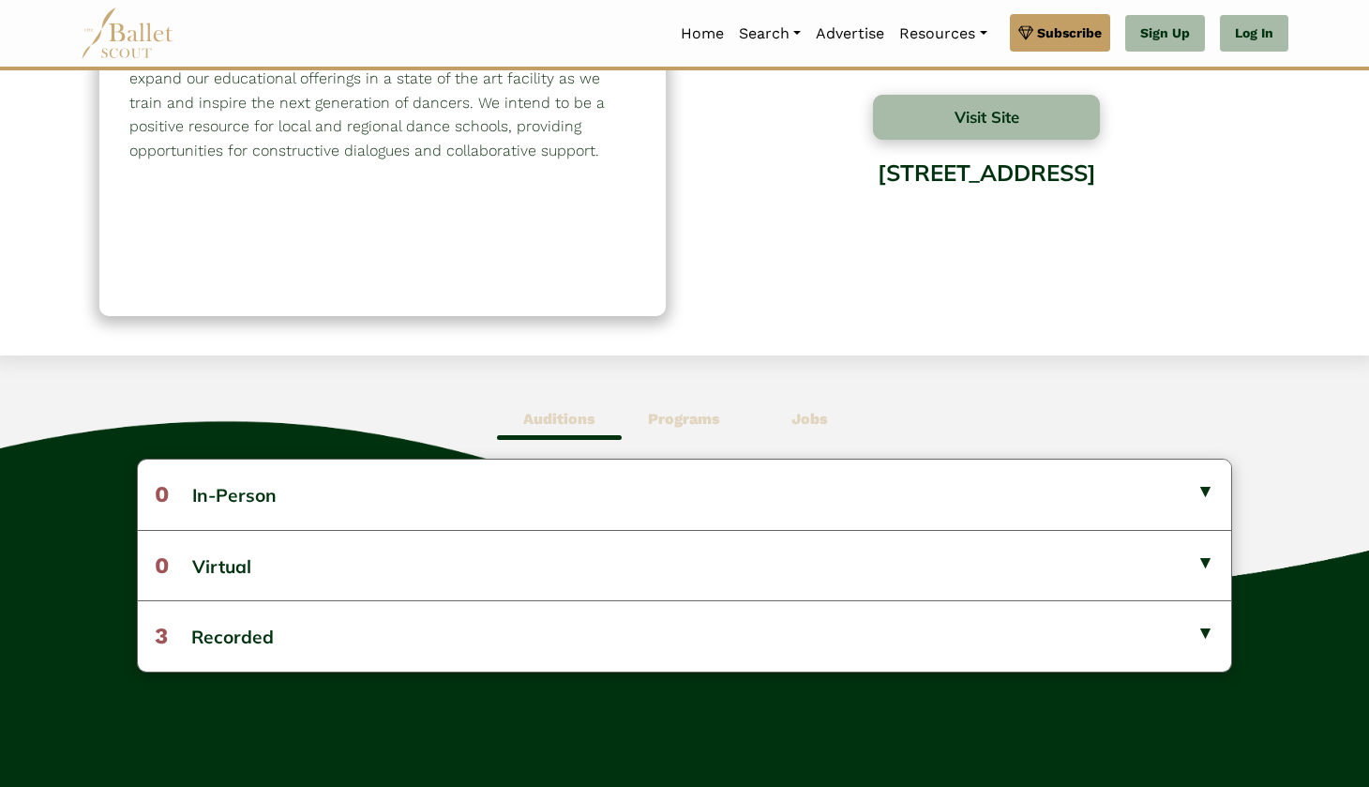
scroll to position [209, 0]
click at [685, 410] on b "Programs" at bounding box center [684, 418] width 72 height 18
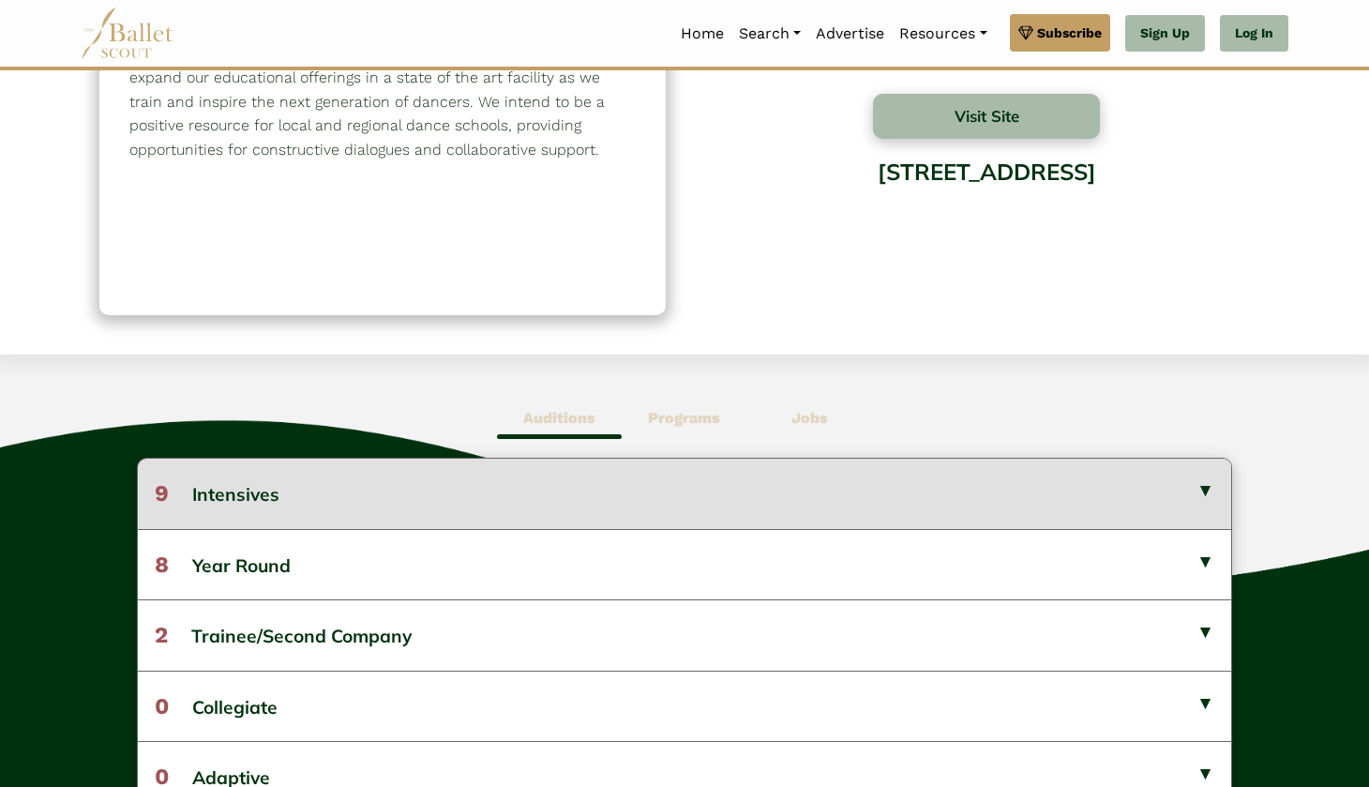
click at [628, 482] on button "9 Intensives" at bounding box center [684, 493] width 1093 height 69
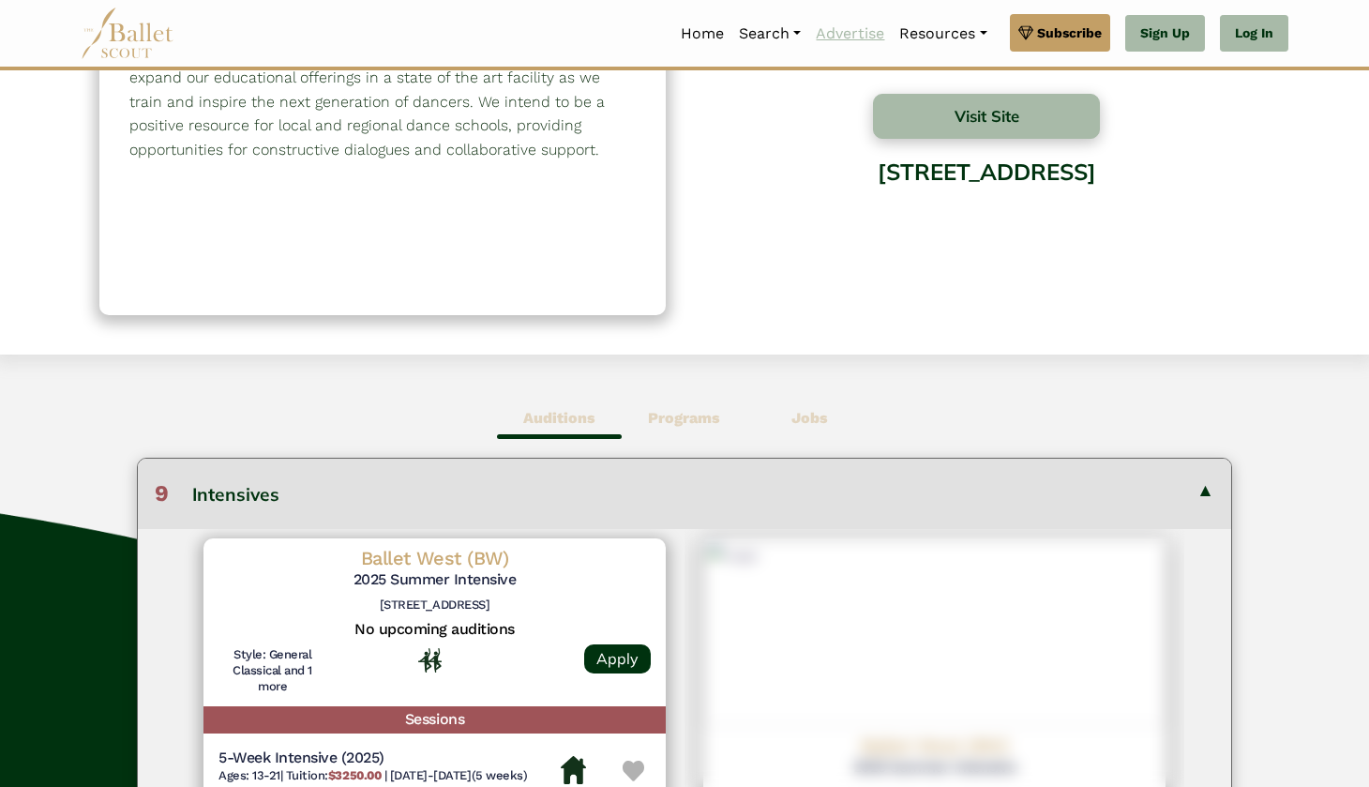
scroll to position [0, 0]
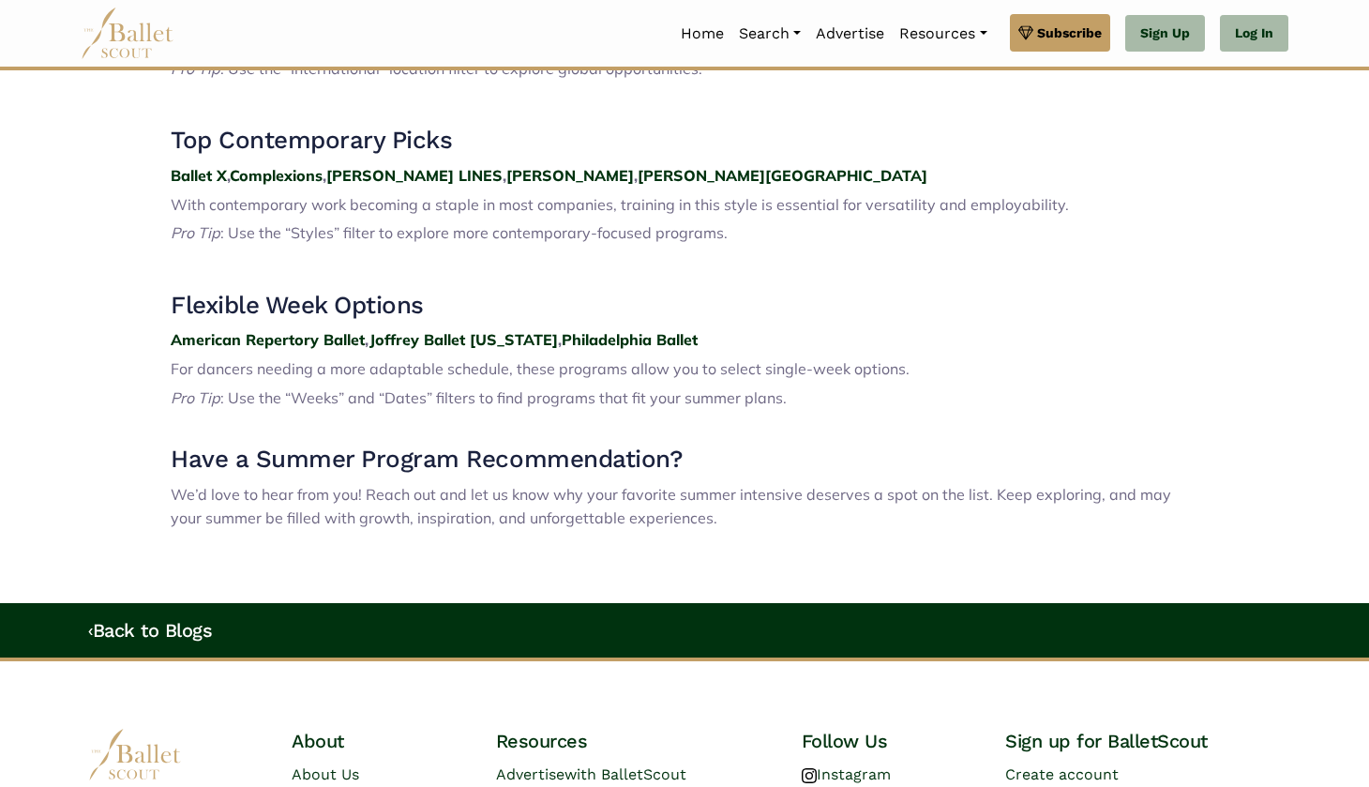
scroll to position [2692, 0]
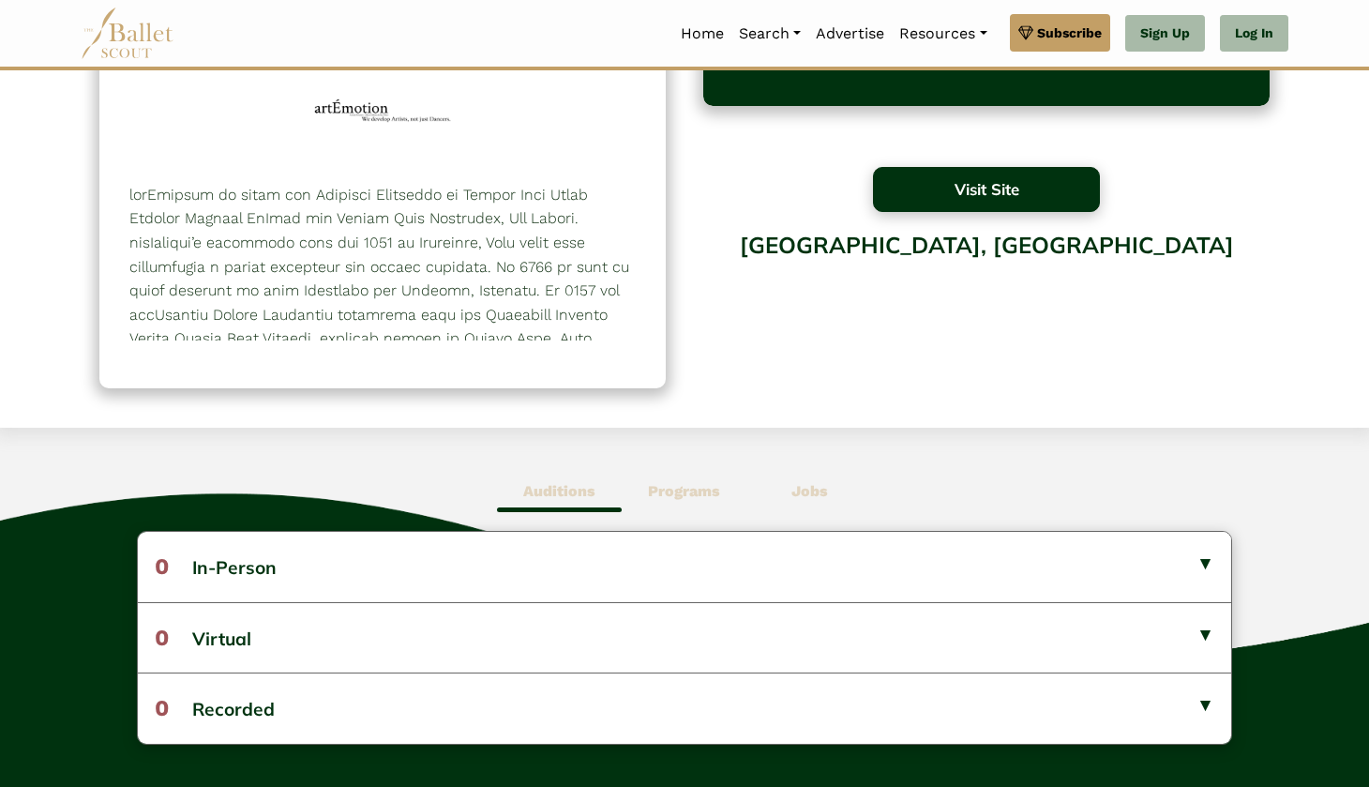
scroll to position [159, 0]
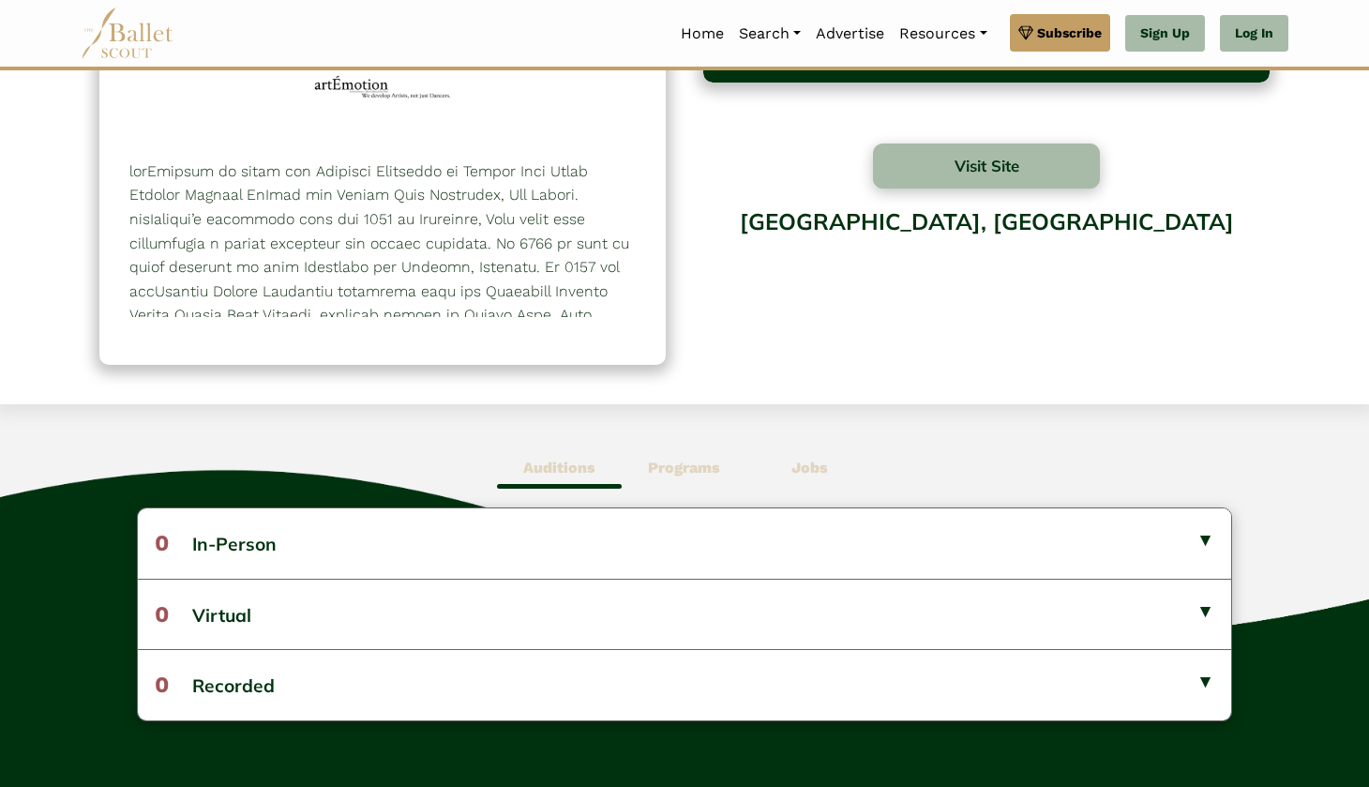
click at [688, 461] on b "Programs" at bounding box center [684, 468] width 72 height 18
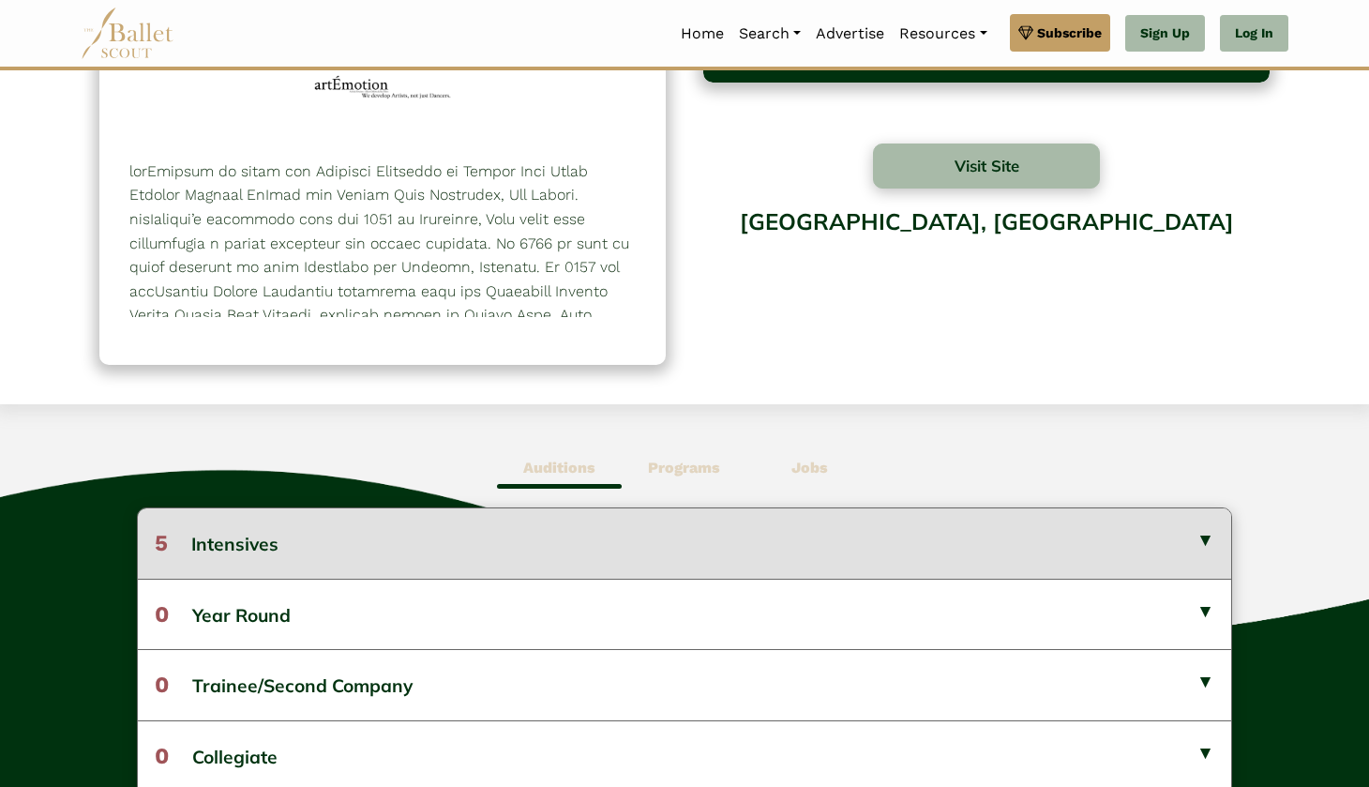
click at [569, 544] on button "5 Intensives" at bounding box center [684, 542] width 1093 height 69
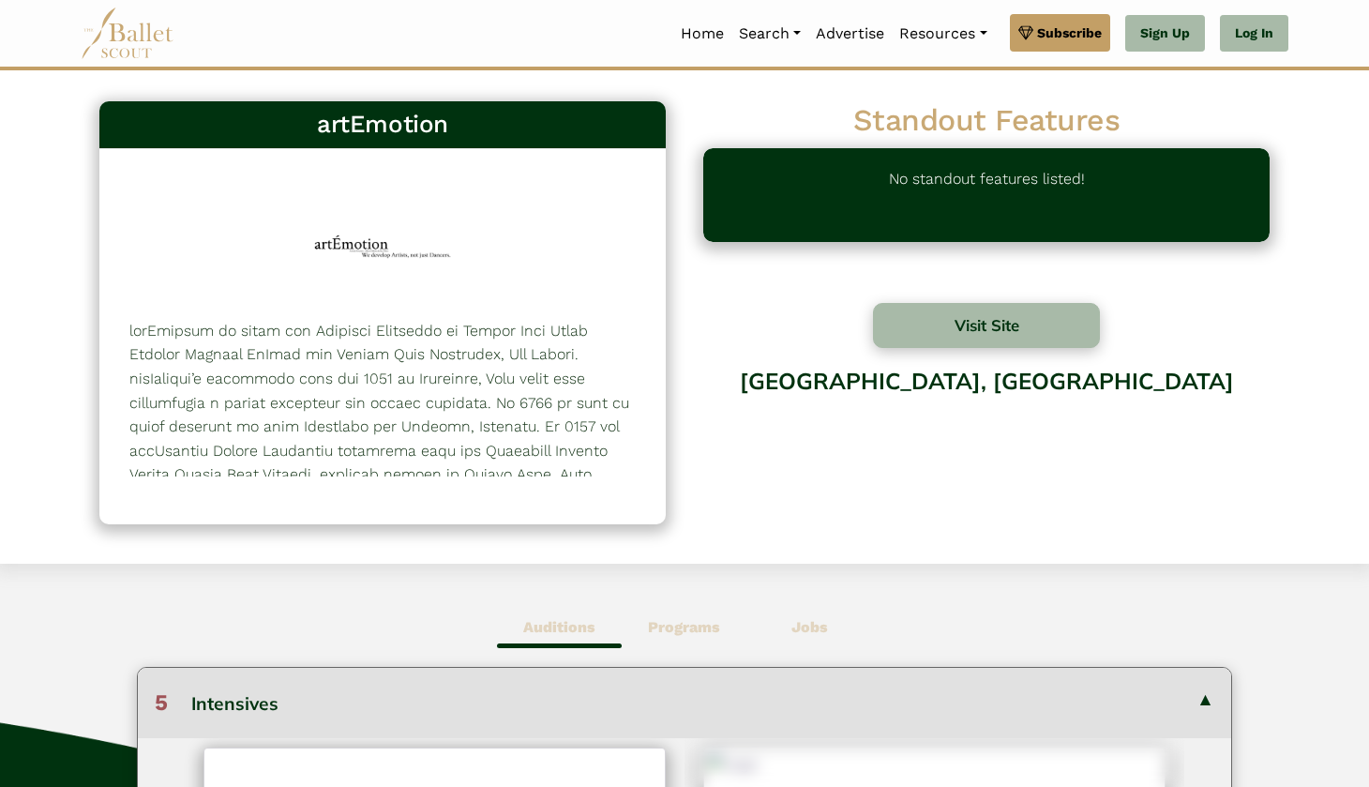
scroll to position [0, 0]
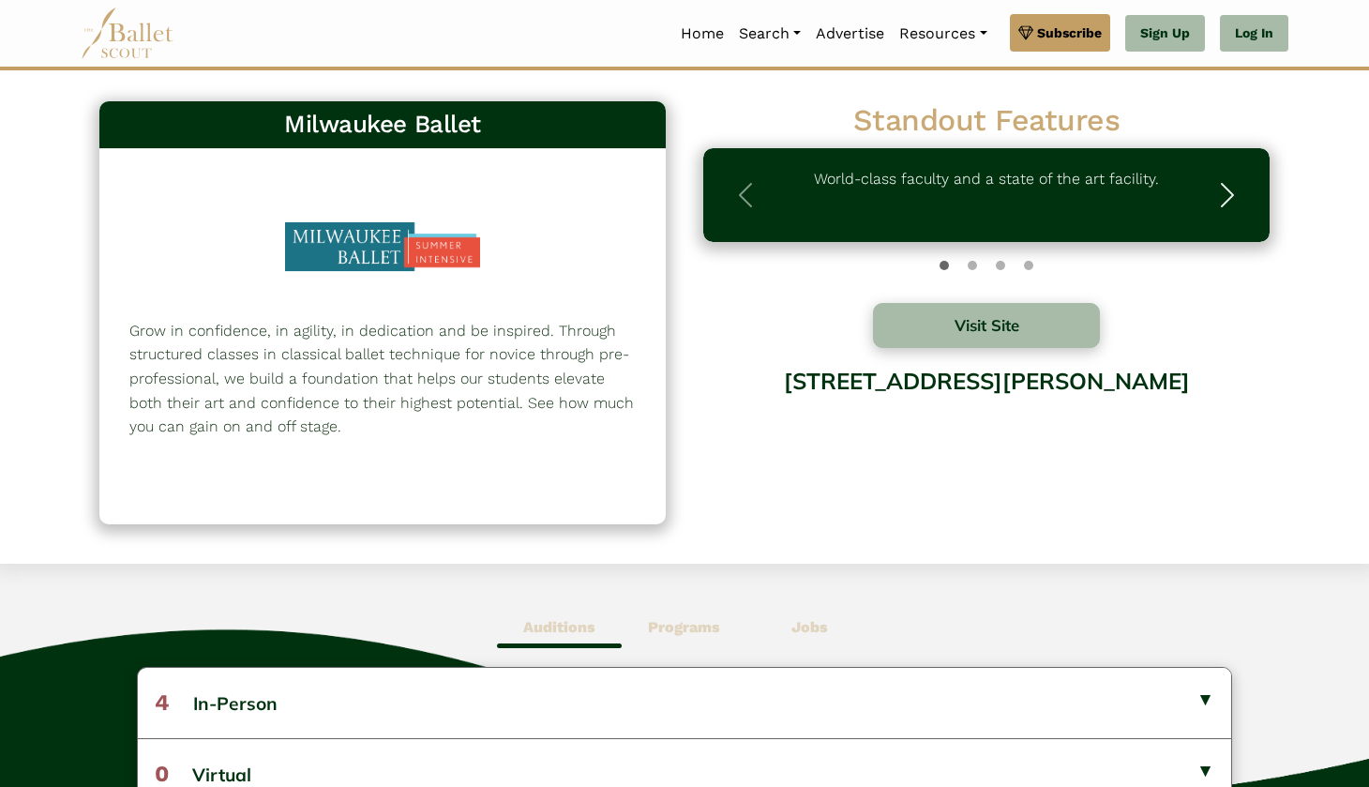
click at [1236, 203] on span "button" at bounding box center [1227, 195] width 30 height 30
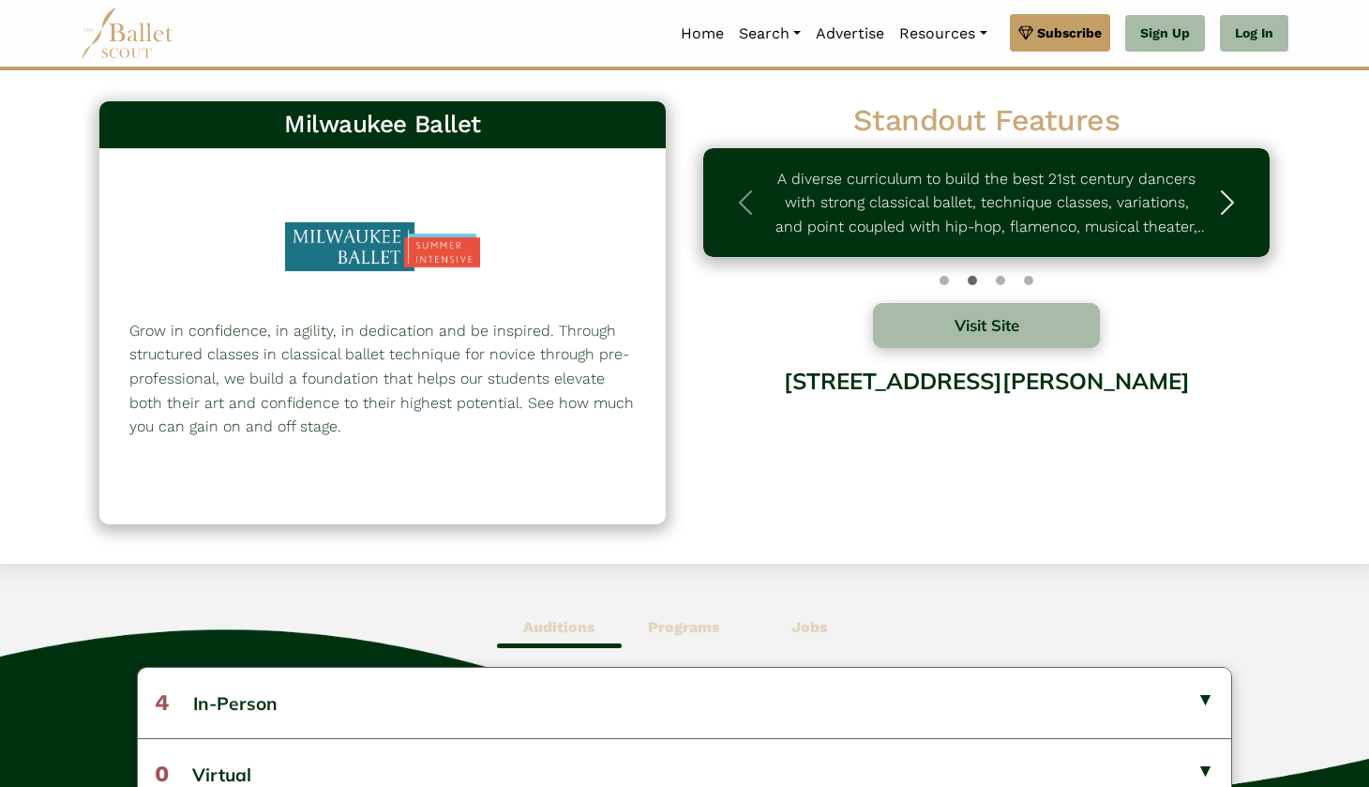
click at [1236, 203] on span "button" at bounding box center [1227, 203] width 30 height 30
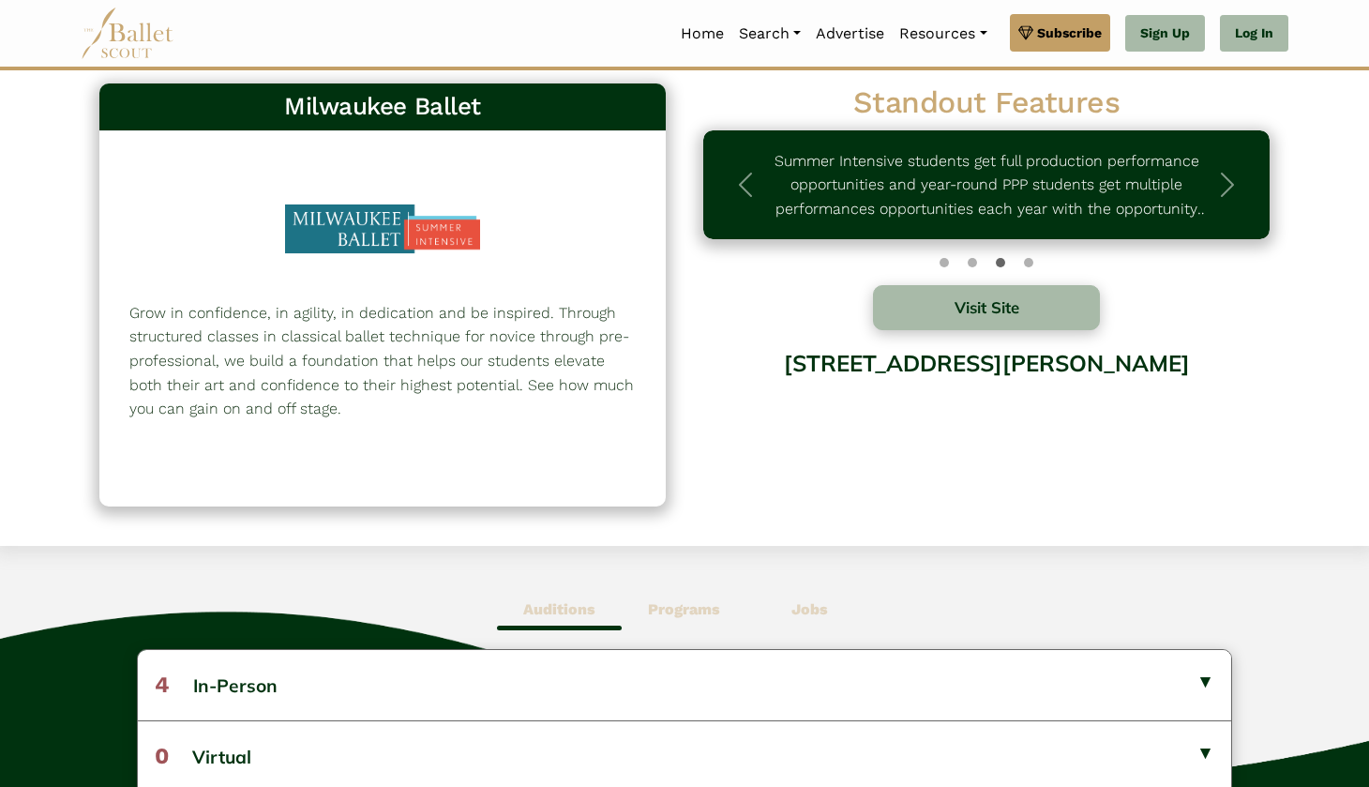
scroll to position [20, 0]
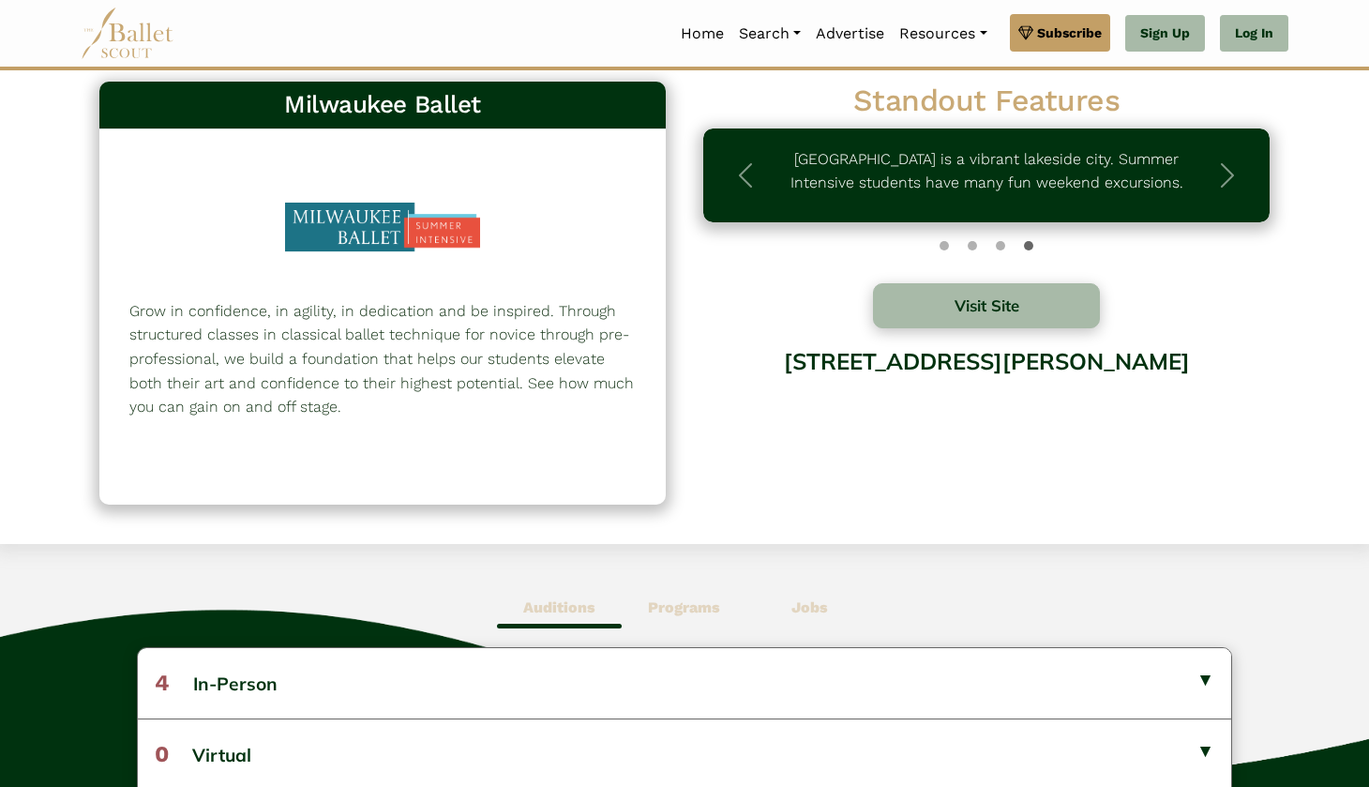
click at [705, 608] on b "Programs" at bounding box center [684, 607] width 72 height 18
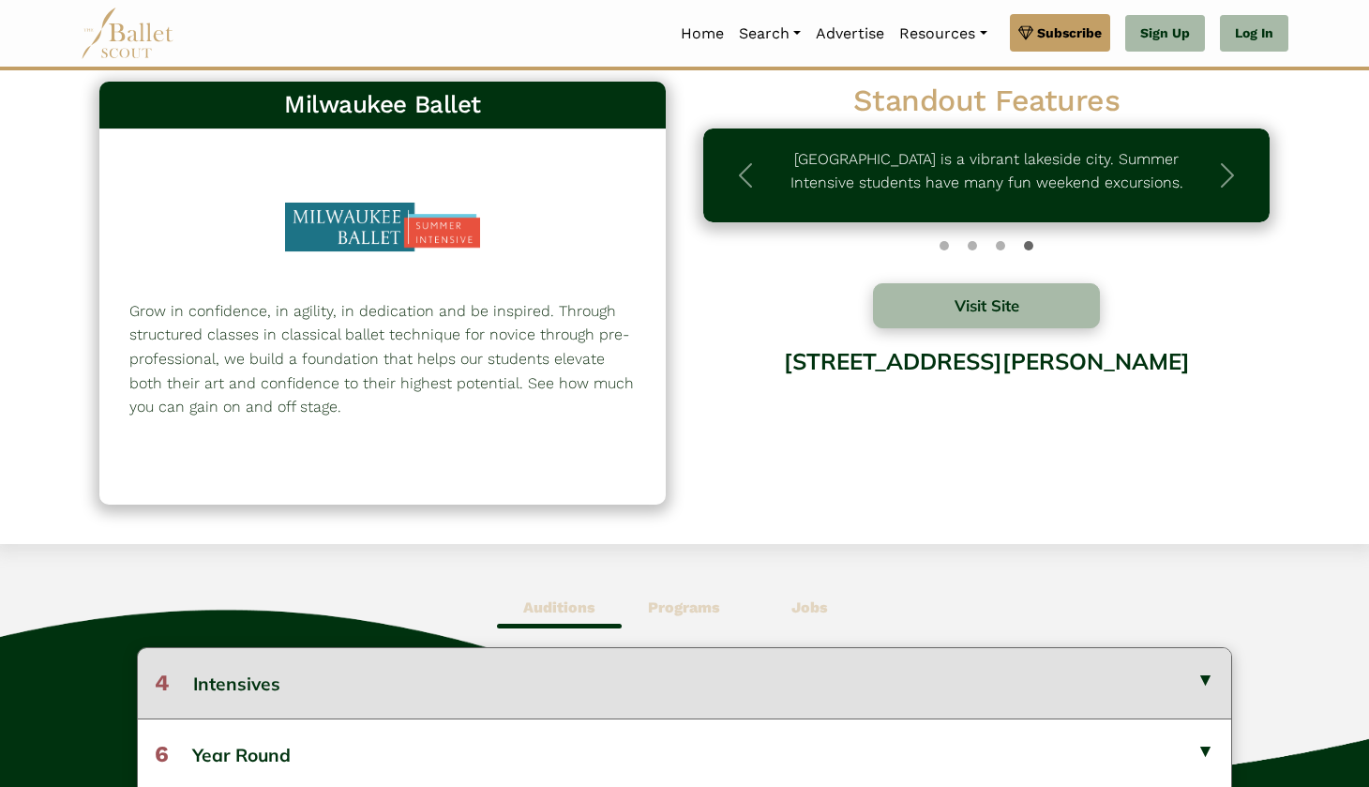
click at [520, 667] on button "4 Intensives" at bounding box center [684, 682] width 1093 height 69
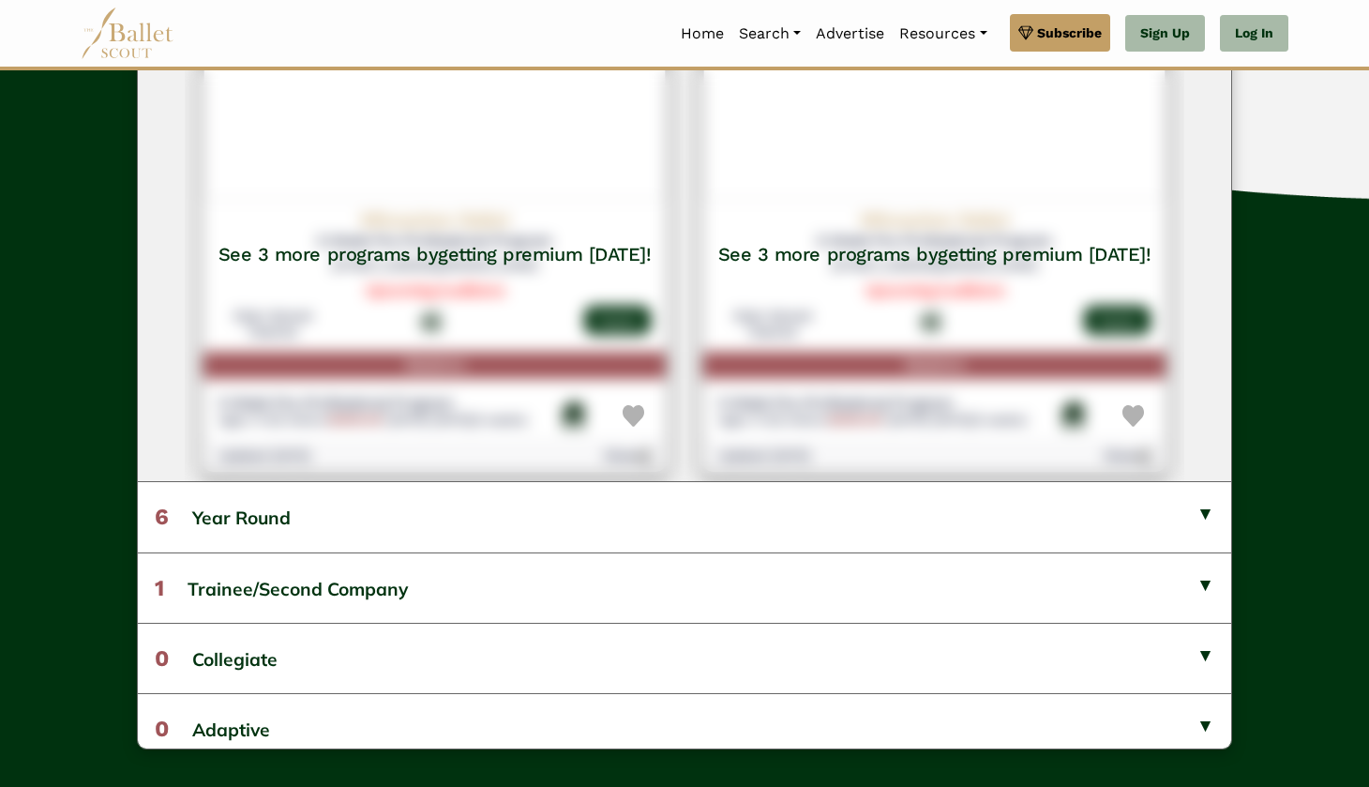
scroll to position [858, 0]
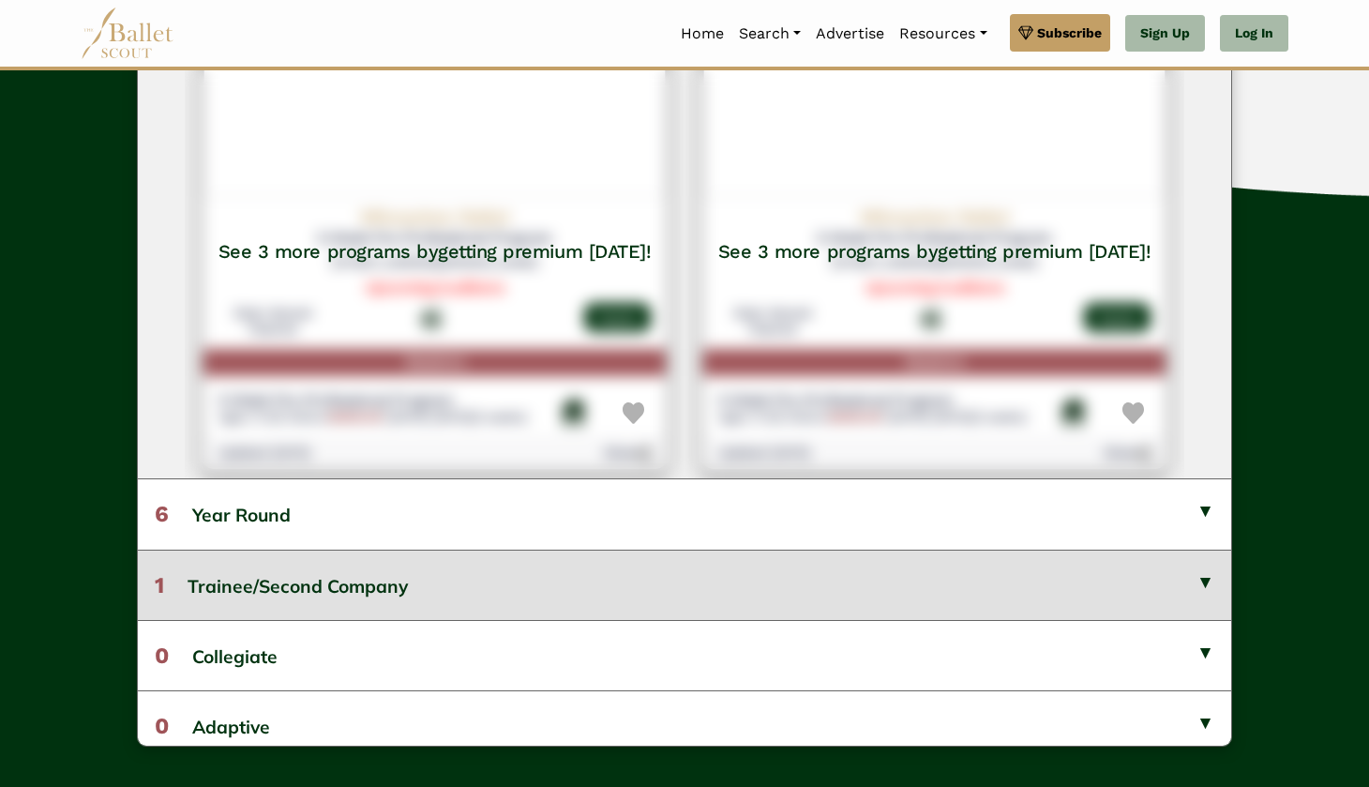
click at [467, 567] on button "1 Trainee/Second Company" at bounding box center [684, 584] width 1093 height 70
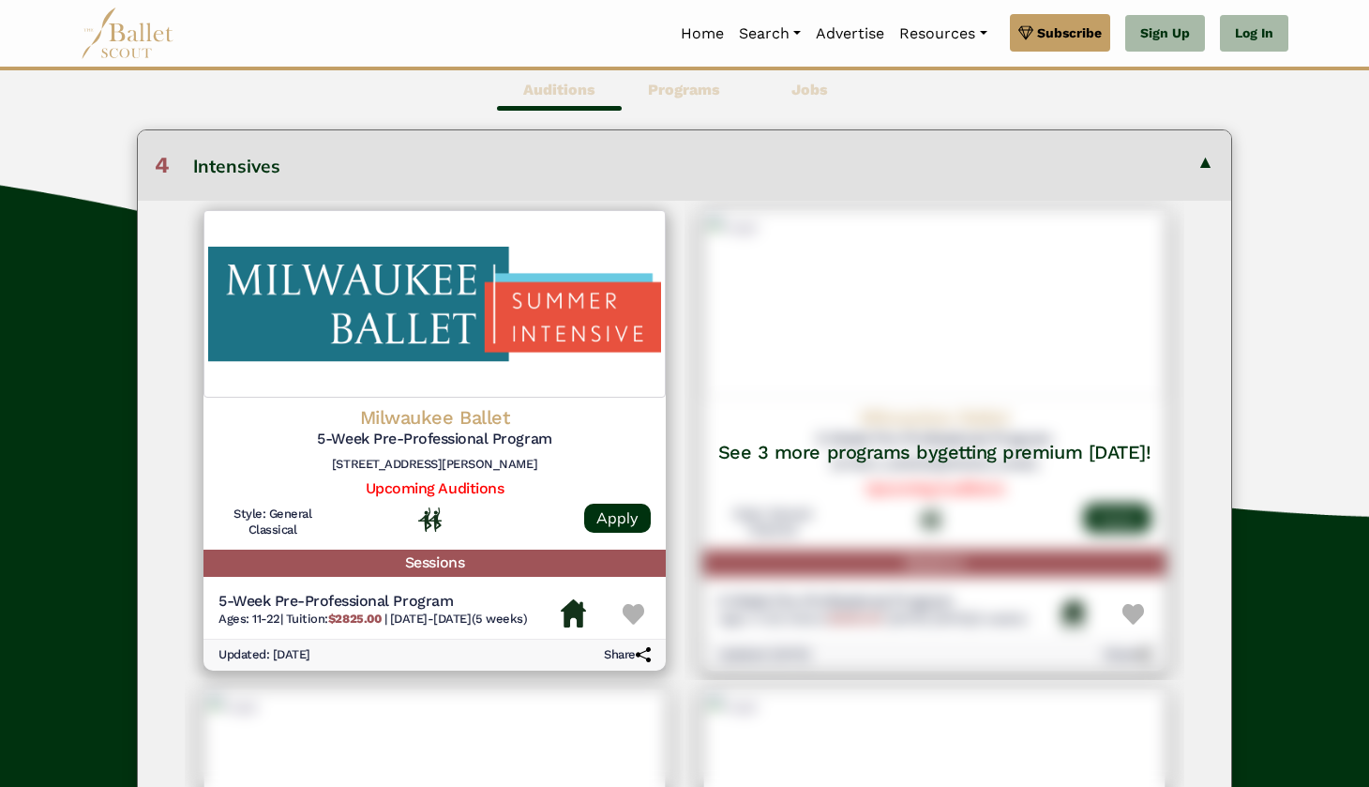
scroll to position [279, 0]
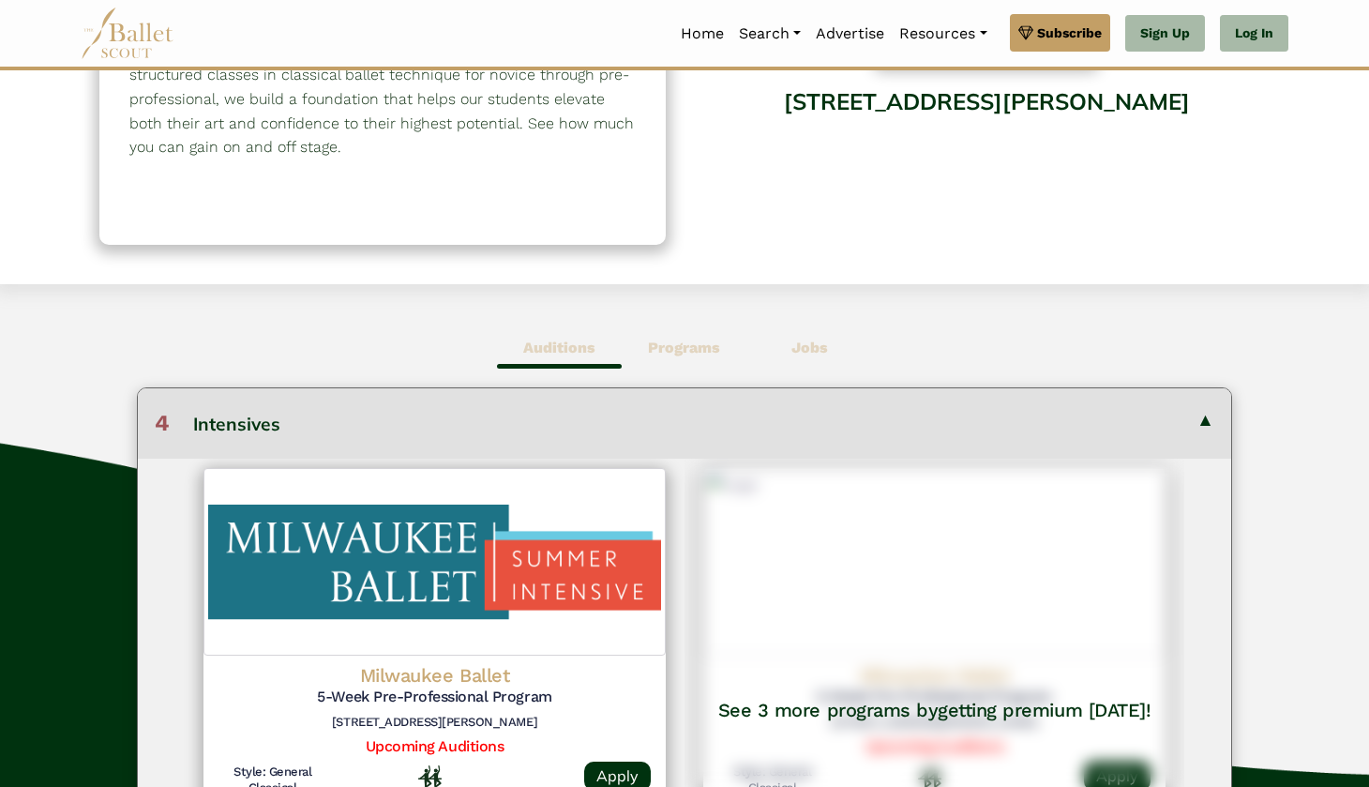
click at [322, 442] on button "4 Intensives" at bounding box center [684, 422] width 1093 height 69
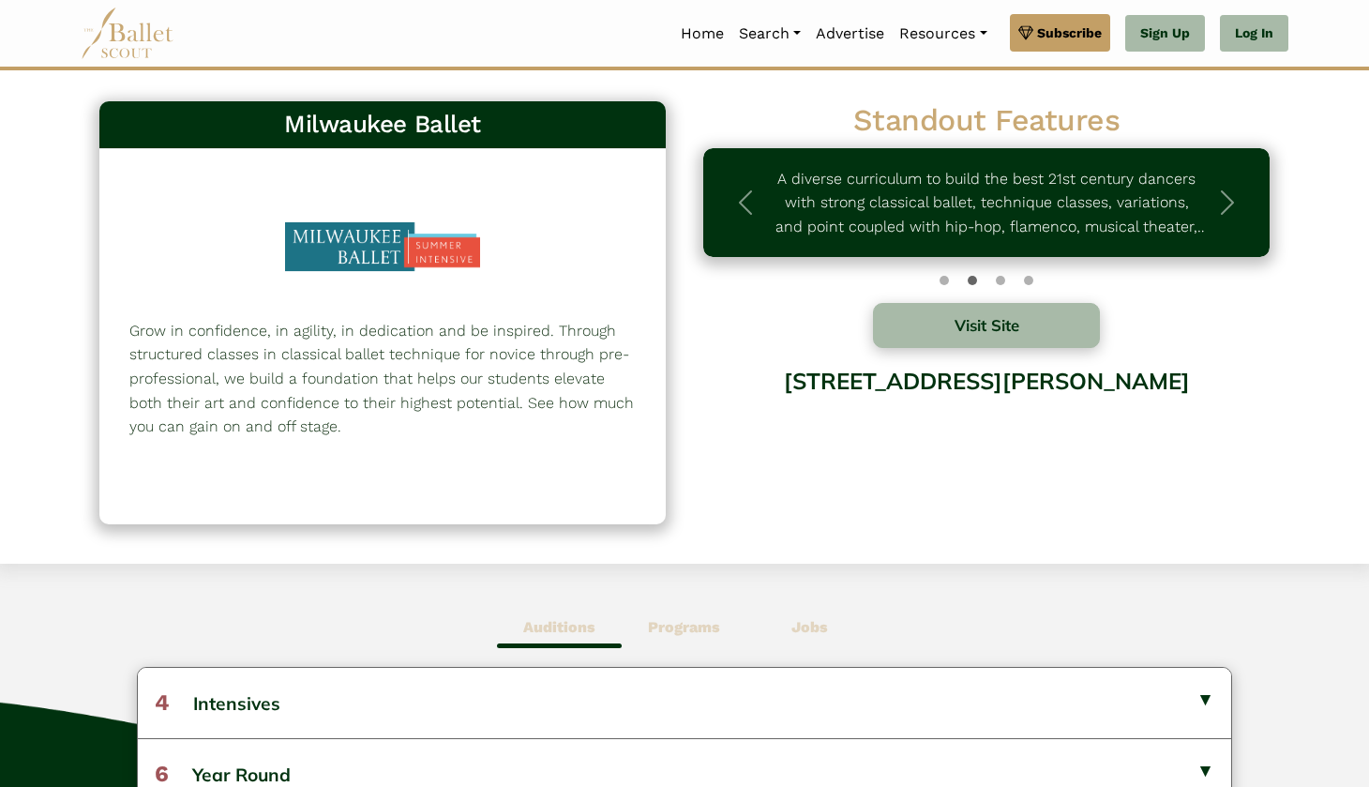
scroll to position [0, 0]
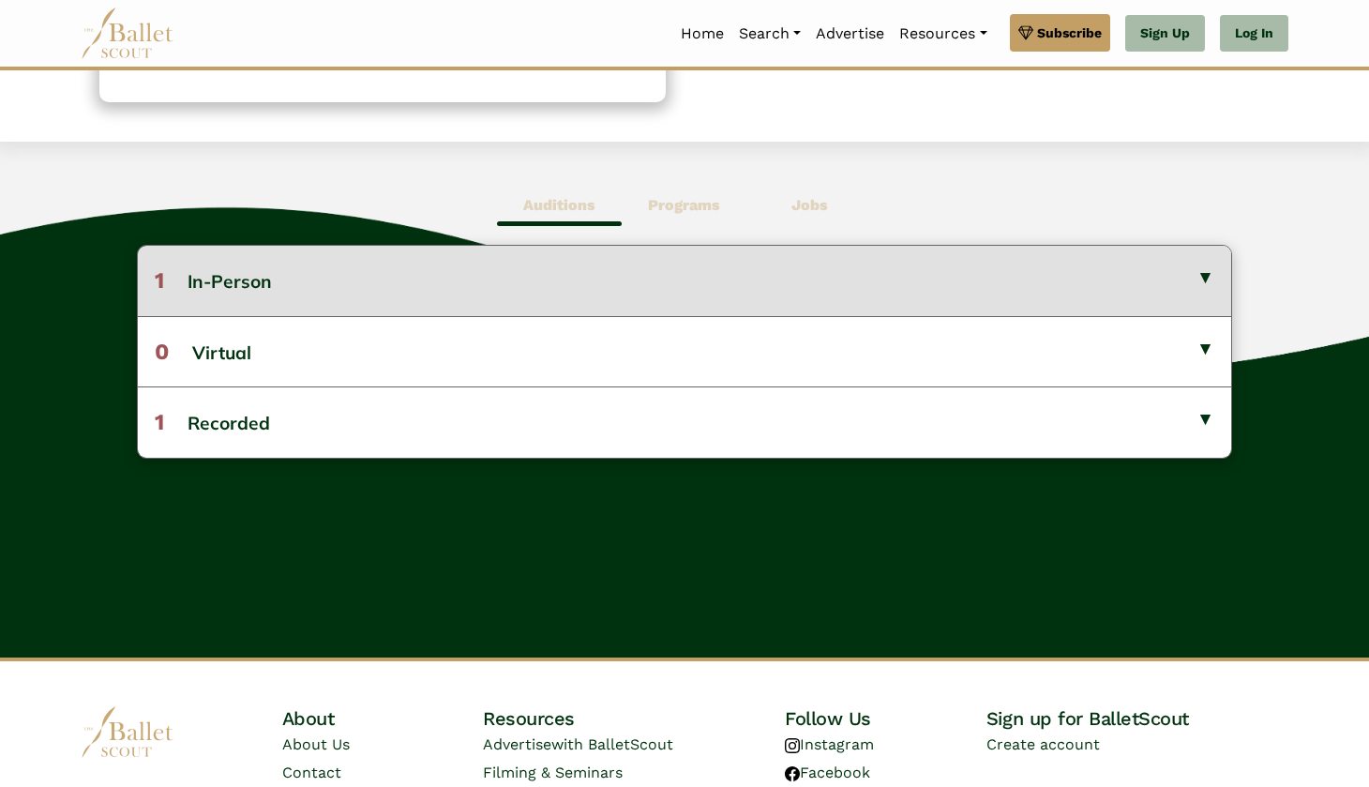
scroll to position [425, 0]
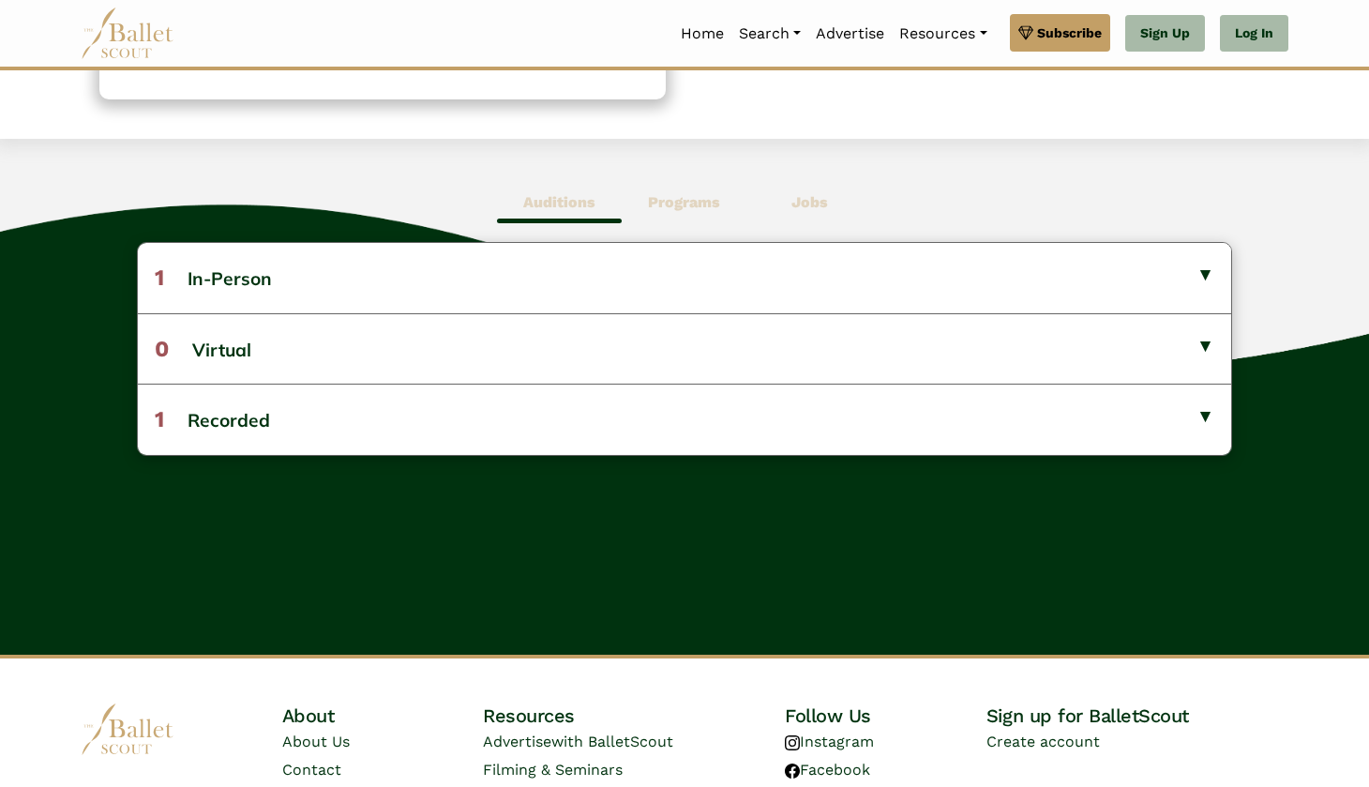
click at [714, 216] on span "Programs" at bounding box center [684, 202] width 125 height 43
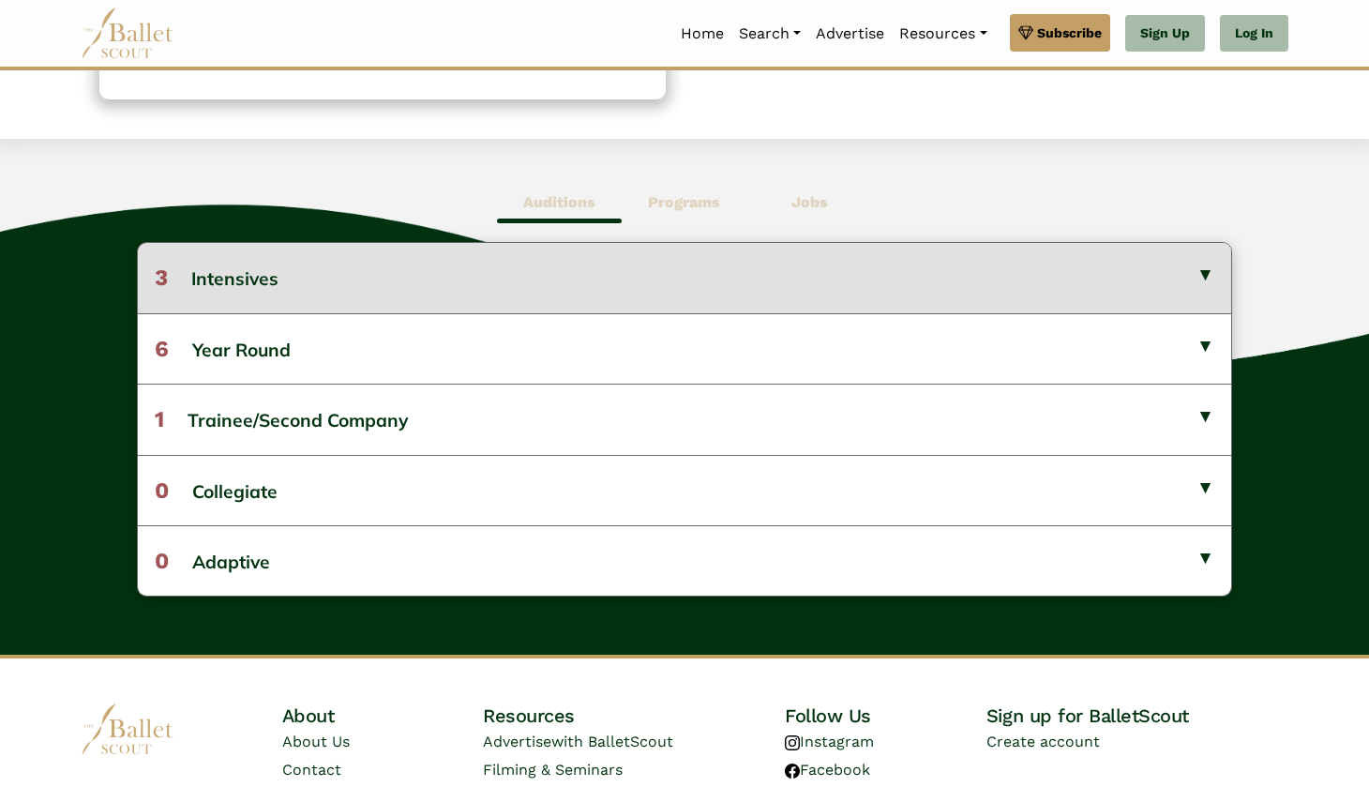
click at [679, 262] on button "3 Intensives" at bounding box center [684, 277] width 1093 height 69
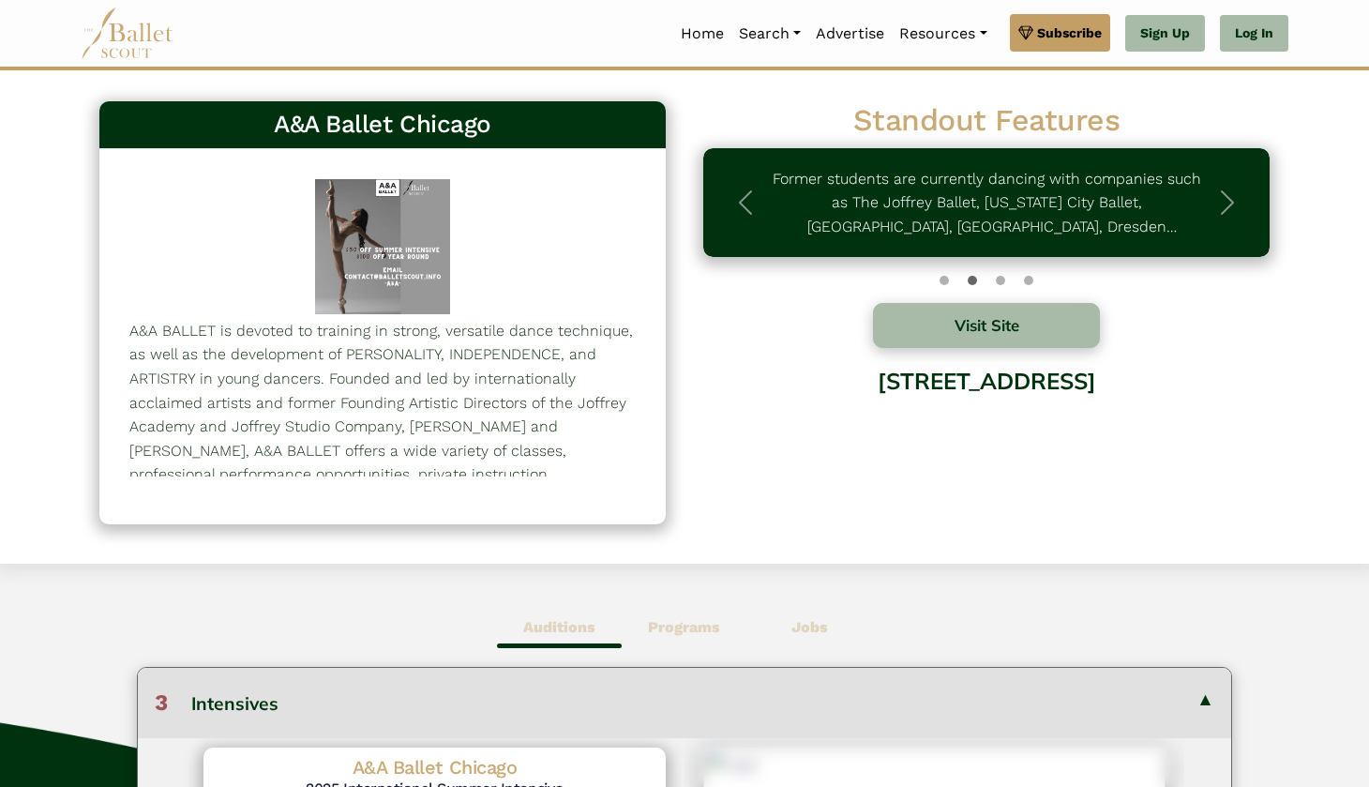
scroll to position [0, 0]
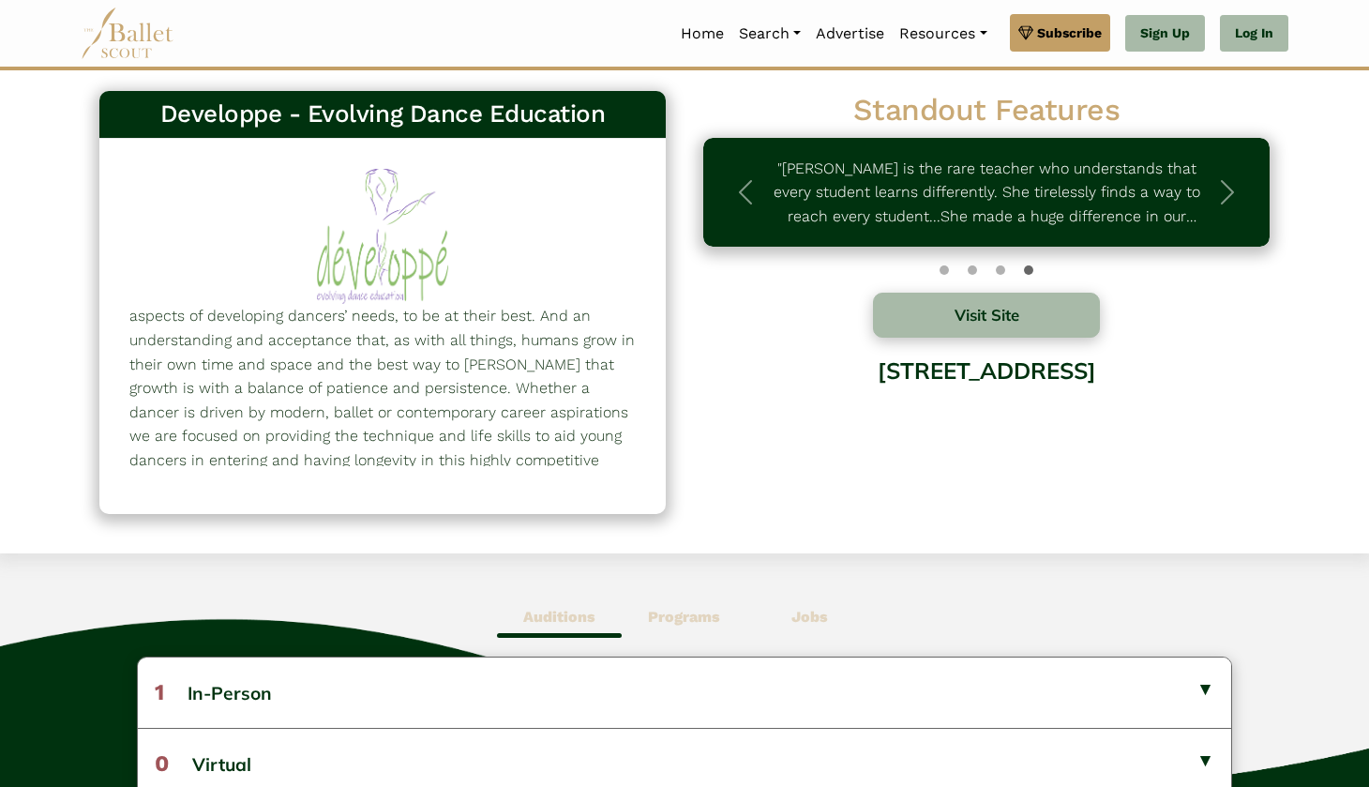
scroll to position [147, 0]
click at [658, 608] on b "Programs" at bounding box center [684, 617] width 72 height 18
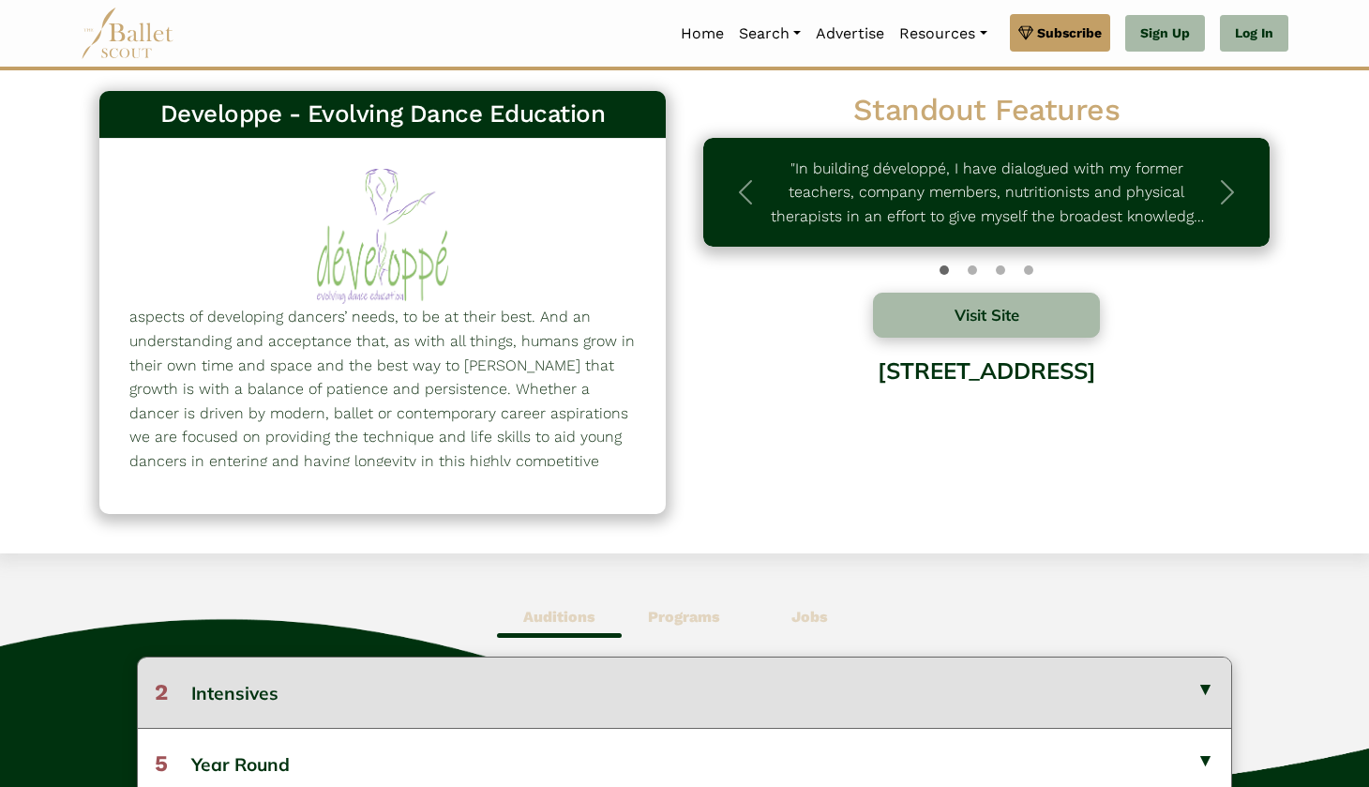
click at [462, 688] on button "2 Intensives" at bounding box center [684, 691] width 1093 height 69
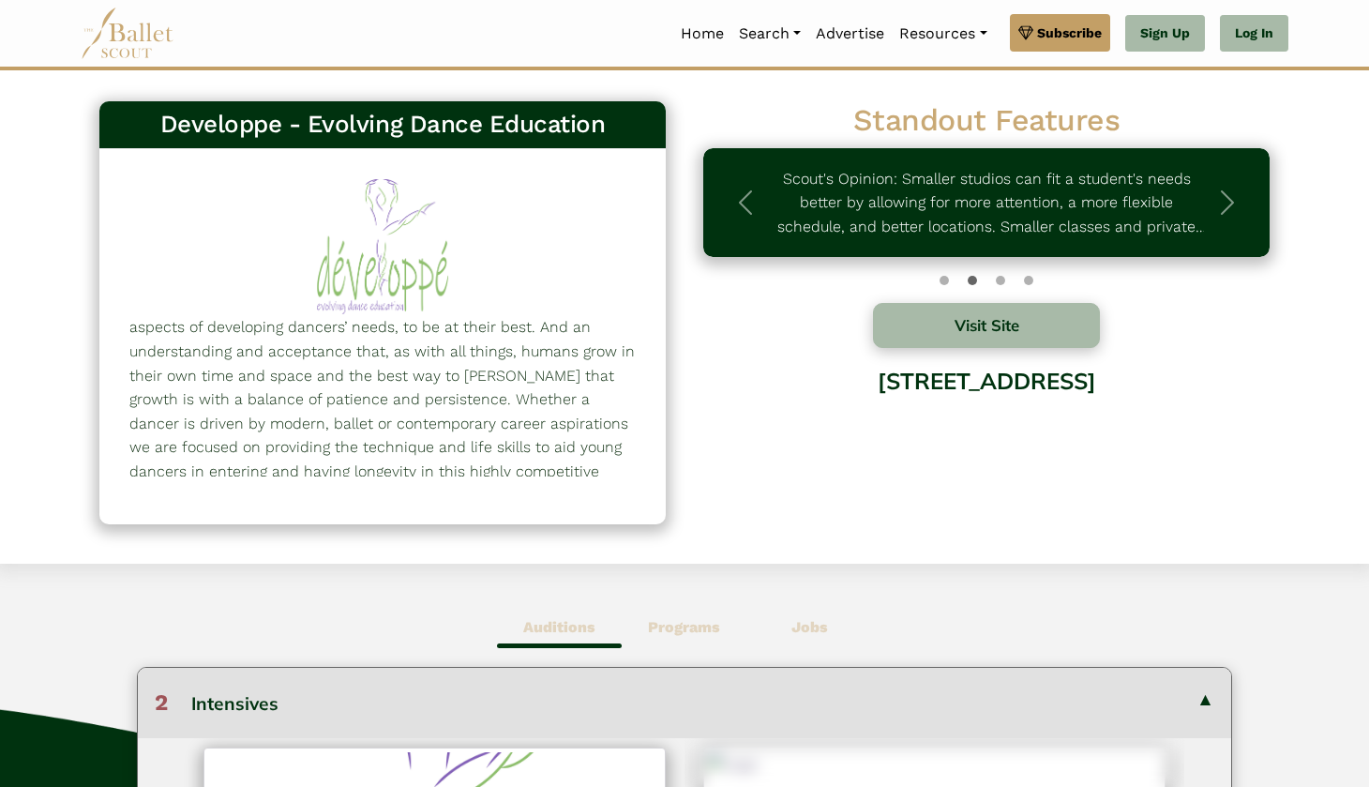
scroll to position [0, 0]
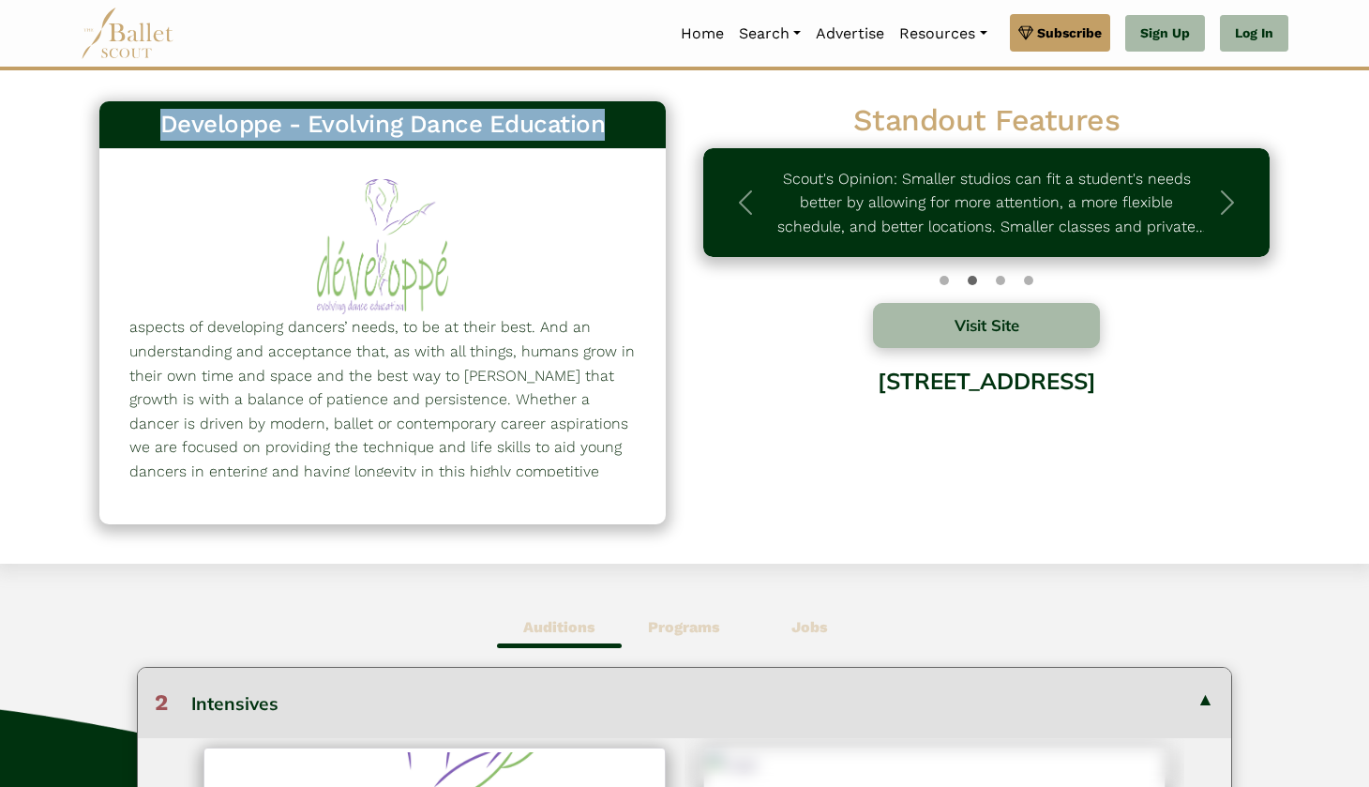
drag, startPoint x: 160, startPoint y: 119, endPoint x: 603, endPoint y: 127, distance: 442.6
click at [605, 124] on h3 "Developpe - Evolving Dance Education" at bounding box center [382, 125] width 536 height 32
copy h3 "Developpe - Evolving Dance Education"
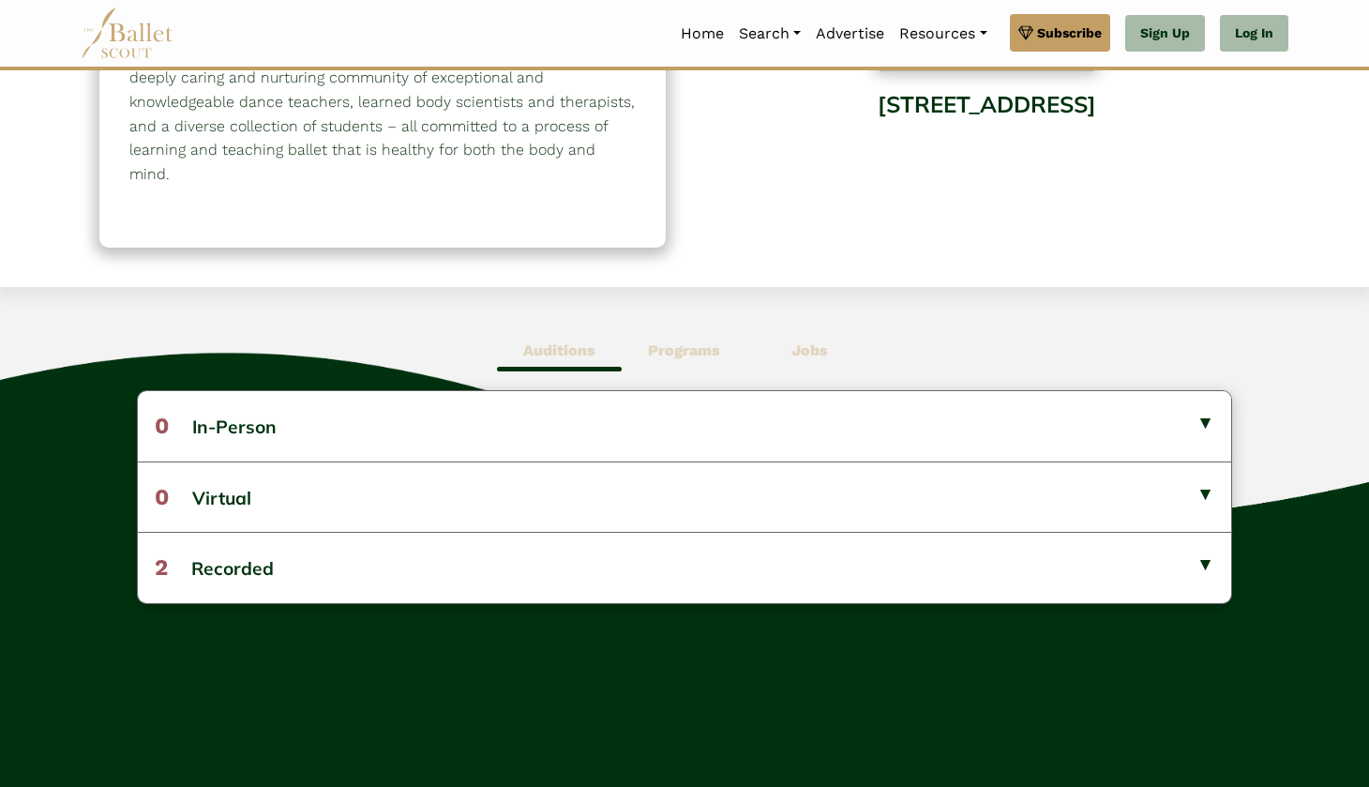
scroll to position [282, 0]
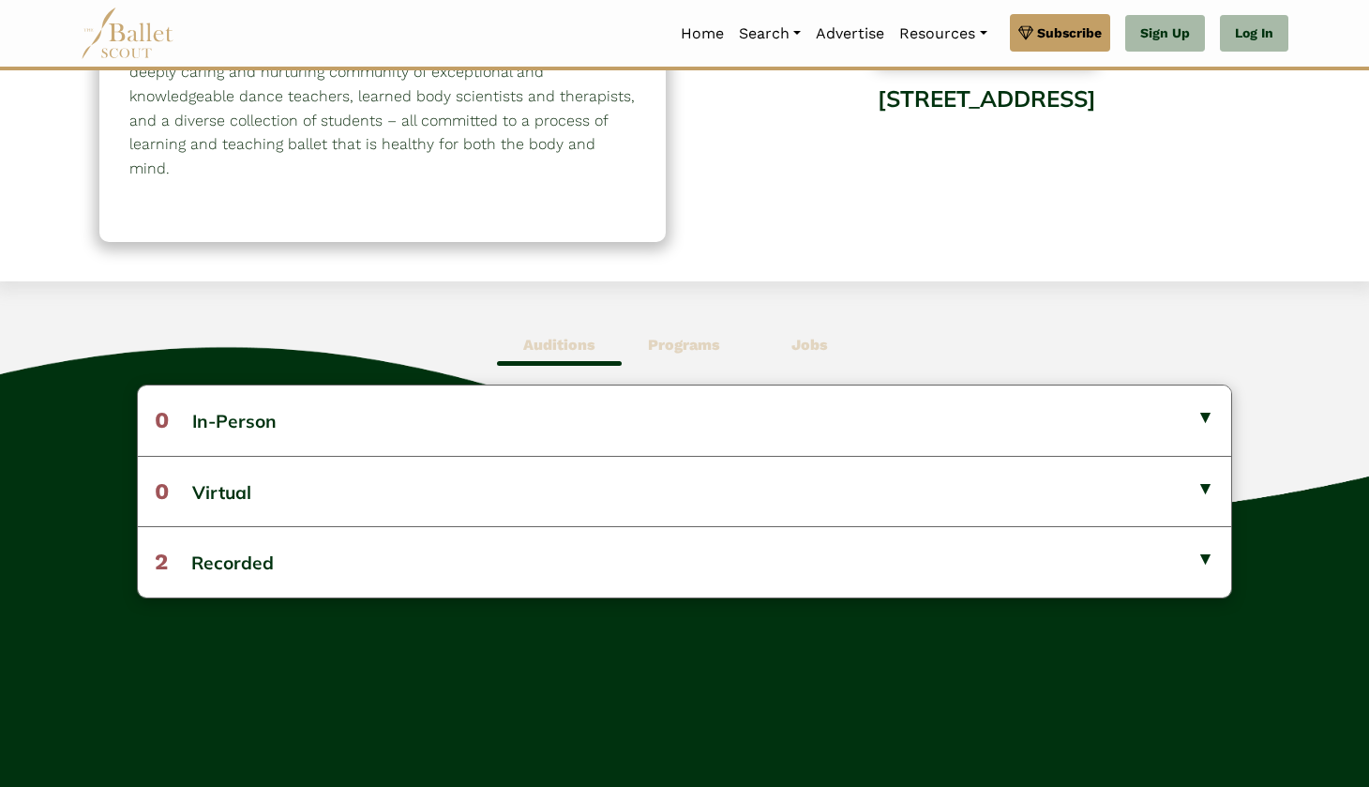
click at [680, 366] on div "Auditions Programs Jobs 0 In-Person No listings found! No listings found! 0 2" at bounding box center [684, 539] width 1369 height 516
click at [681, 345] on b "Programs" at bounding box center [684, 345] width 72 height 18
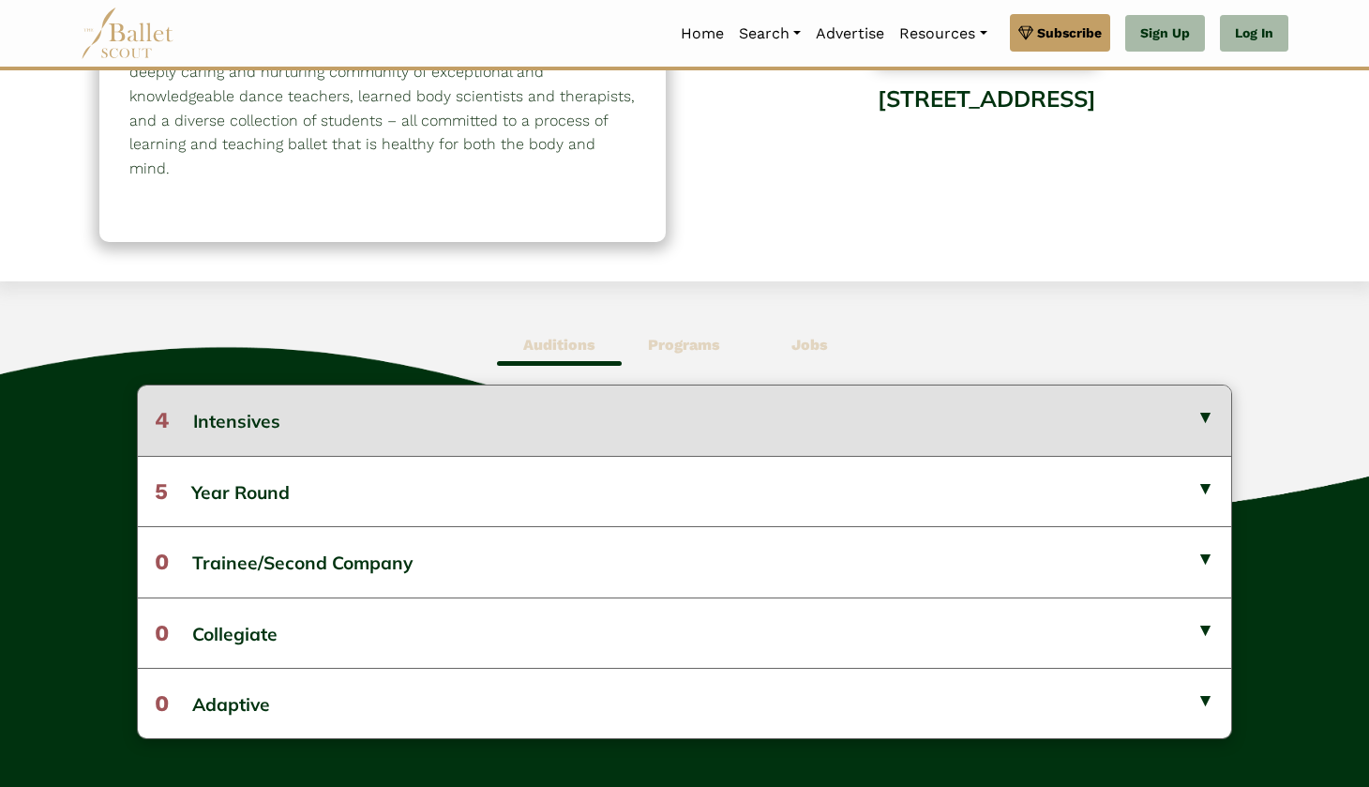
click at [579, 398] on button "4 Intensives" at bounding box center [684, 419] width 1093 height 69
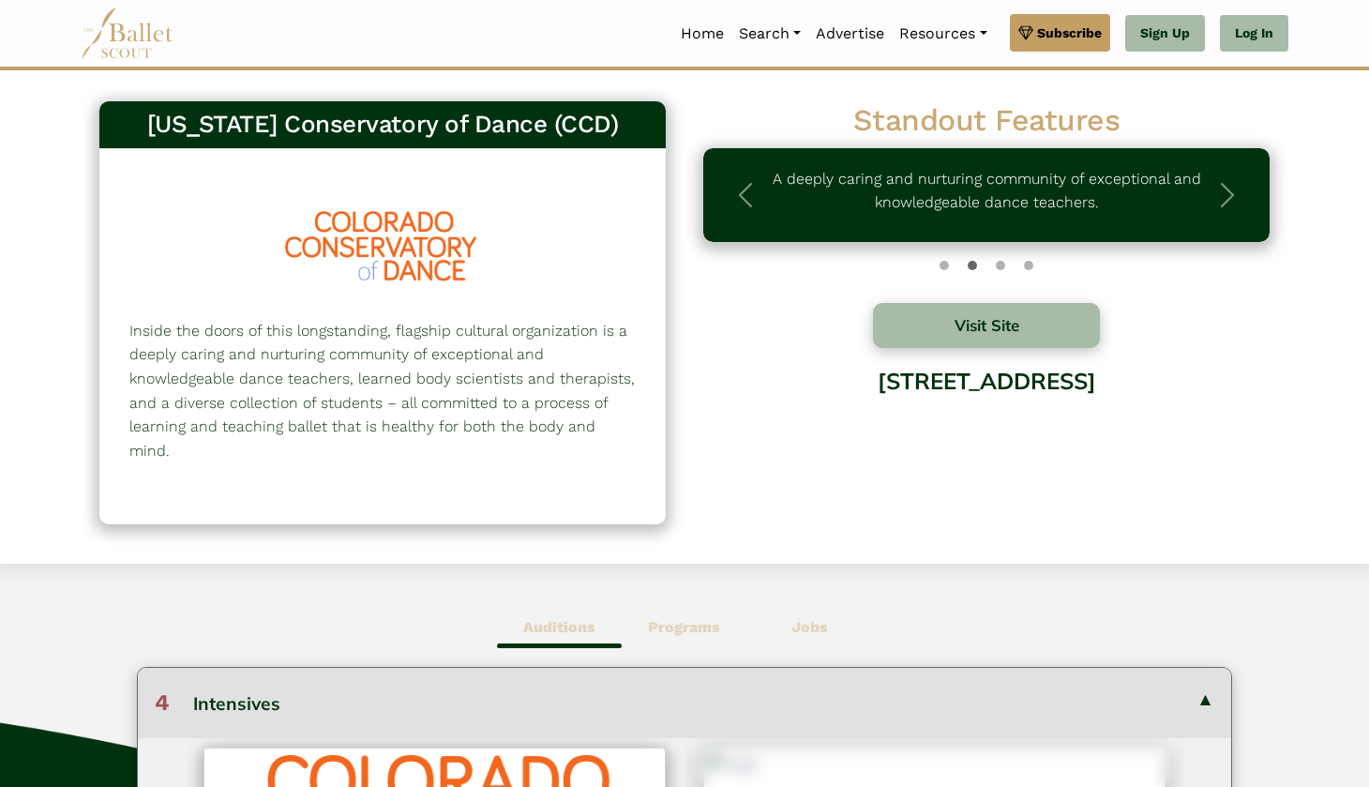
scroll to position [0, 0]
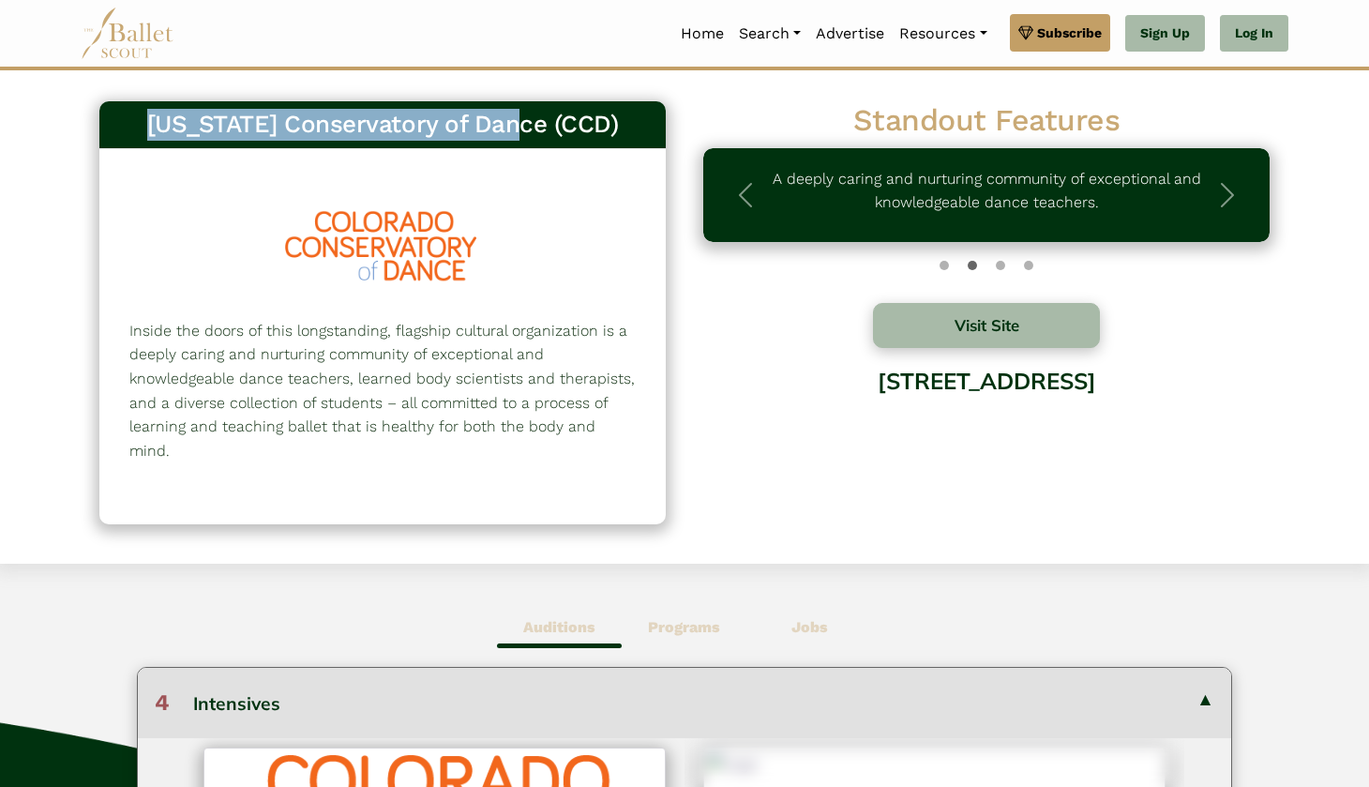
drag, startPoint x: 161, startPoint y: 122, endPoint x: 534, endPoint y: 120, distance: 373.2
click at [534, 120] on h3 "Colorado Conservatory of Dance (CCD)" at bounding box center [382, 125] width 536 height 32
copy h3 "Colorado Conservatory of Dance"
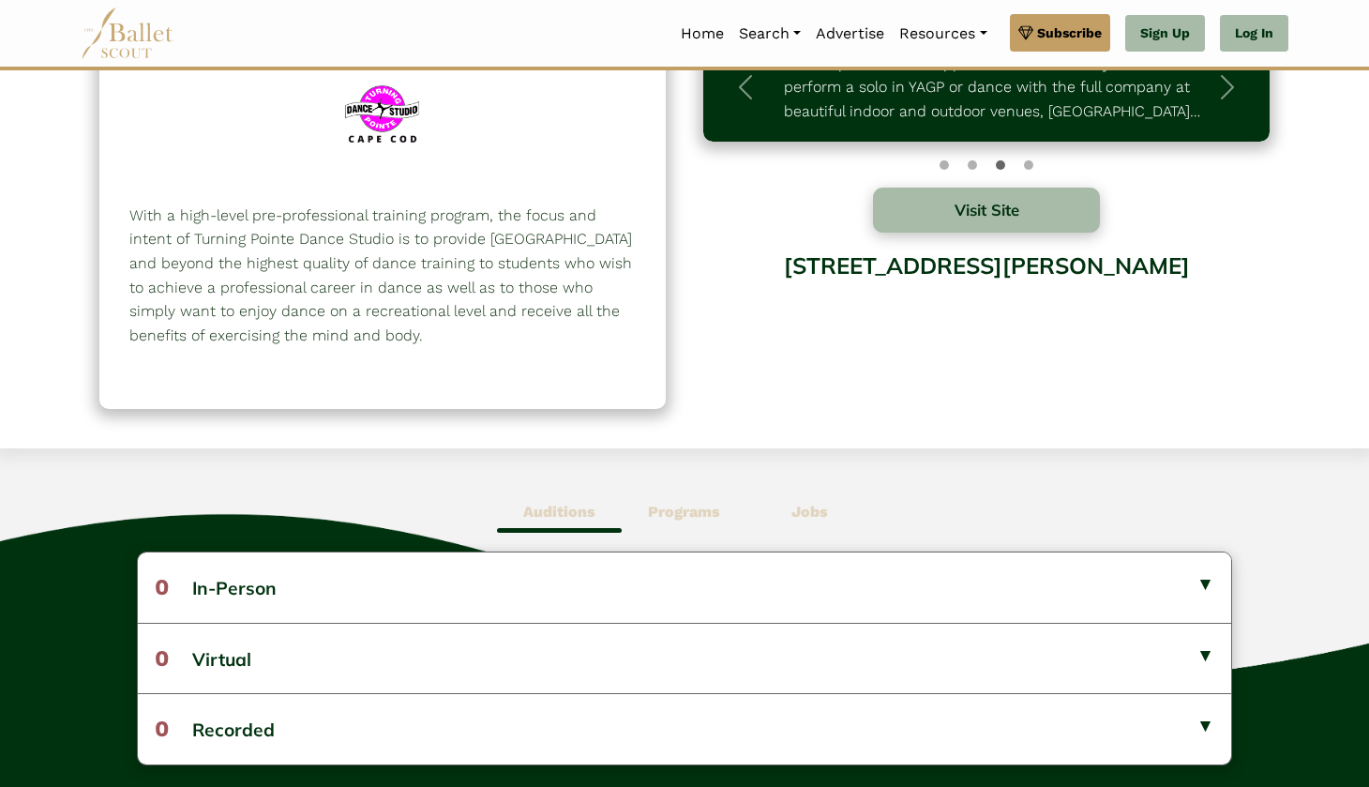
scroll to position [119, 0]
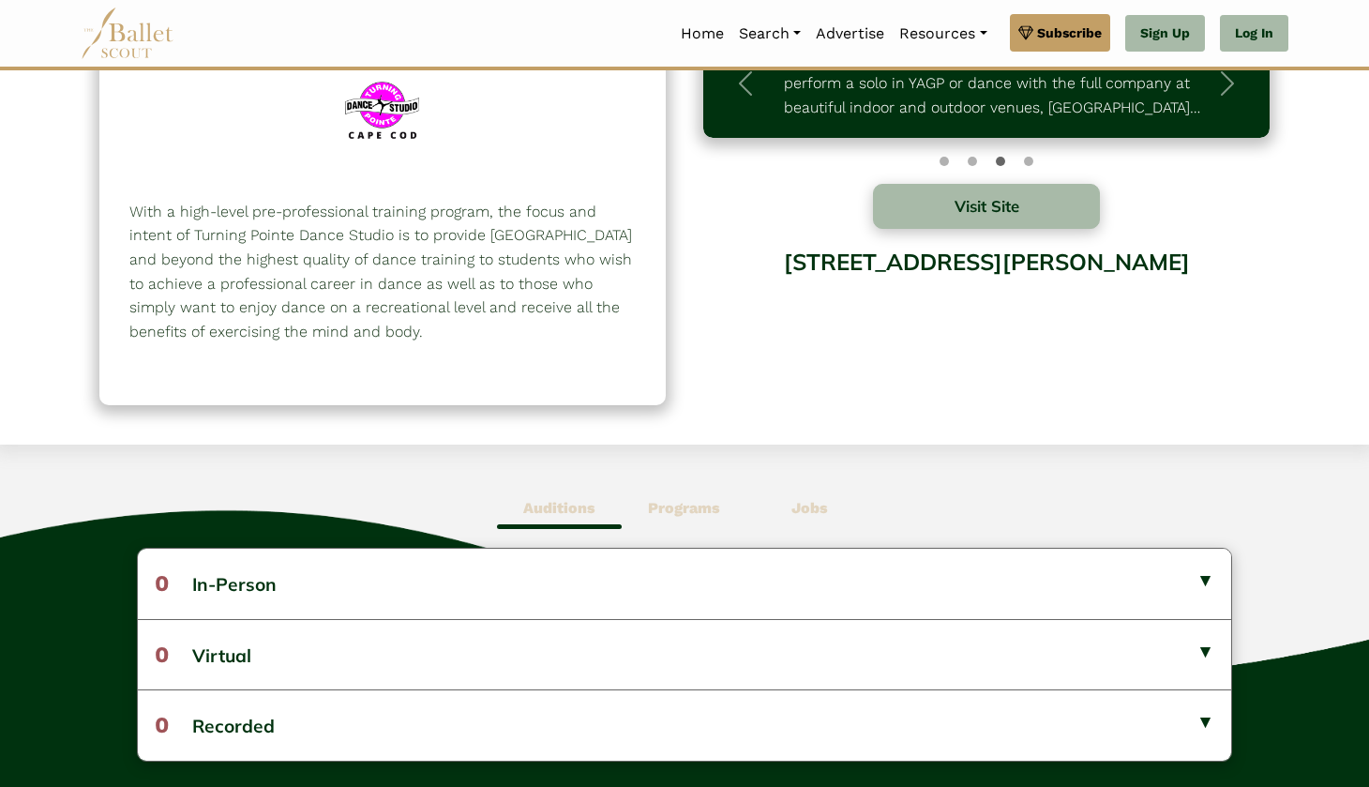
click at [671, 474] on div "Auditions Programs Jobs 0 In-Person No listings found! No listings found! 0 0 4" at bounding box center [684, 702] width 1369 height 516
click at [671, 507] on b "Programs" at bounding box center [684, 508] width 72 height 18
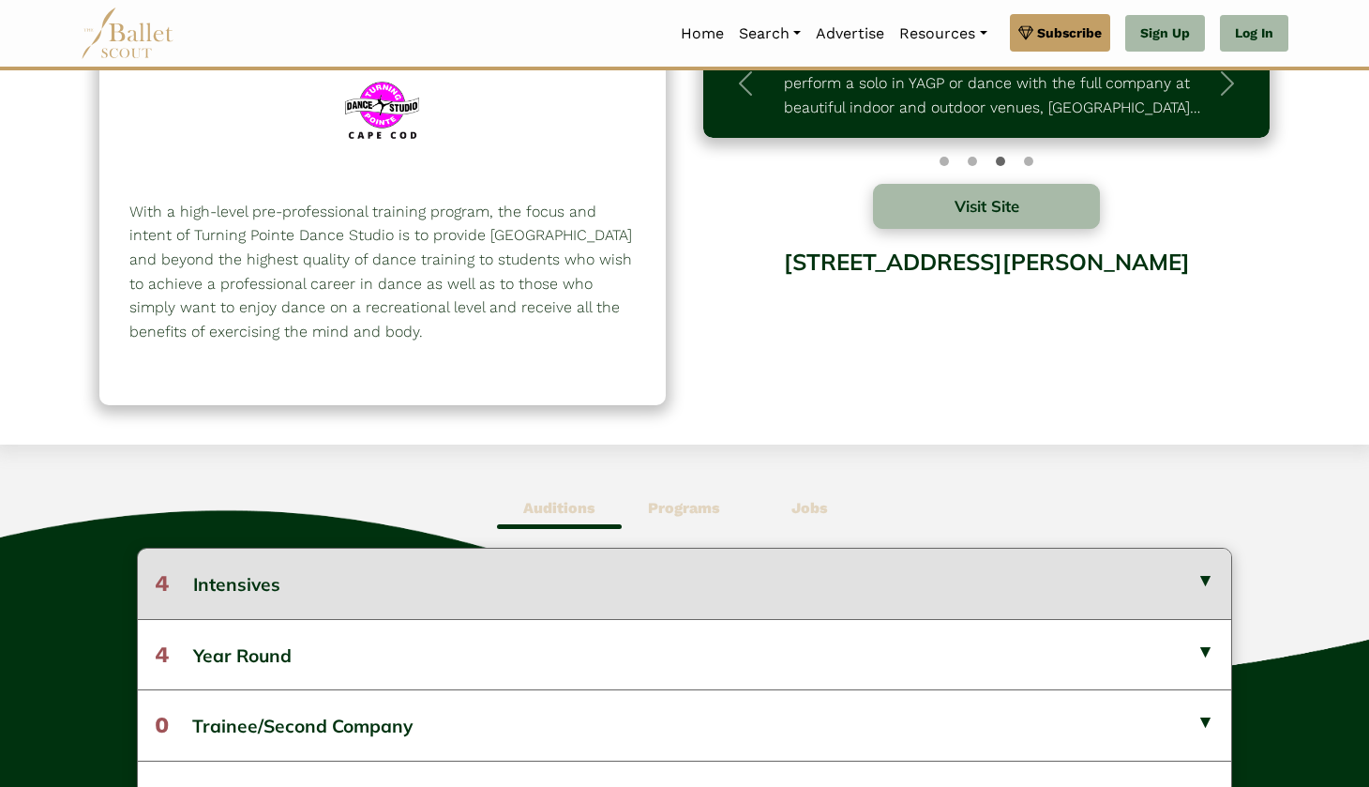
click at [549, 610] on button "4 Intensives" at bounding box center [684, 583] width 1093 height 69
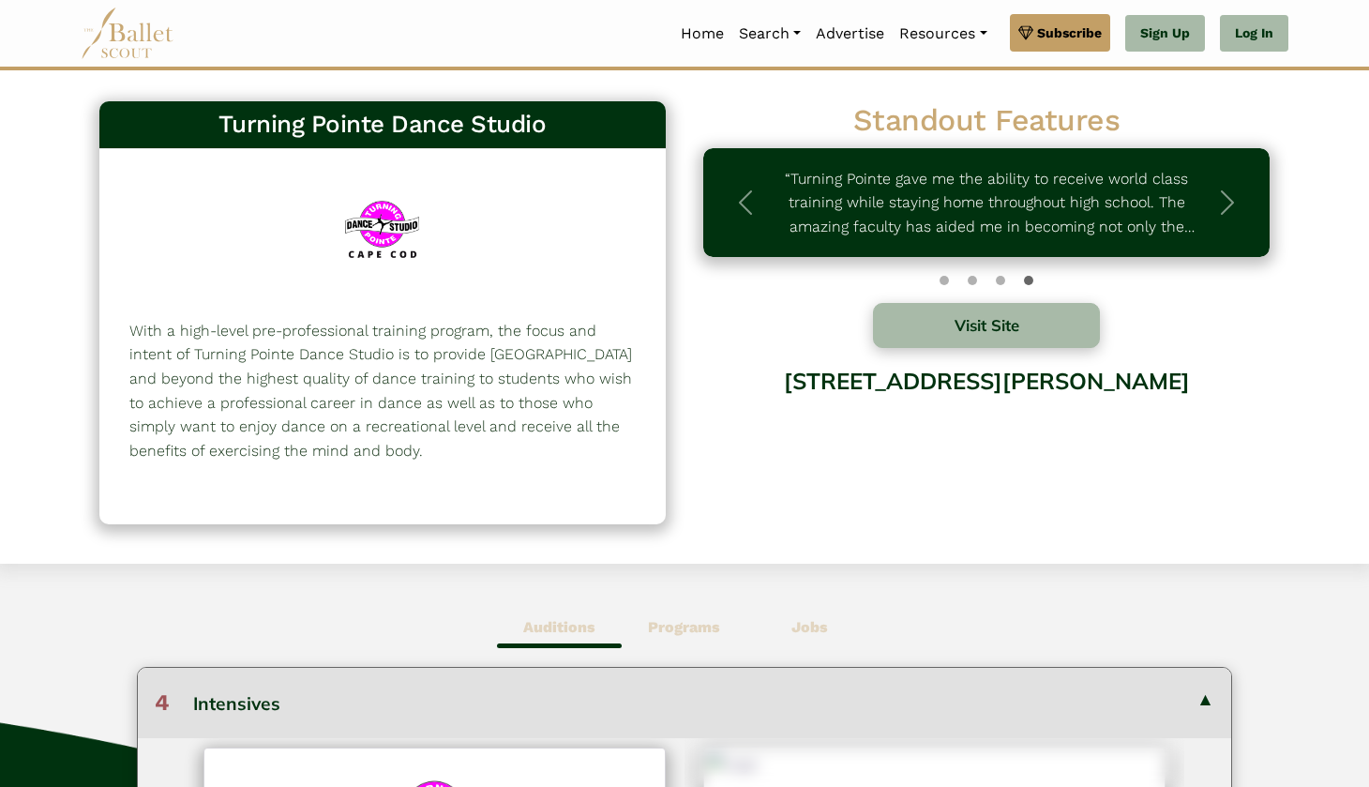
scroll to position [0, 0]
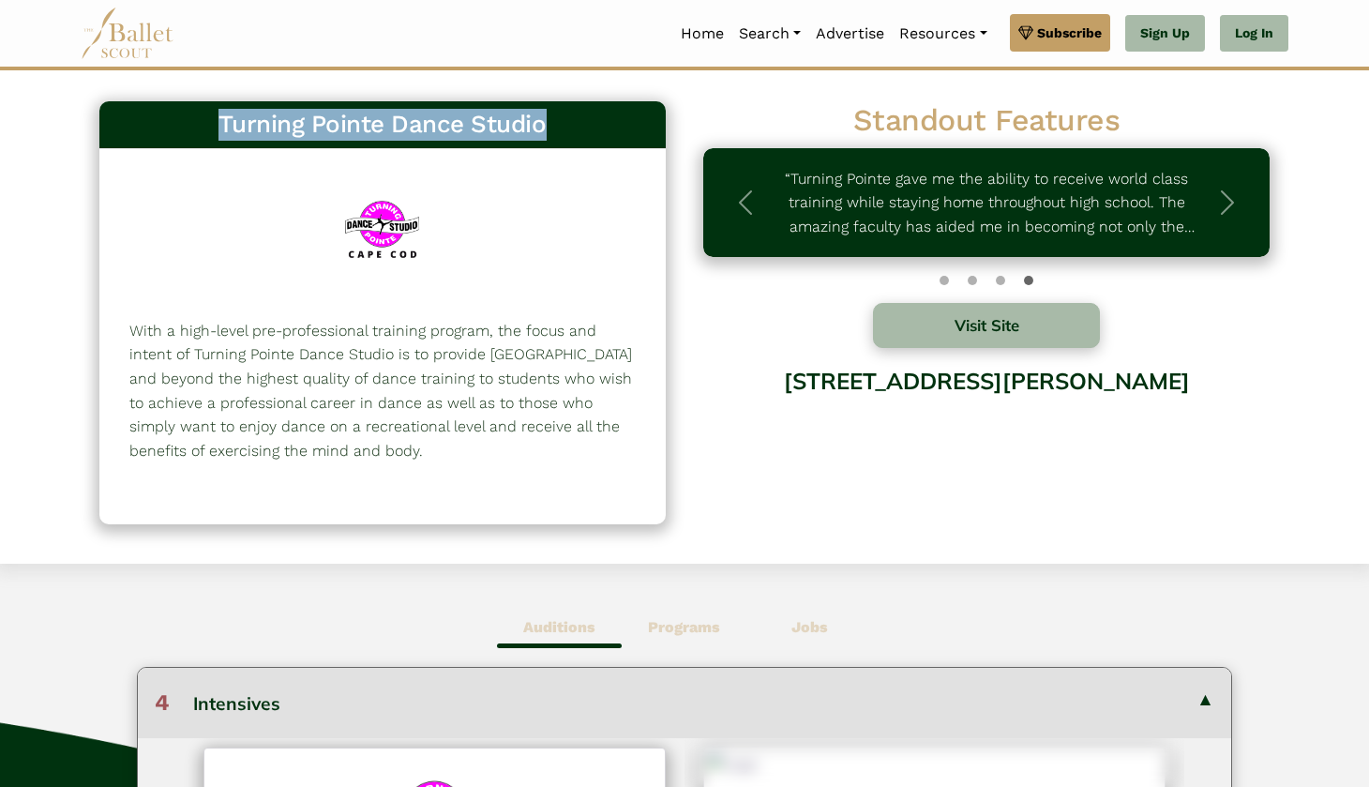
drag, startPoint x: 222, startPoint y: 121, endPoint x: 553, endPoint y: 119, distance: 331.0
click at [553, 119] on h3 "Turning Pointe Dance Studio" at bounding box center [382, 125] width 536 height 32
copy h3 "Turning Pointe Dance Studio"
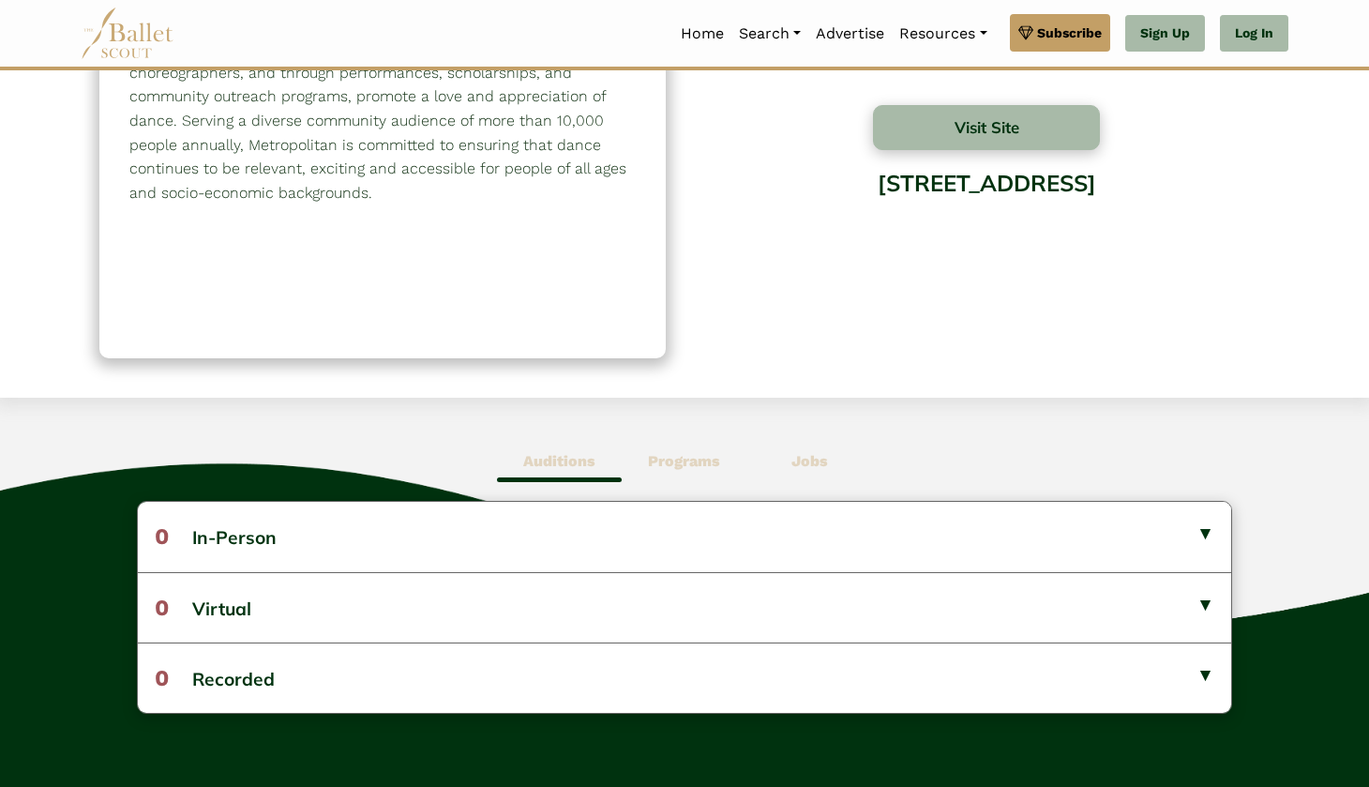
scroll to position [283, 0]
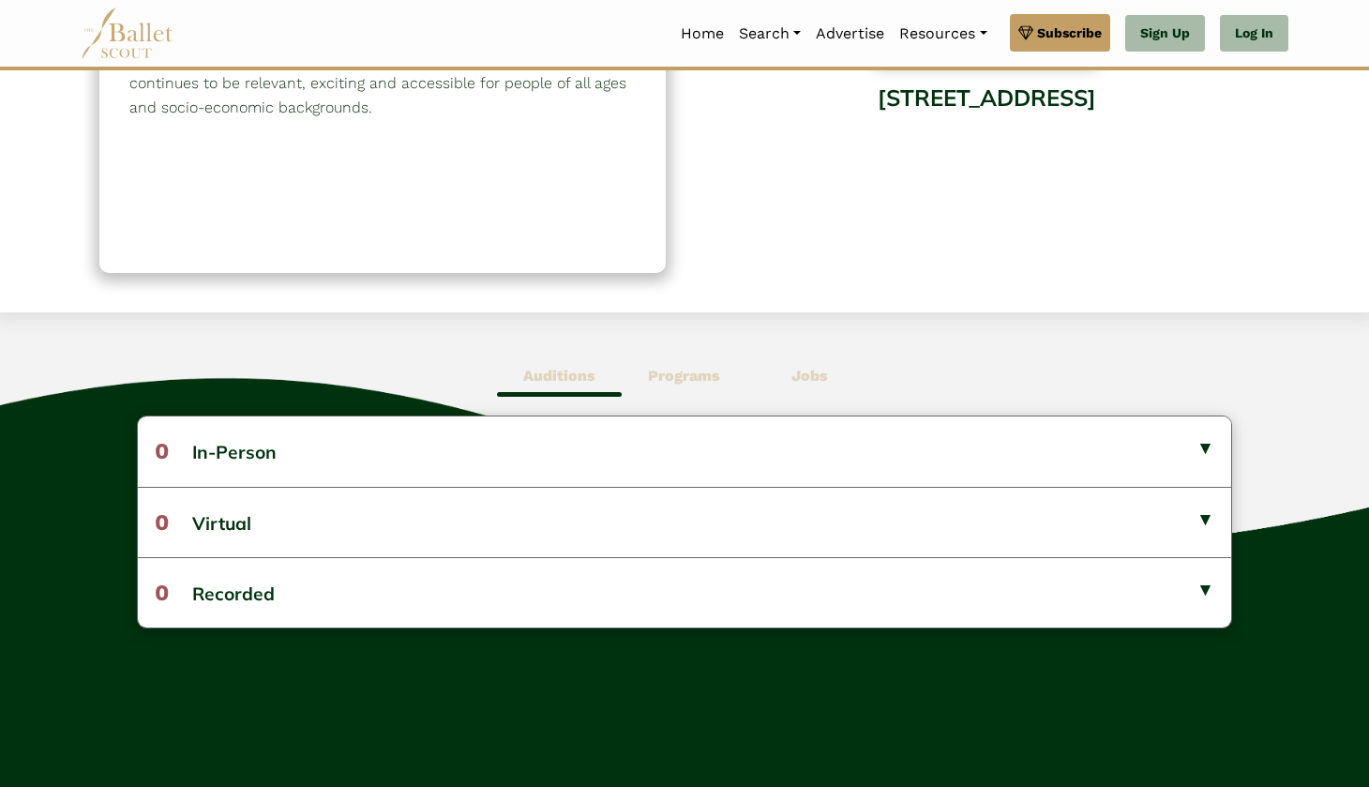
click at [675, 355] on span "Programs" at bounding box center [684, 375] width 125 height 43
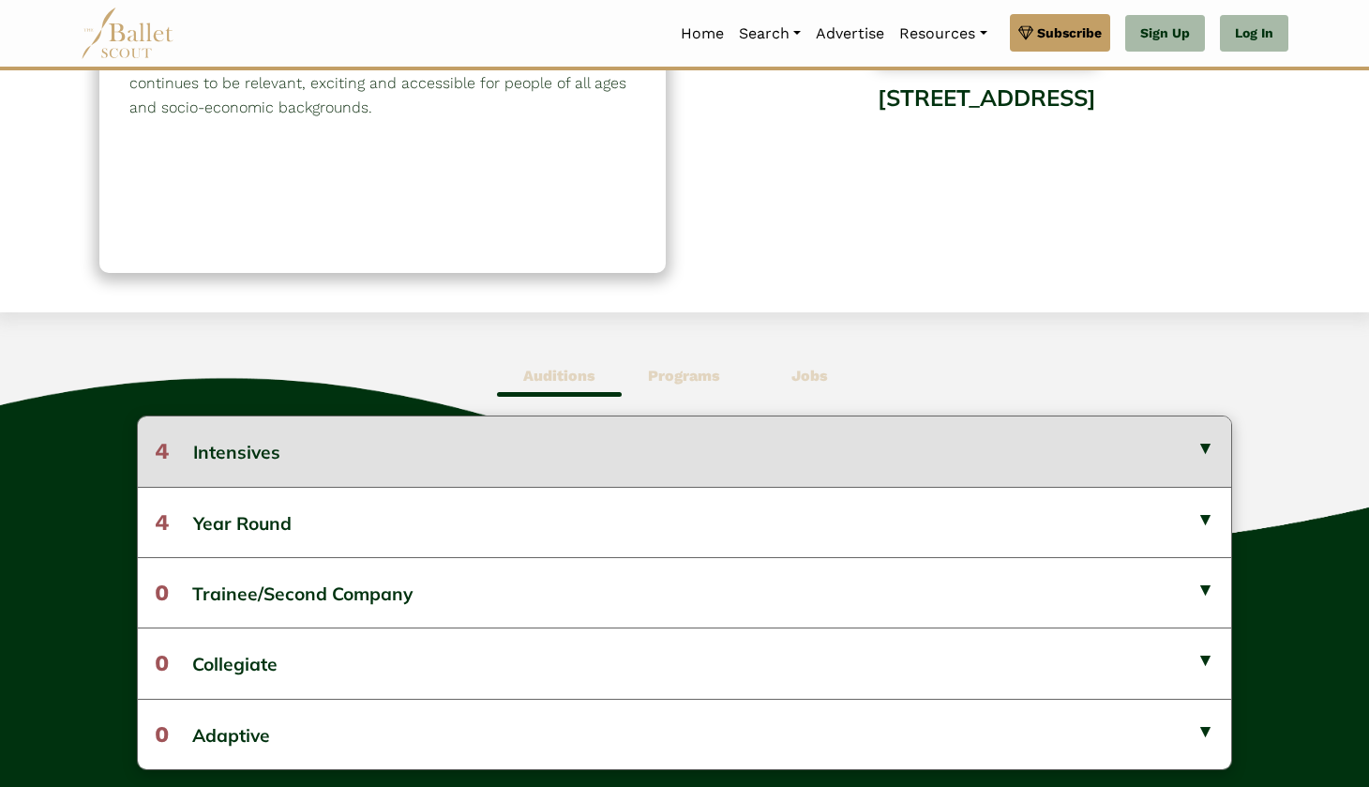
click at [520, 429] on button "4 Intensives" at bounding box center [684, 450] width 1093 height 69
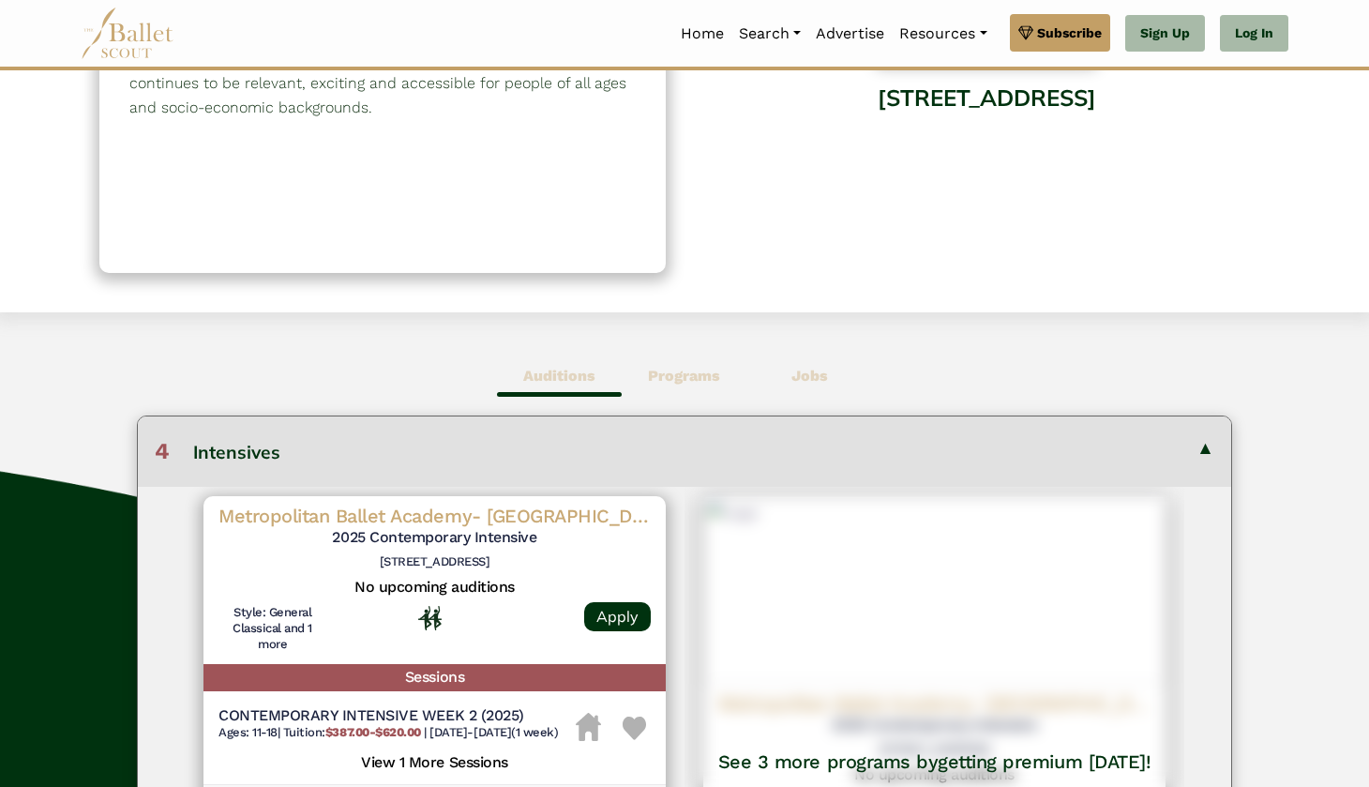
click at [535, 416] on button "4 Intensives" at bounding box center [684, 450] width 1093 height 69
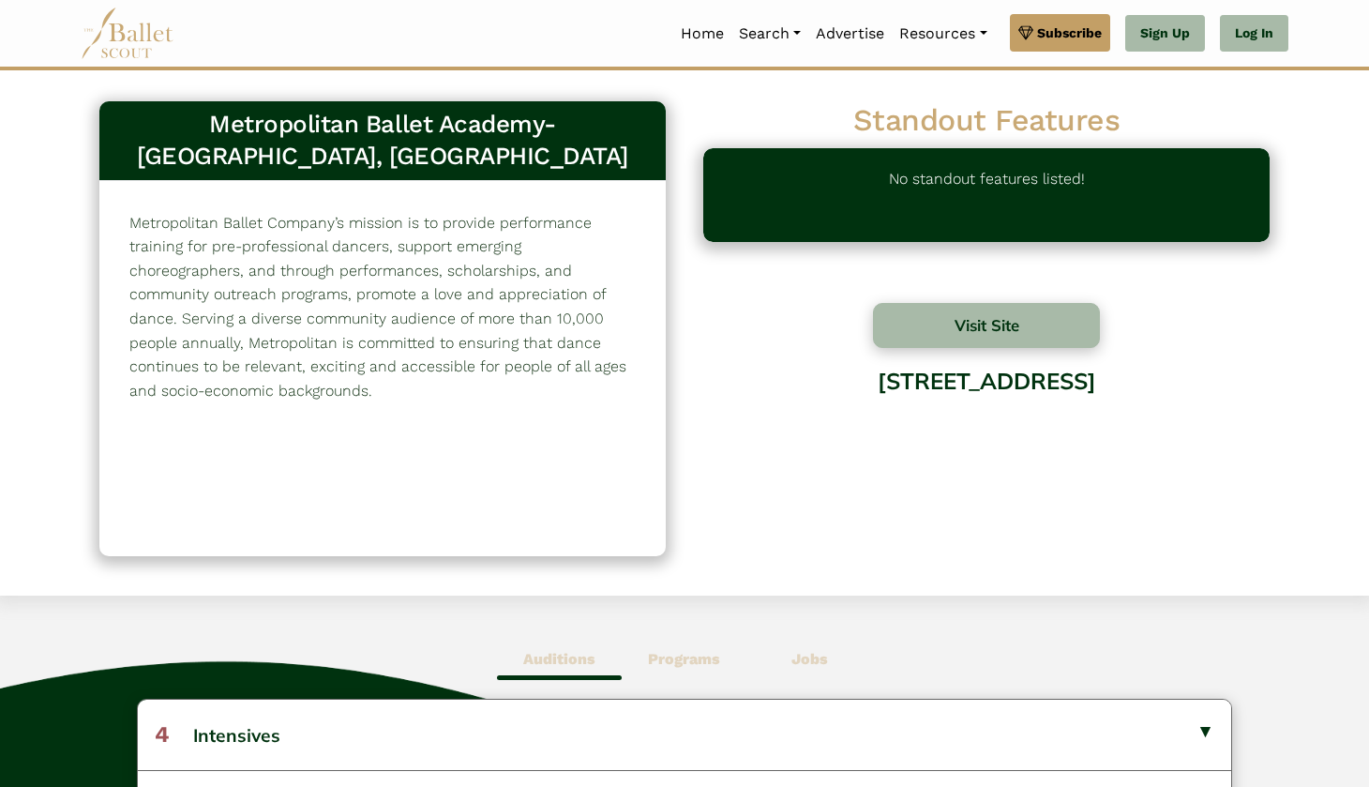
scroll to position [0, 0]
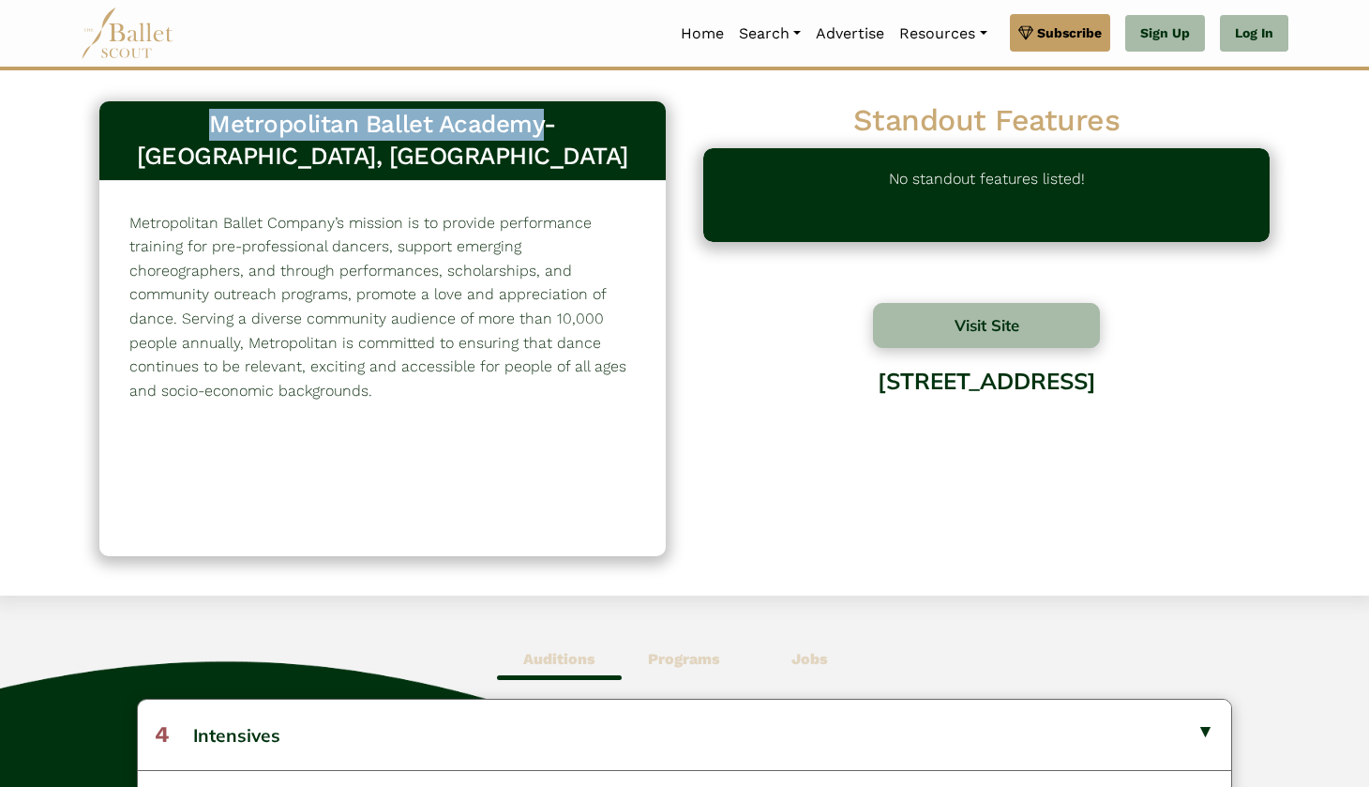
drag, startPoint x: 119, startPoint y: 124, endPoint x: 449, endPoint y: 116, distance: 330.1
click at [449, 116] on h3 "Metropolitan Ballet Academy- Jenkintown, PA" at bounding box center [382, 141] width 536 height 64
copy h3 "Metropolitan Ballet Academy"
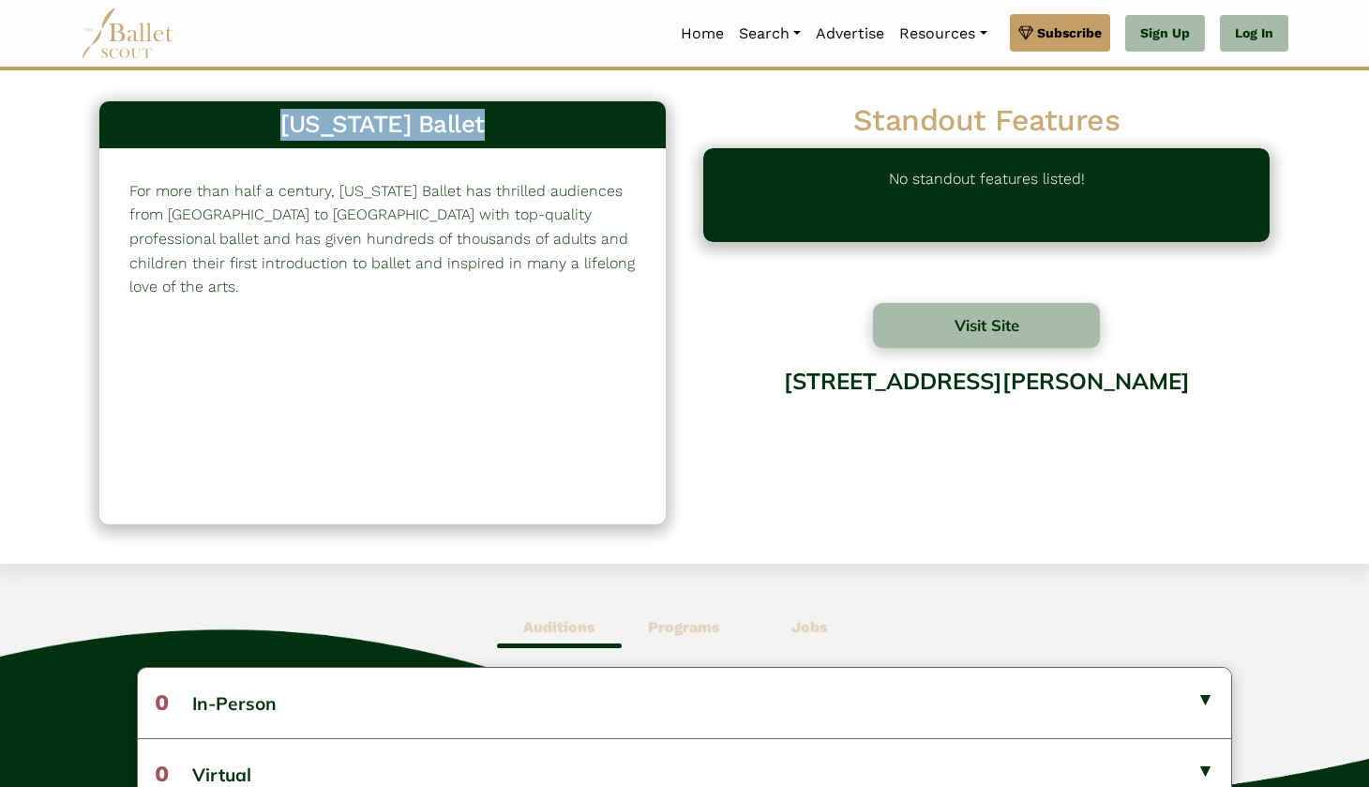
drag, startPoint x: 282, startPoint y: 116, endPoint x: 522, endPoint y: 139, distance: 241.1
click at [522, 139] on h3 "New Jersey Ballet" at bounding box center [382, 125] width 536 height 32
copy h3 "New Jersey Ballet"
